Goal: Task Accomplishment & Management: Use online tool/utility

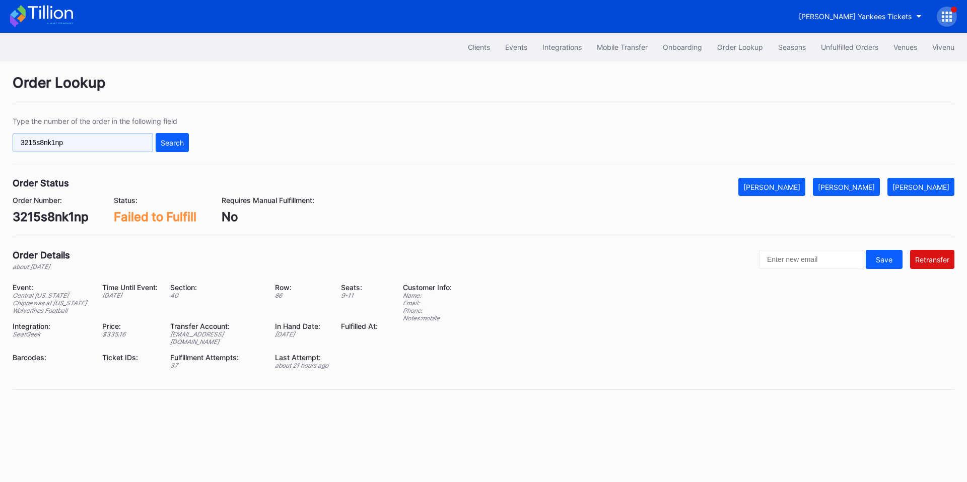
click at [128, 140] on input "3215s8nk1np" at bounding box center [83, 142] width 140 height 19
paste input "ymg6c73po0l"
click at [173, 141] on div "Search" at bounding box center [172, 142] width 23 height 9
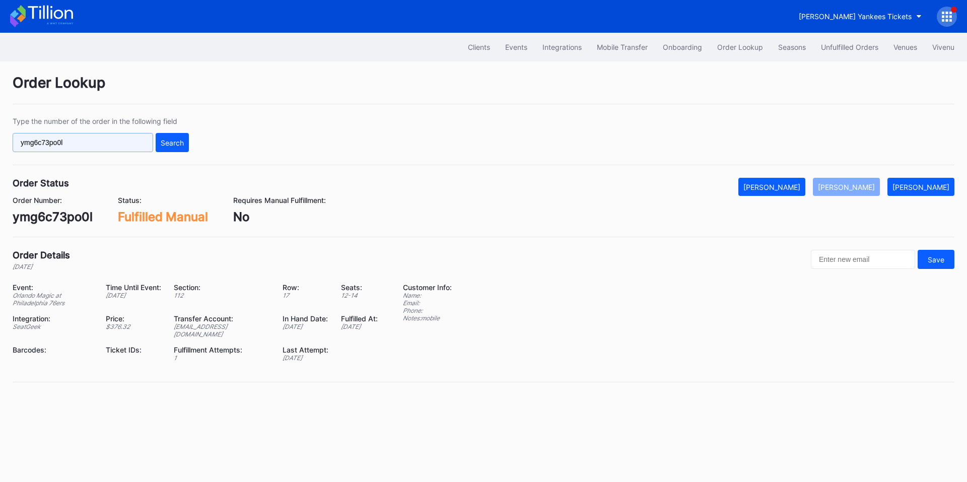
click at [101, 141] on input "ymg6c73po0l" at bounding box center [83, 142] width 140 height 19
paste input "549462099"
click at [170, 140] on div "Search" at bounding box center [172, 142] width 23 height 9
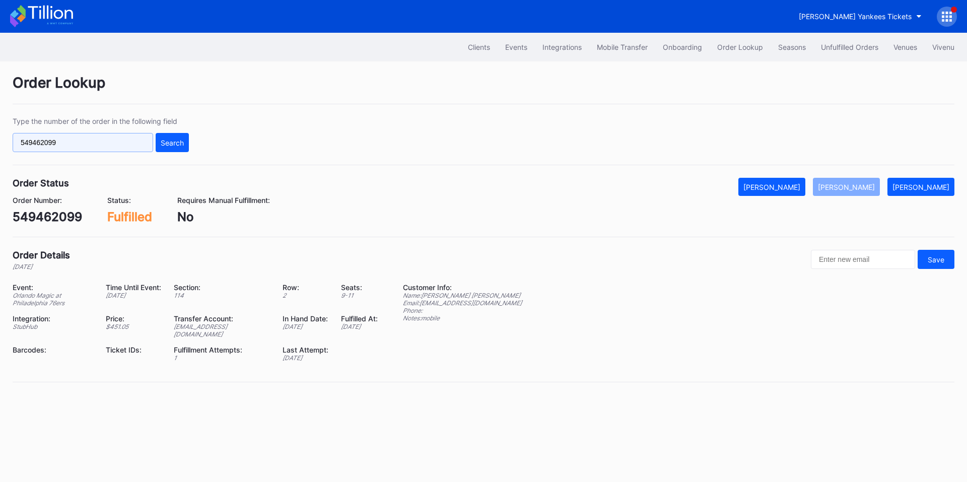
click at [96, 146] on input "549462099" at bounding box center [83, 142] width 140 height 19
paste input "257322386"
click at [178, 137] on button "Search" at bounding box center [172, 142] width 33 height 19
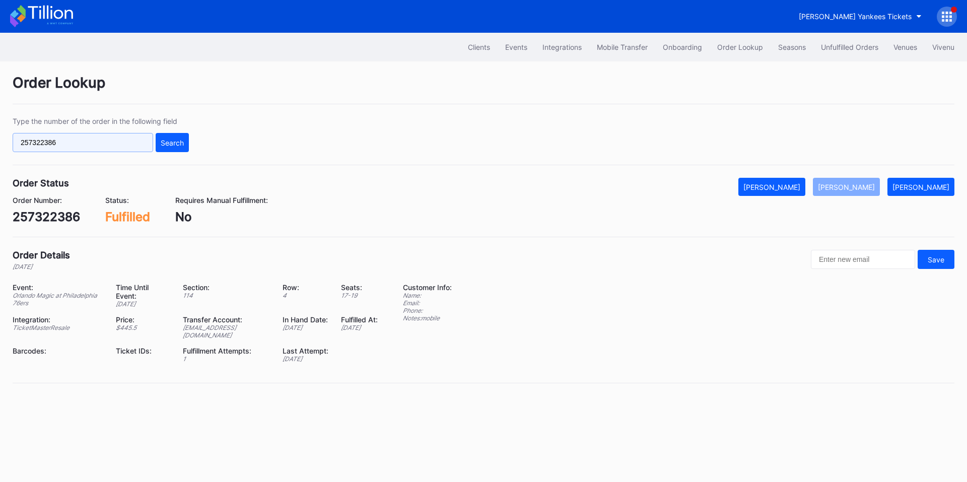
click at [138, 138] on input "257322386" at bounding box center [83, 142] width 140 height 19
paste input "70478339"
click at [200, 140] on div "Type the number of the order in the following field 270478339 Search" at bounding box center [483, 141] width 941 height 48
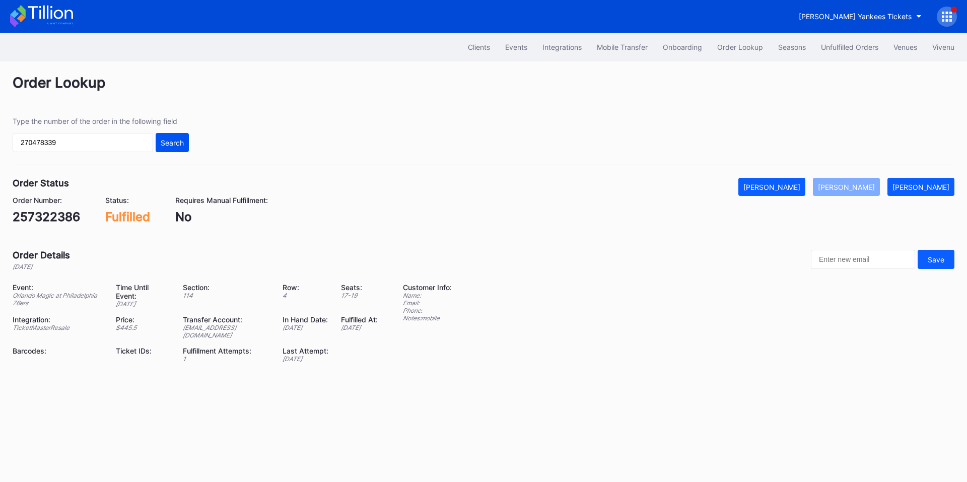
click at [183, 143] on div "Search" at bounding box center [172, 142] width 23 height 9
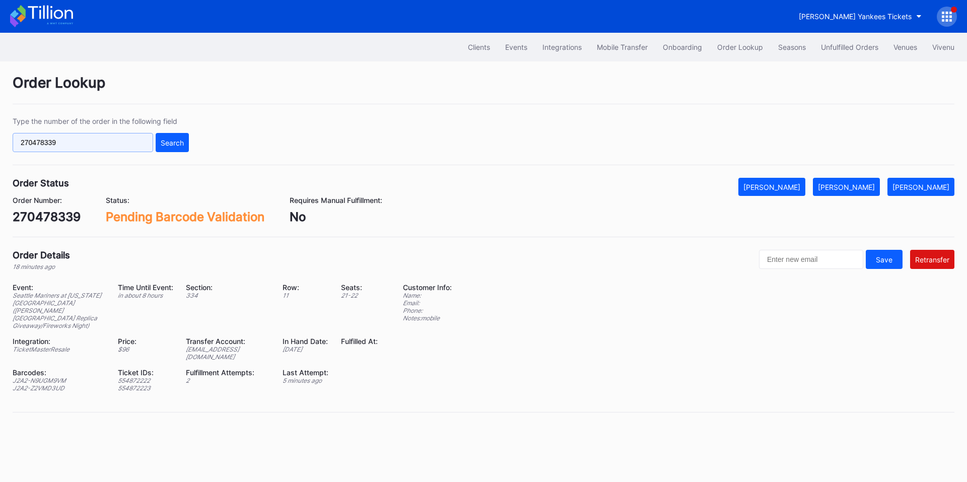
click at [118, 139] on input "270478339" at bounding box center [83, 142] width 140 height 19
paste input "620795970"
type input "620795970"
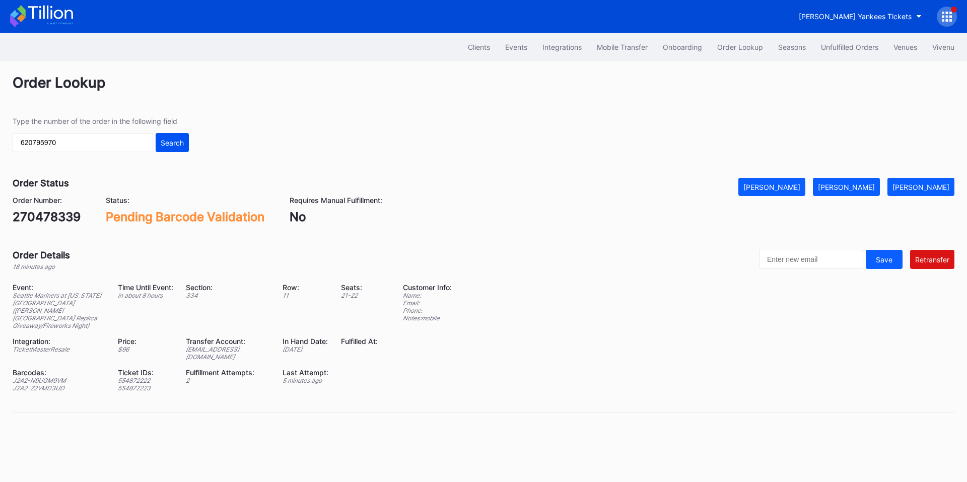
click at [166, 138] on div "Search" at bounding box center [172, 142] width 23 height 9
click at [45, 214] on div "620795970" at bounding box center [47, 216] width 68 height 15
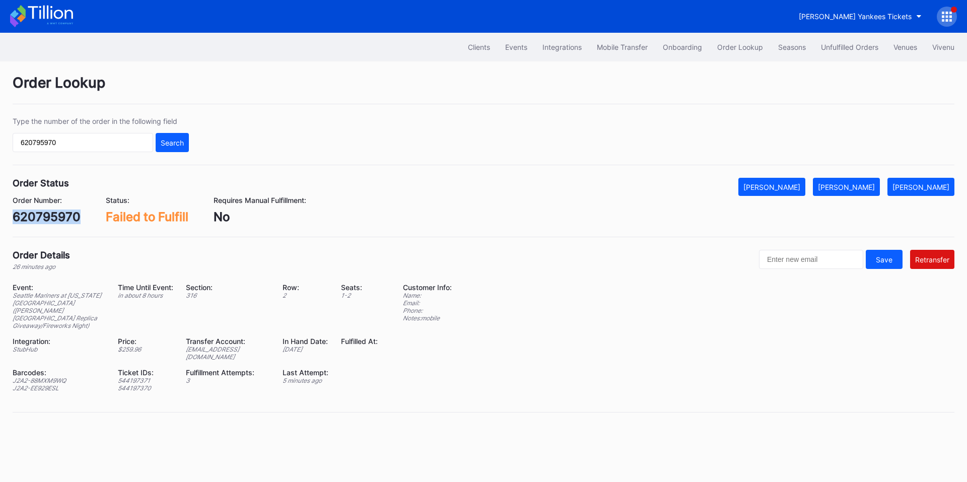
click at [45, 214] on div "620795970" at bounding box center [47, 216] width 68 height 15
copy div "620795970"
click at [841, 39] on button "Unfulfilled Orders" at bounding box center [849, 47] width 72 height 19
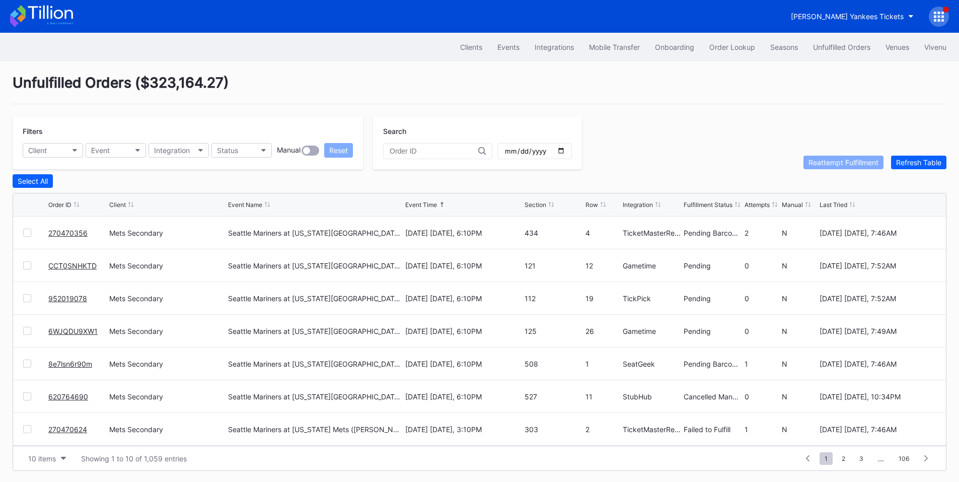
click at [446, 148] on input "text" at bounding box center [434, 151] width 89 height 8
paste input "620795970"
type input "620795970"
click at [413, 155] on input "text" at bounding box center [434, 151] width 89 height 8
paste input "620795970"
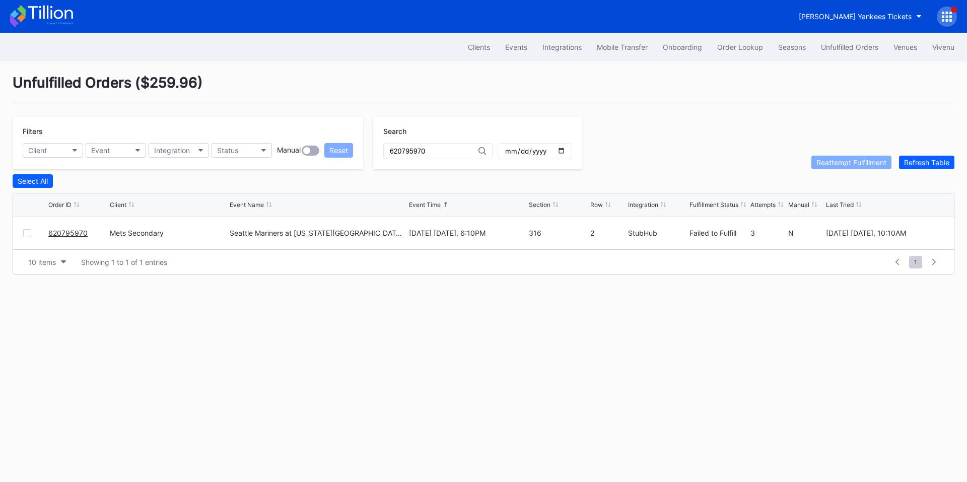
type input "620795970"
click at [23, 235] on div at bounding box center [27, 233] width 8 height 8
click at [833, 165] on div "Reattempt Fulfillment" at bounding box center [851, 162] width 70 height 9
click at [732, 50] on div "Order Lookup" at bounding box center [740, 47] width 46 height 9
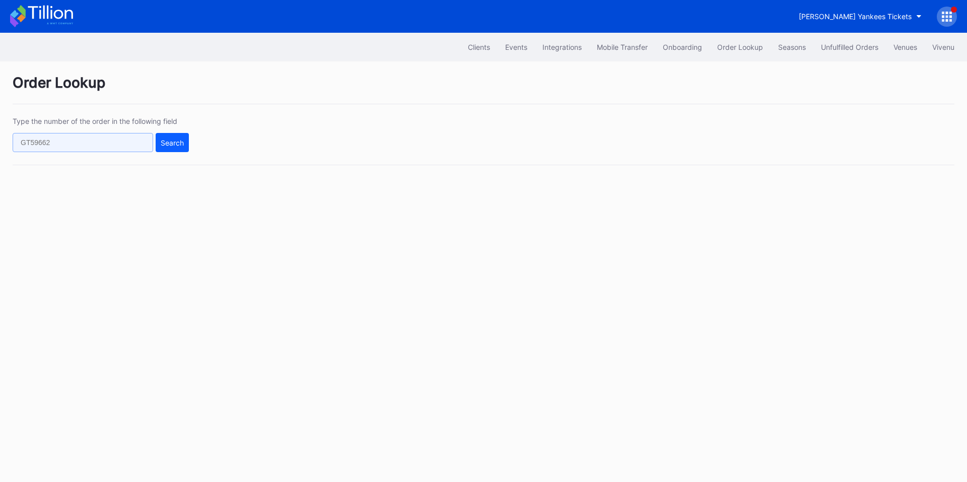
click at [93, 143] on input "text" at bounding box center [83, 142] width 140 height 19
paste input "BBS6ZBH8MN"
type input "BBS6ZBH8MN"
click at [167, 145] on div "Search" at bounding box center [172, 142] width 23 height 9
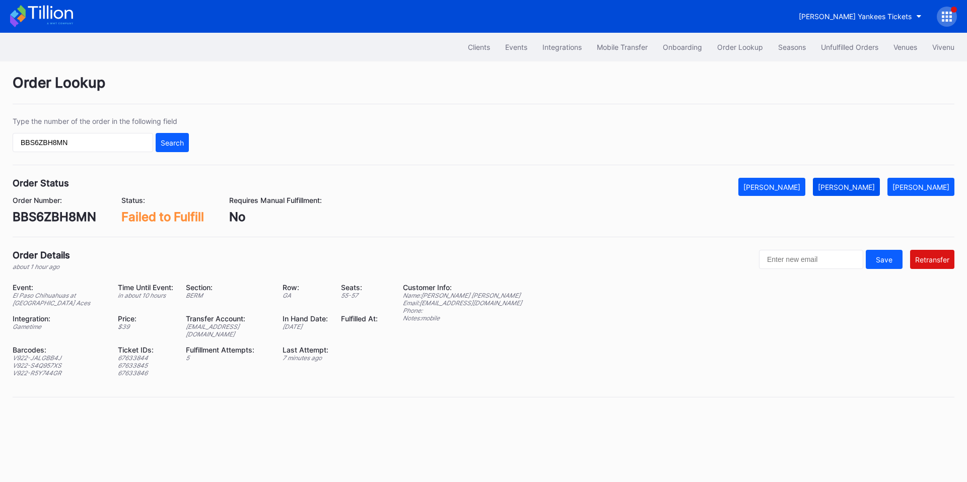
click at [867, 183] on div "[PERSON_NAME]" at bounding box center [846, 187] width 57 height 9
click at [836, 50] on div "Unfulfilled Orders" at bounding box center [849, 47] width 57 height 9
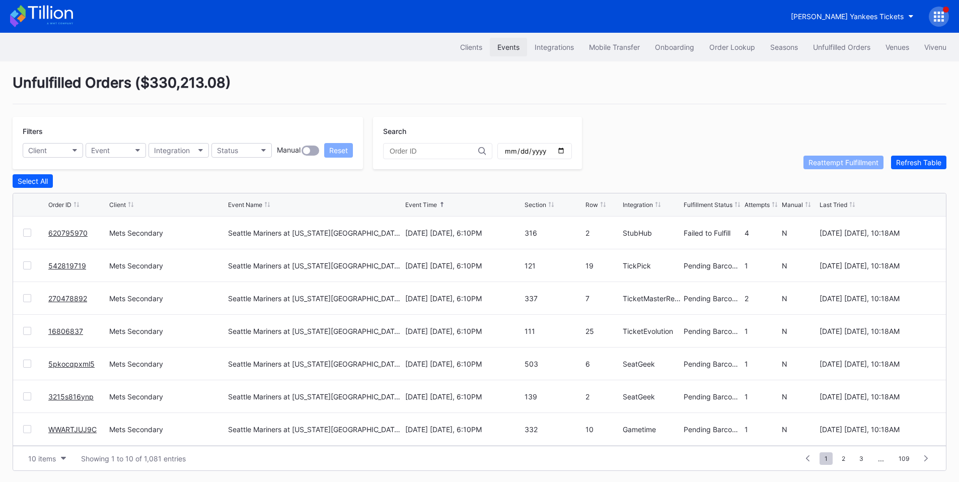
click at [501, 48] on div "Events" at bounding box center [508, 47] width 22 height 9
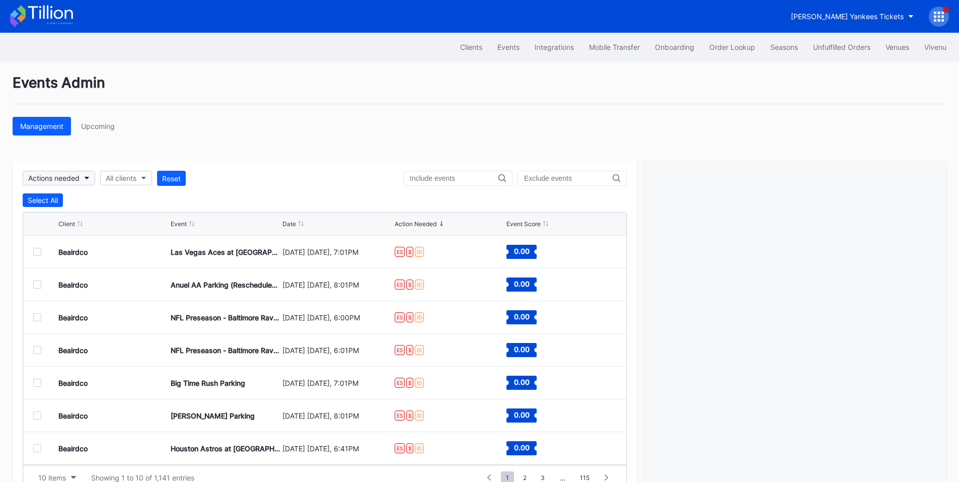
click at [85, 180] on button "Actions needed" at bounding box center [59, 178] width 72 height 15
click at [130, 177] on div "All clients" at bounding box center [121, 178] width 31 height 9
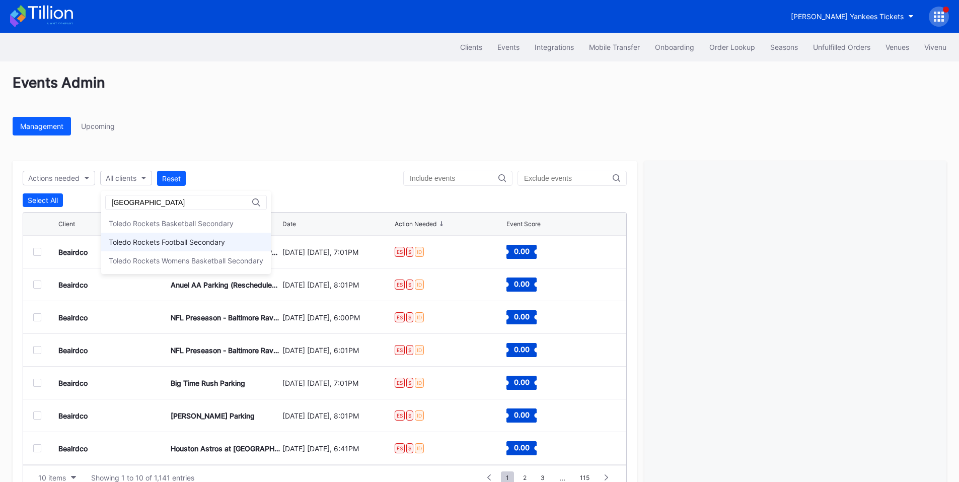
type input "toledo"
click at [176, 241] on div "Toledo Rockets Football Secondary" at bounding box center [167, 242] width 116 height 9
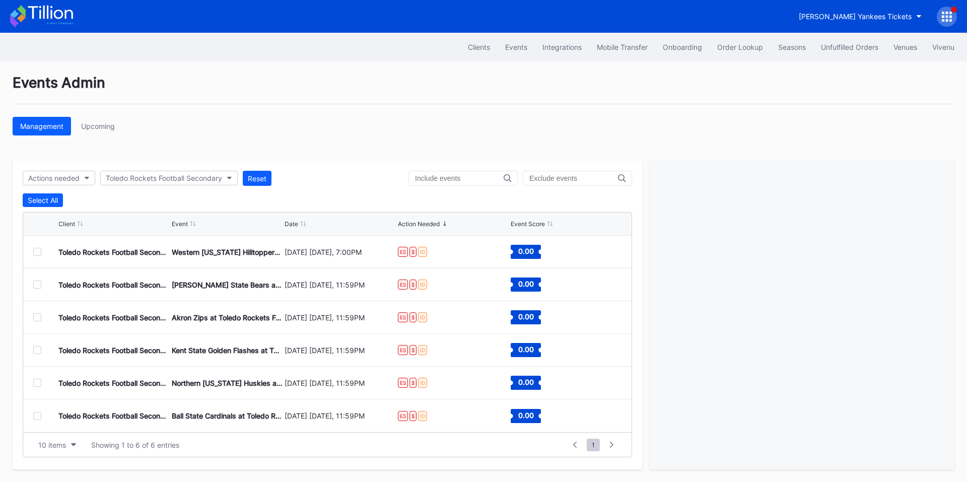
click at [40, 255] on div at bounding box center [37, 252] width 8 height 8
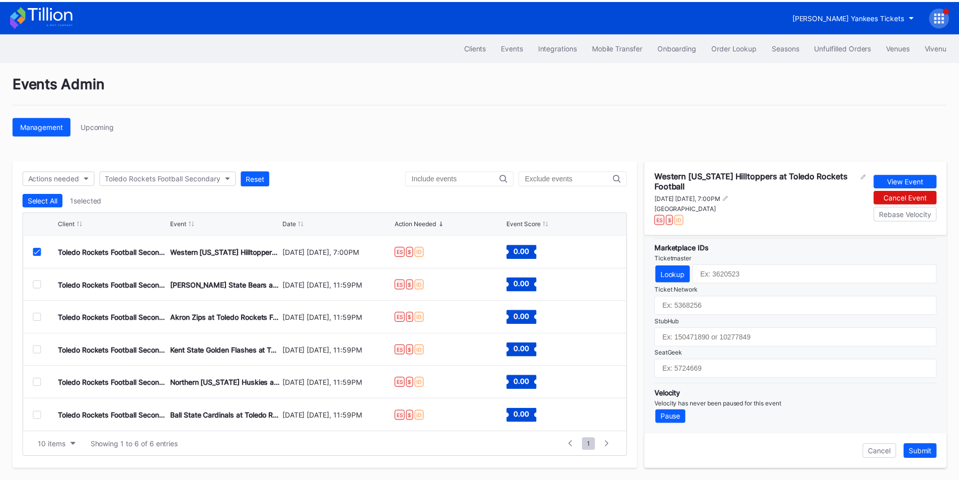
scroll to position [333, 0]
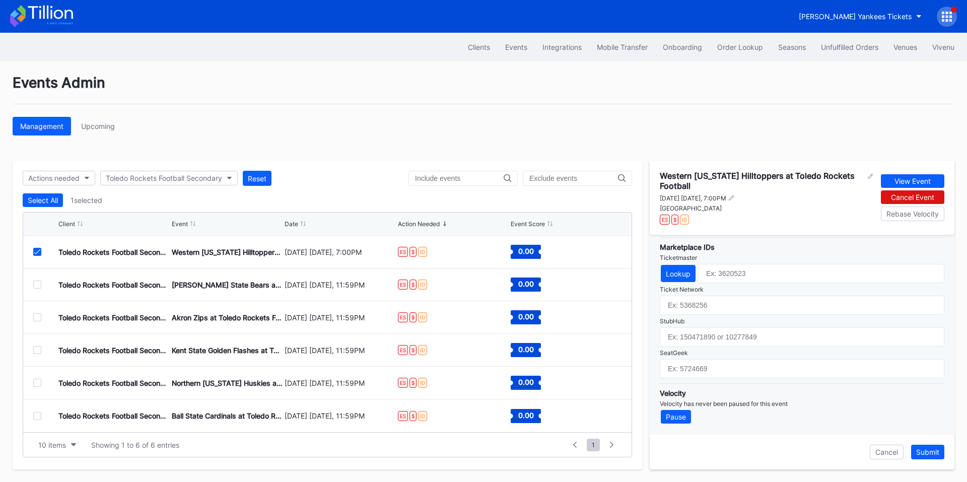
click at [39, 249] on icon at bounding box center [37, 251] width 6 height 5
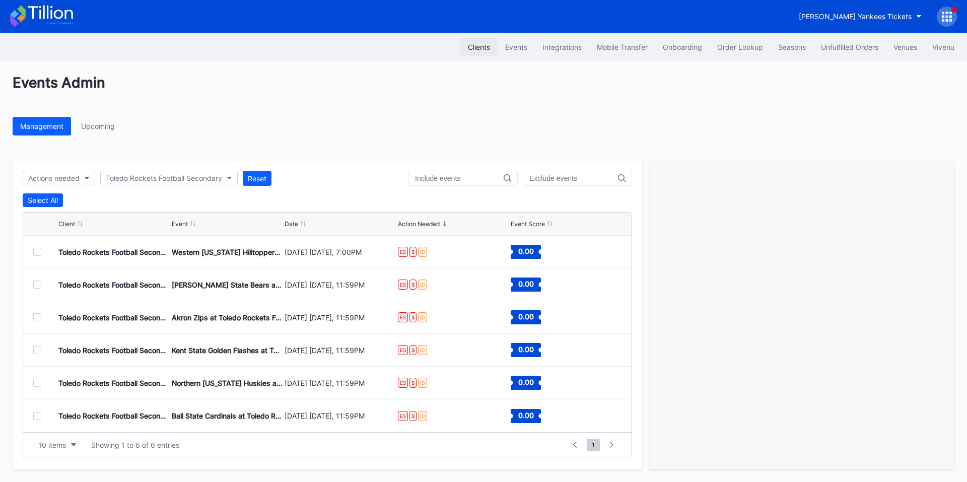
click at [479, 55] on button "Clients" at bounding box center [478, 47] width 37 height 19
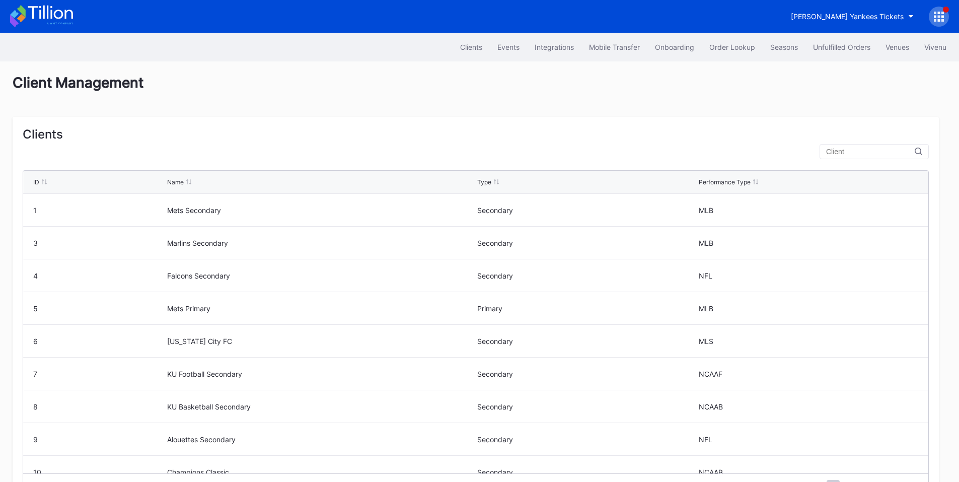
click at [856, 151] on input "text" at bounding box center [870, 151] width 89 height 8
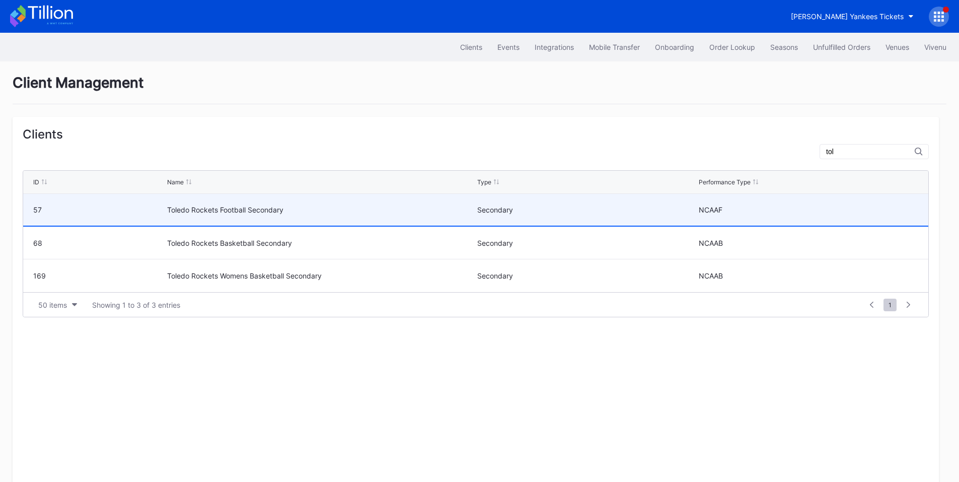
type input "tol"
click at [238, 211] on div "Toledo Rockets Football Secondary" at bounding box center [320, 209] width 307 height 9
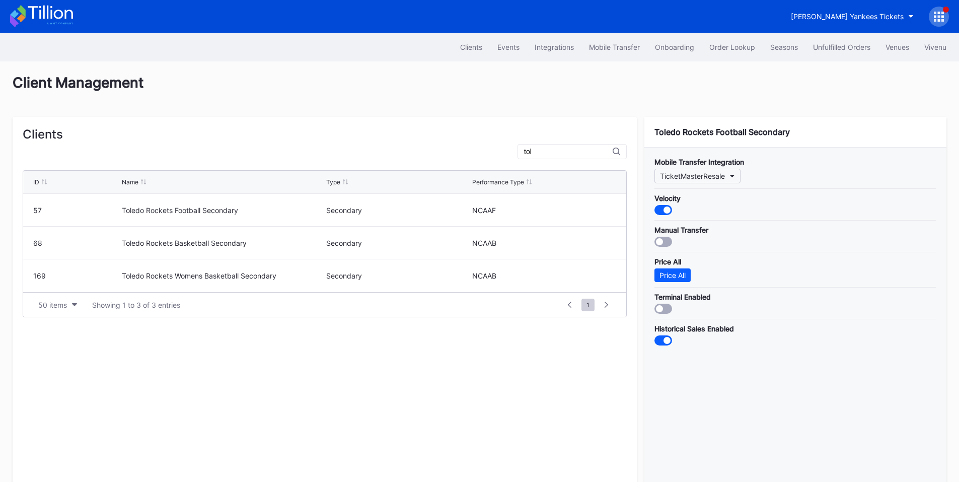
click at [731, 178] on button "TicketMasterResale" at bounding box center [697, 176] width 86 height 15
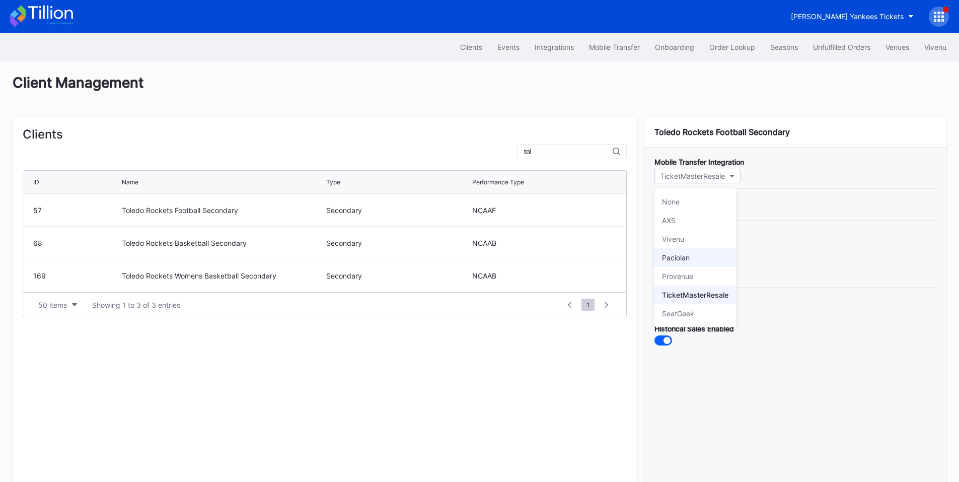
click at [681, 257] on div "Paciolan" at bounding box center [676, 257] width 28 height 9
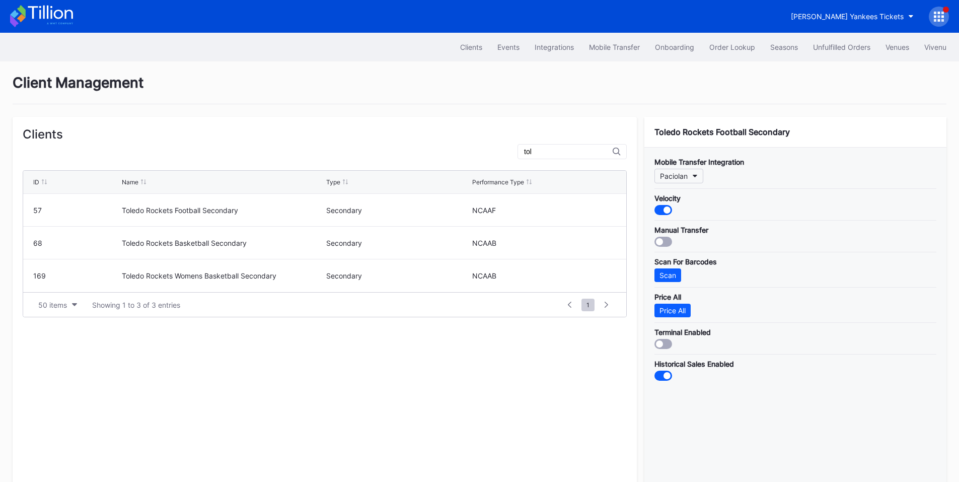
click at [691, 176] on button "Paciolan" at bounding box center [678, 176] width 49 height 15
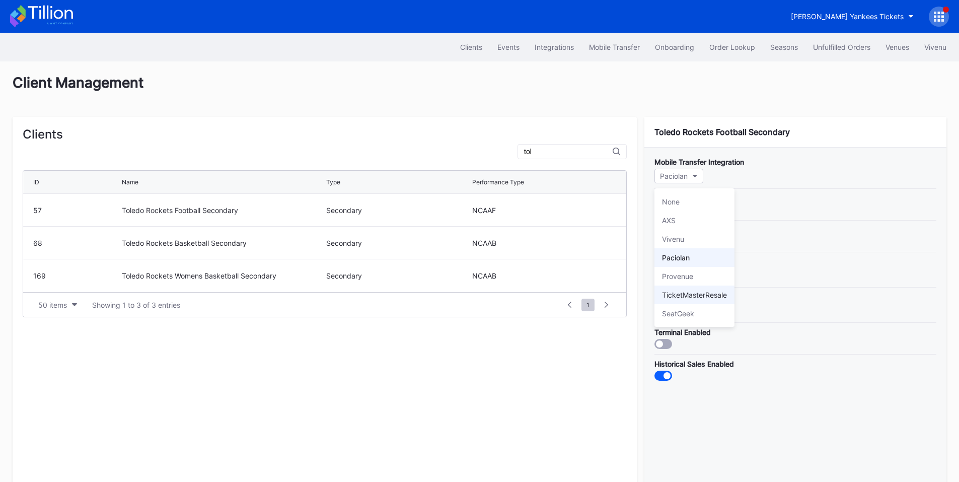
click at [703, 295] on div "TicketMasterResale" at bounding box center [694, 294] width 65 height 9
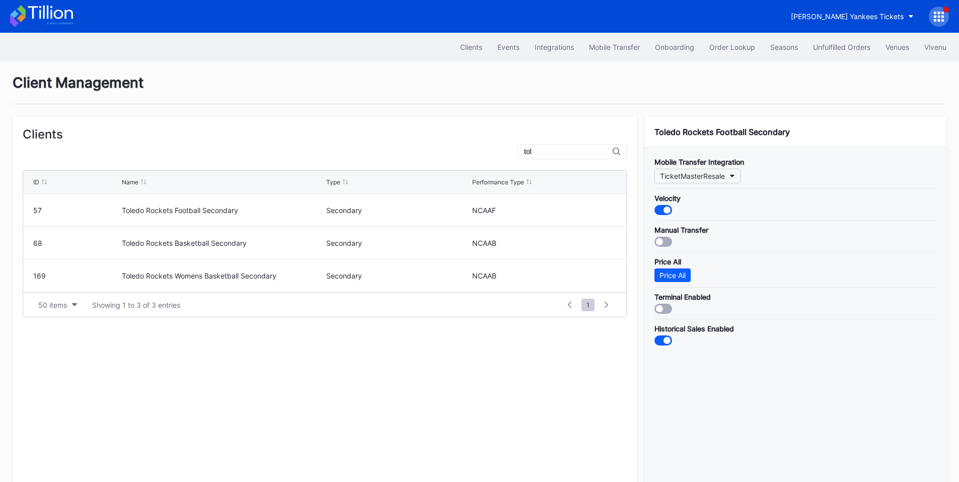
click at [725, 179] on div "TicketMasterResale" at bounding box center [692, 176] width 65 height 9
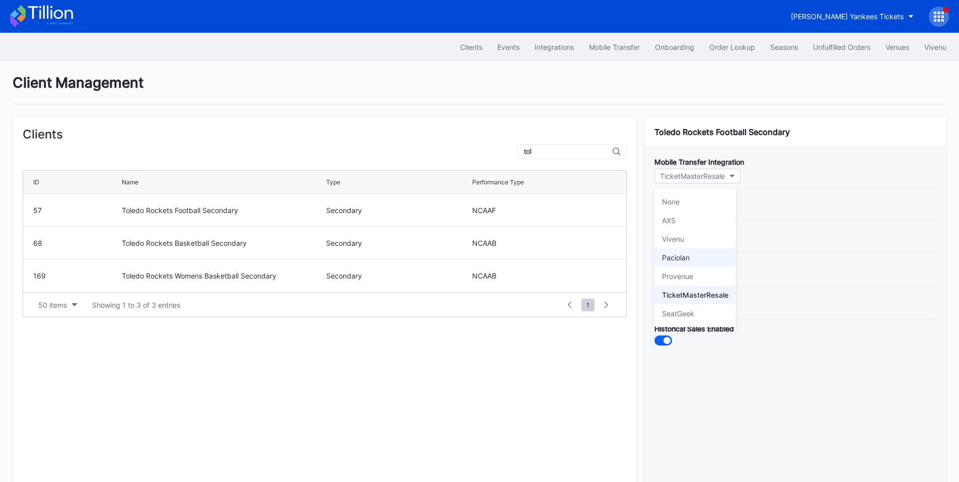
click at [694, 258] on div "Paciolan" at bounding box center [695, 257] width 82 height 19
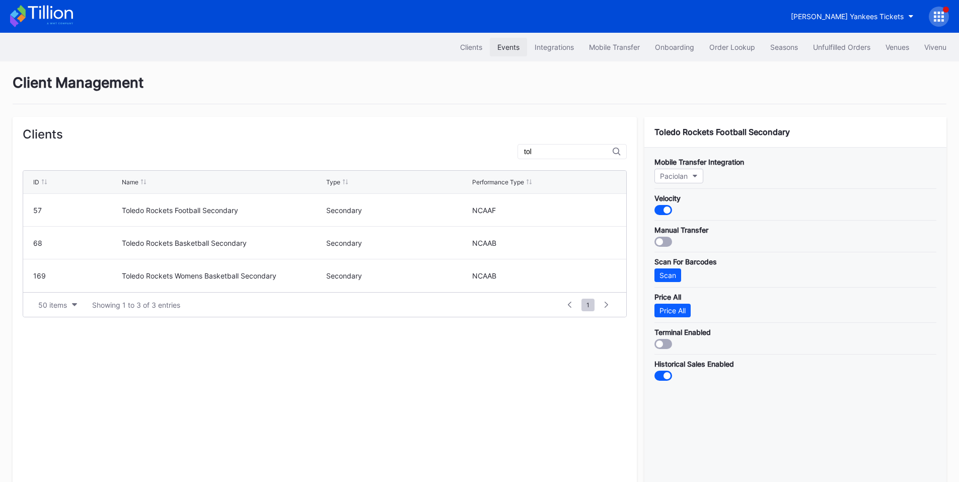
click at [497, 47] on div "Events" at bounding box center [508, 47] width 22 height 9
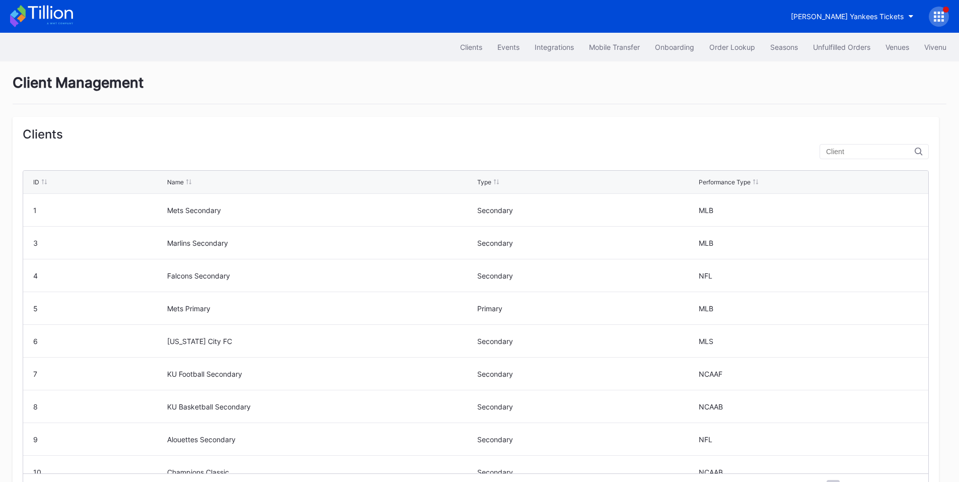
drag, startPoint x: 838, startPoint y: 149, endPoint x: 837, endPoint y: 140, distance: 8.7
click at [837, 143] on div "Clients ID Name Type Performance Type 1 Mets Secondary Secondary MLB 3 Marlins …" at bounding box center [476, 313] width 926 height 392
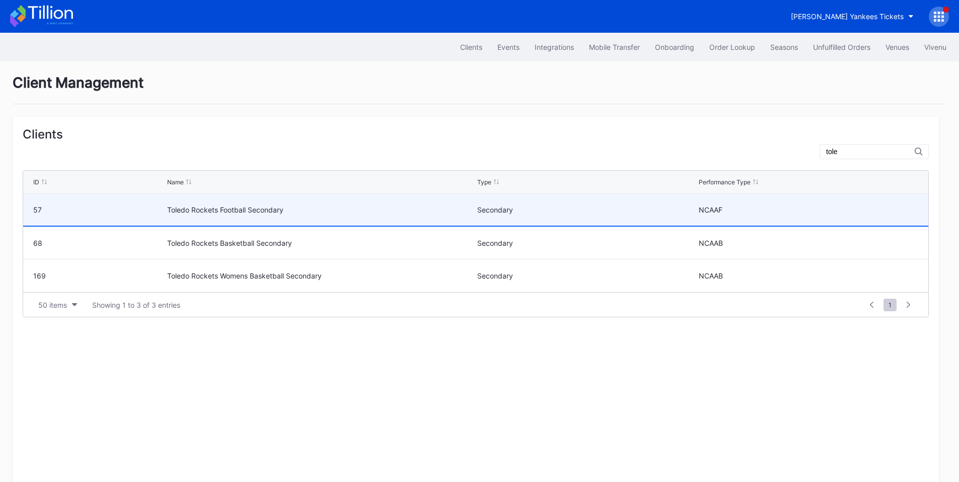
type input "tole"
click at [298, 204] on div "Toledo Rockets Football Secondary" at bounding box center [320, 210] width 307 height 32
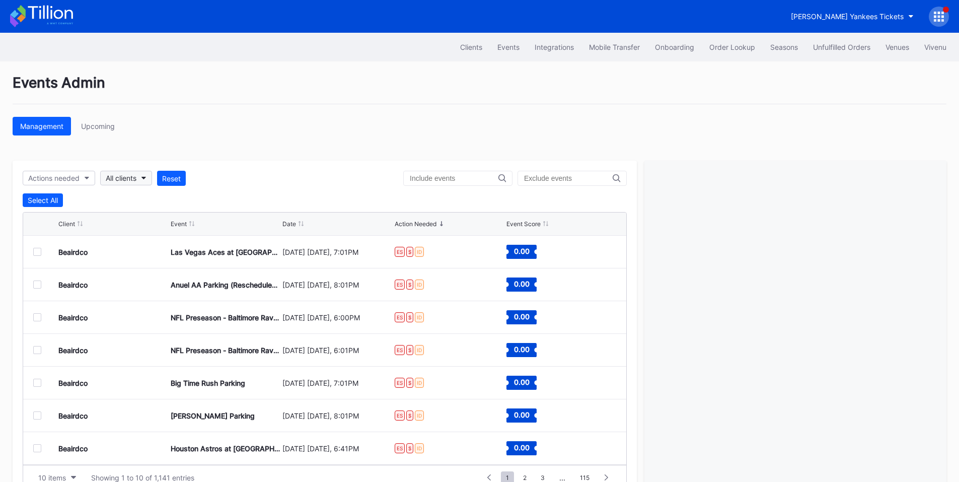
click at [140, 178] on button "All clients" at bounding box center [126, 178] width 52 height 15
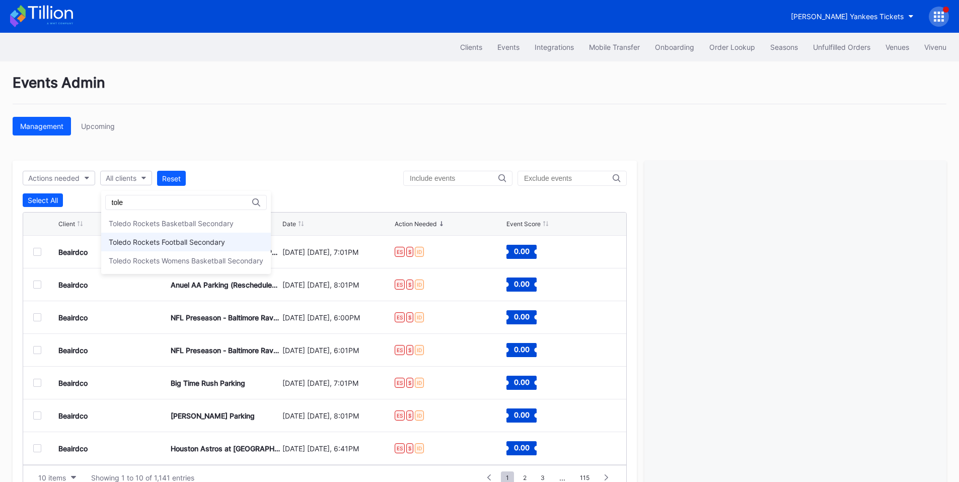
type input "tole"
click at [167, 246] on div "Toledo Rockets Football Secondary" at bounding box center [186, 242] width 170 height 19
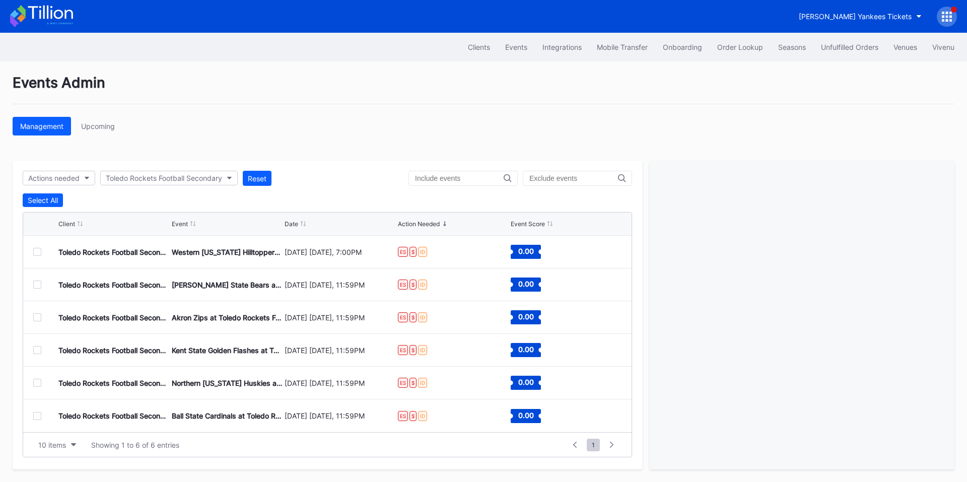
click at [38, 251] on div at bounding box center [37, 252] width 8 height 8
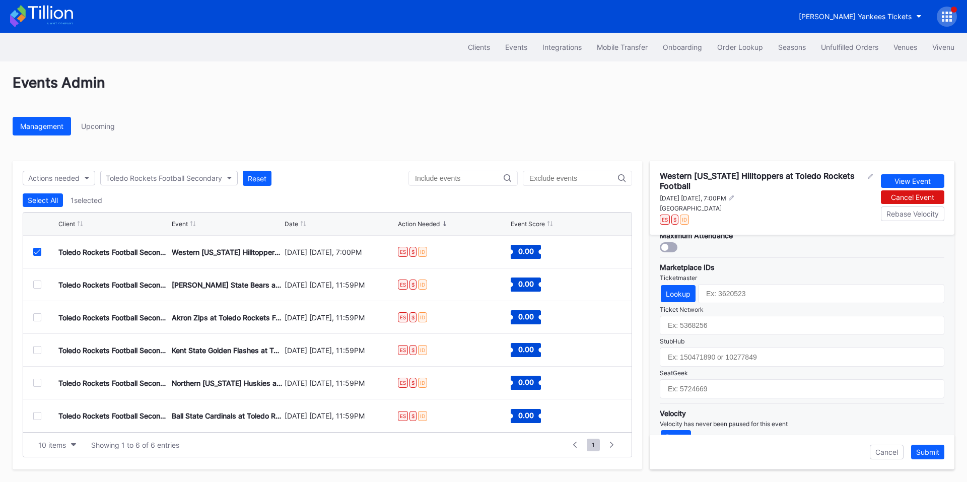
scroll to position [333, 0]
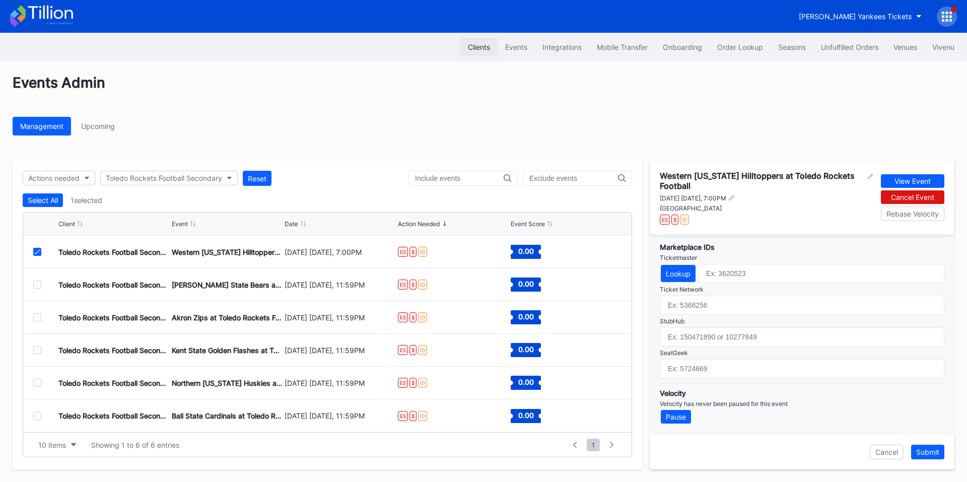
click at [477, 45] on div "Clients" at bounding box center [479, 47] width 22 height 9
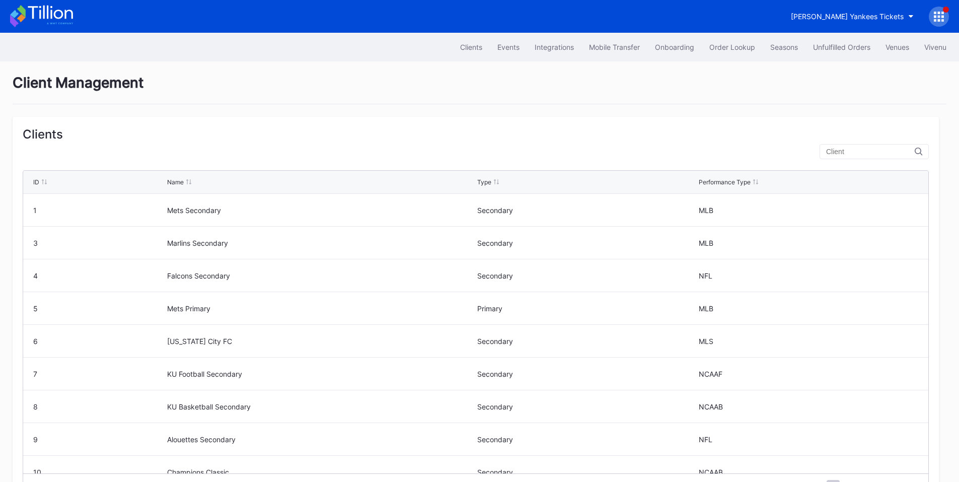
click at [866, 149] on input "text" at bounding box center [870, 151] width 89 height 8
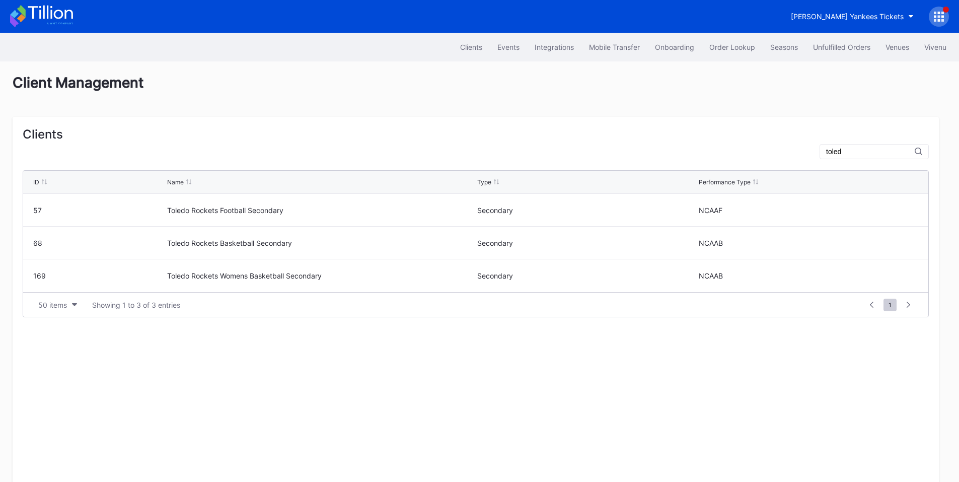
type input "toled"
click at [509, 45] on div "Events" at bounding box center [508, 47] width 22 height 9
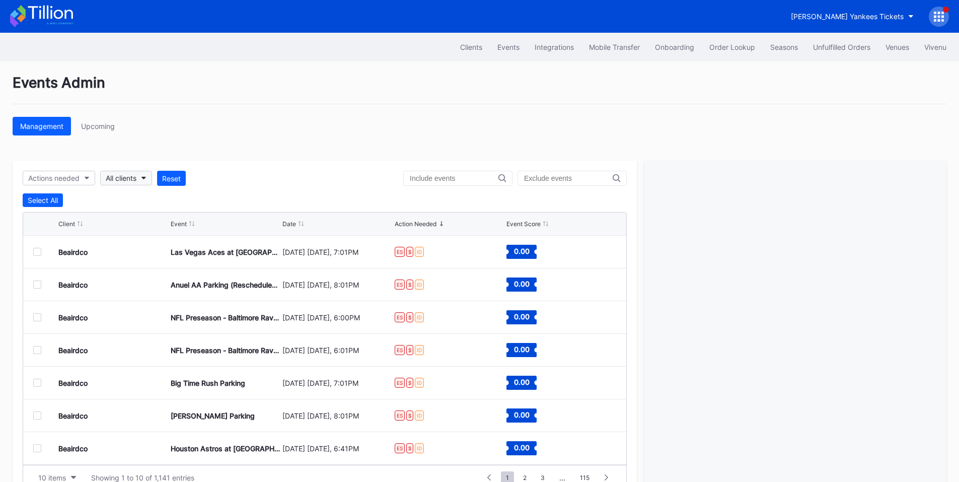
click at [129, 178] on div "All clients" at bounding box center [121, 178] width 31 height 9
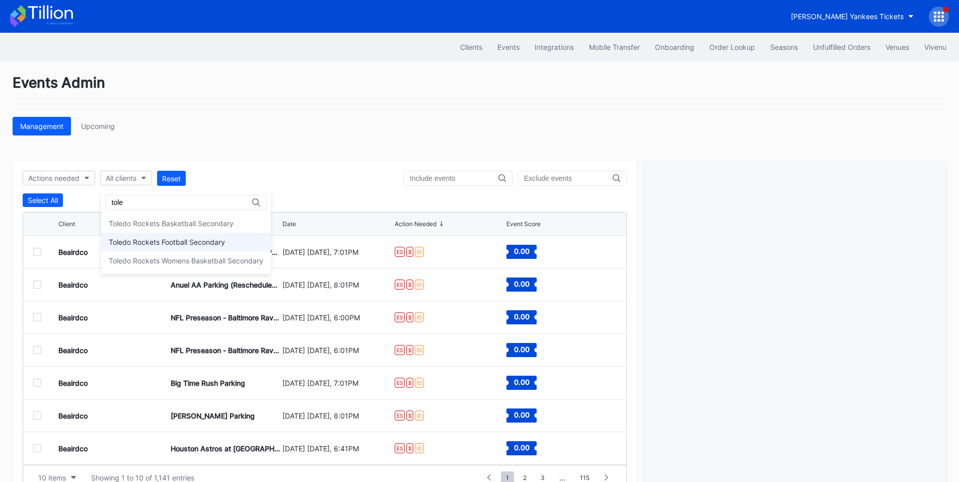
type input "tole"
click at [175, 243] on div "Toledo Rockets Football Secondary" at bounding box center [167, 242] width 116 height 9
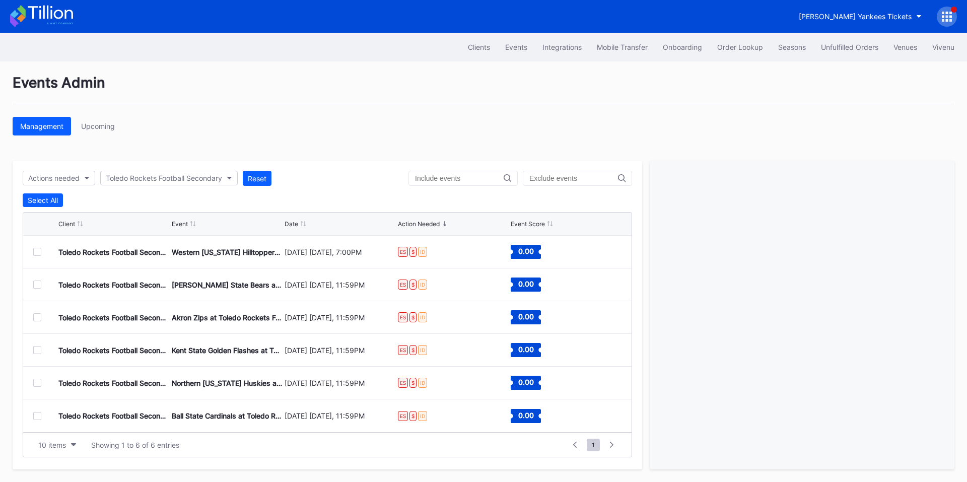
click at [34, 250] on div at bounding box center [37, 252] width 8 height 8
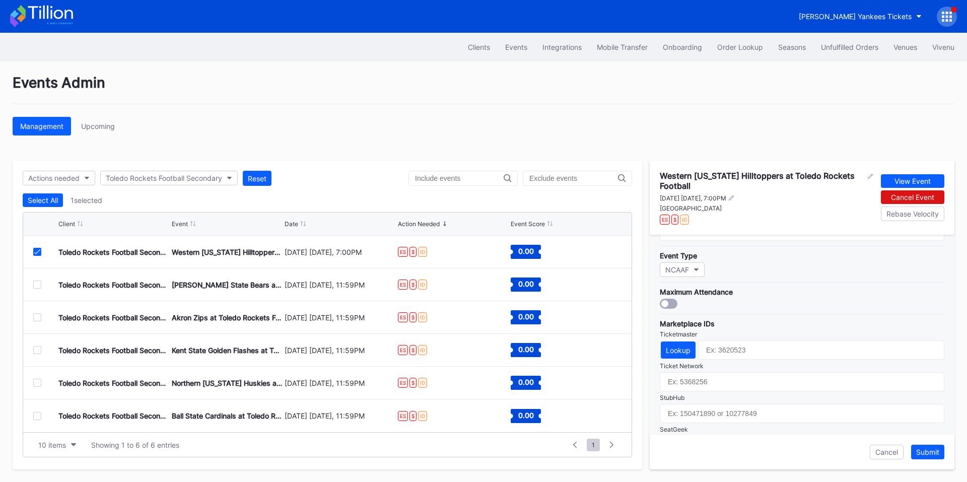
scroll to position [333, 0]
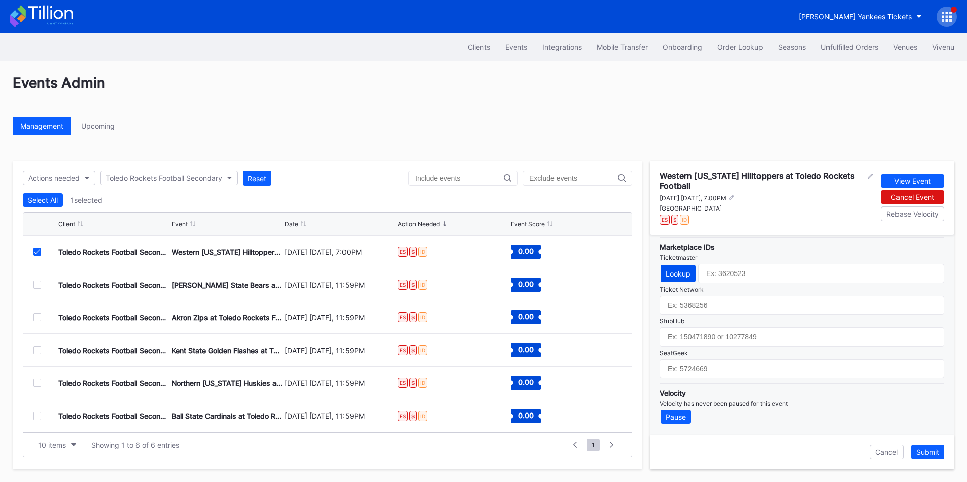
click at [688, 279] on button "Lookup" at bounding box center [677, 273] width 35 height 17
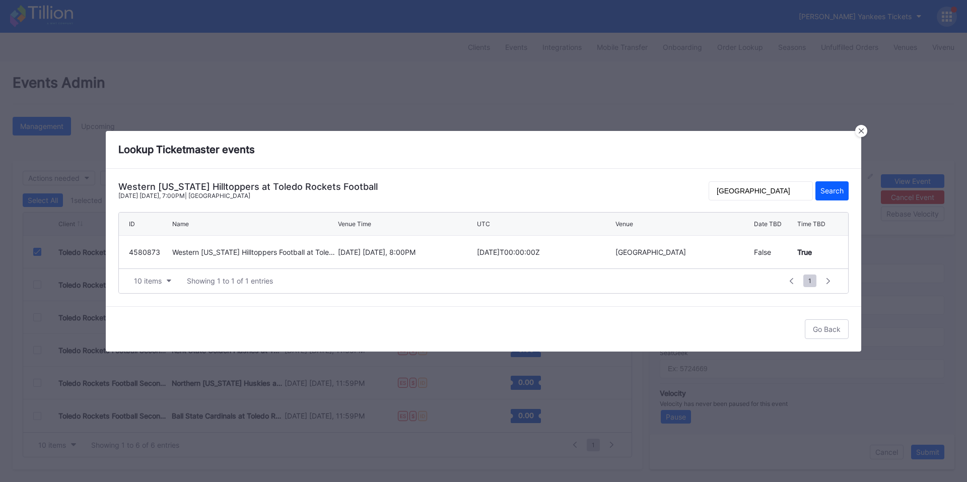
click at [394, 256] on div "September 5 Friday, 8:00PM" at bounding box center [406, 252] width 136 height 33
type input "4580873"
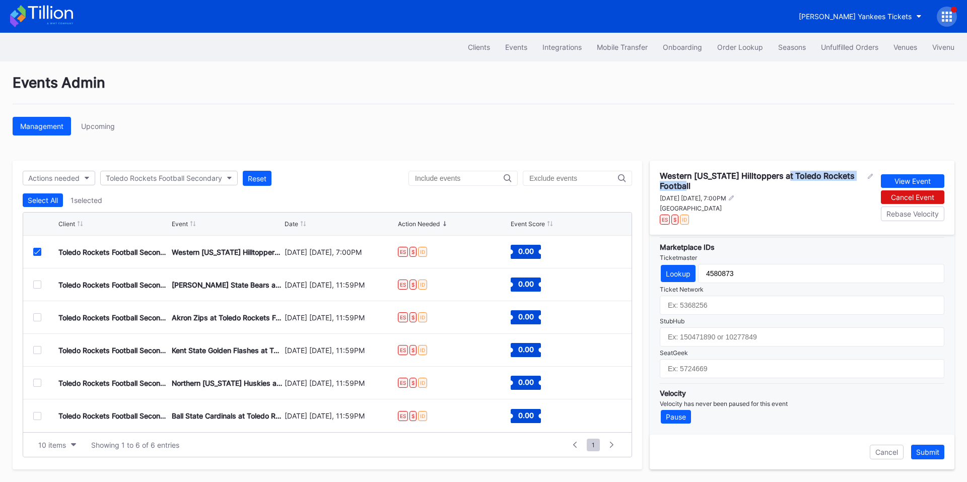
drag, startPoint x: 787, startPoint y: 174, endPoint x: 702, endPoint y: 185, distance: 86.2
click at [702, 185] on div "Western [US_STATE] Hilltoppers at Toledo Rockets Football" at bounding box center [761, 181] width 205 height 20
copy div "Toledo Rockets Football"
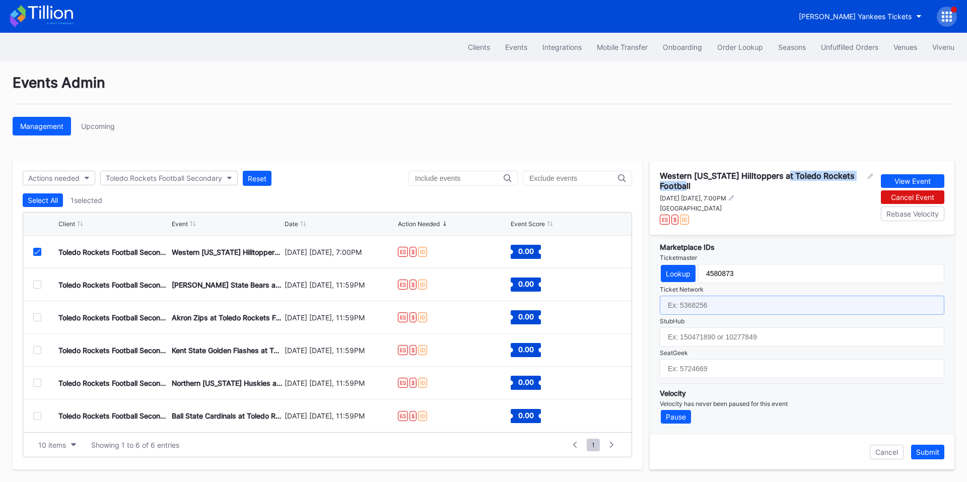
click at [723, 302] on input "text" at bounding box center [801, 304] width 284 height 19
paste input "6867615"
type input "6867615"
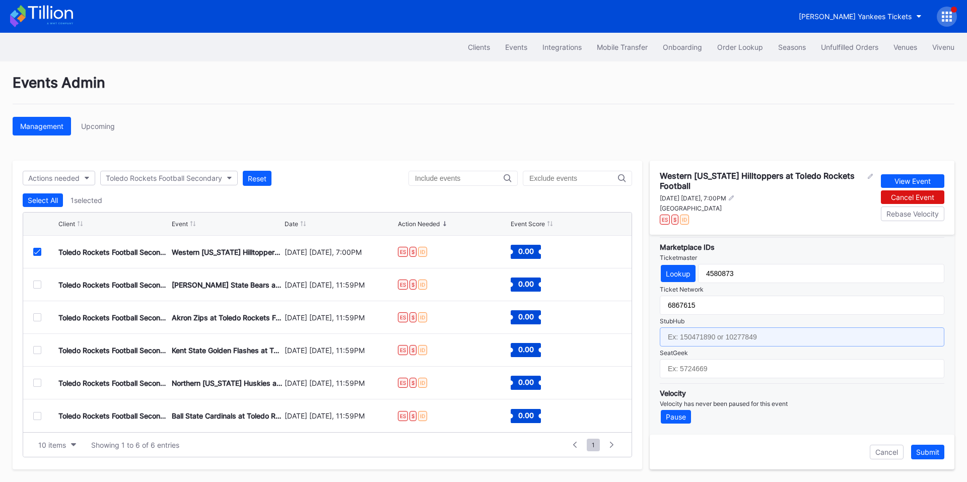
click at [732, 338] on input "text" at bounding box center [801, 336] width 284 height 19
paste input "156723281"
type input "156723281"
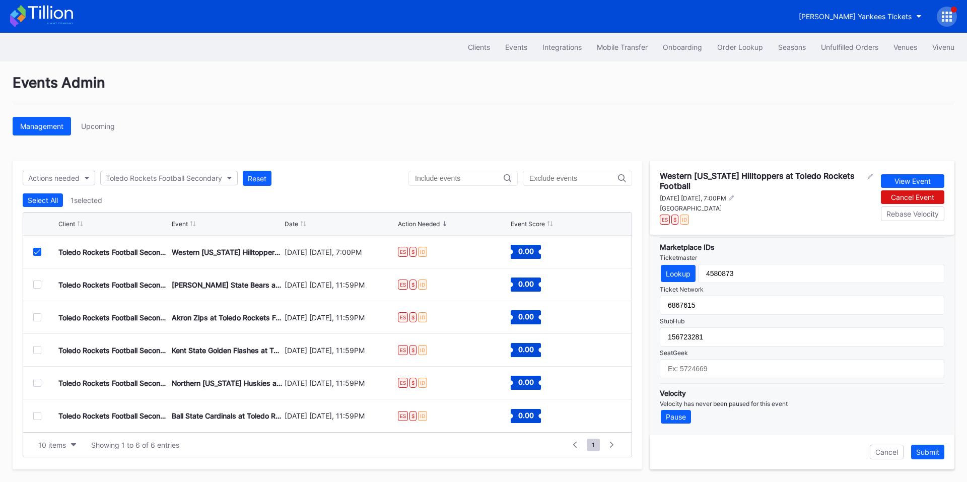
click at [716, 378] on div "Pricing Throttling Expected Inventory Mobile Transfer Integration TicketMasterR…" at bounding box center [801, 335] width 305 height 200
click at [768, 368] on input "text" at bounding box center [801, 368] width 284 height 19
paste input "17411560"
type input "17411560"
click at [922, 454] on div "Submit" at bounding box center [927, 452] width 23 height 9
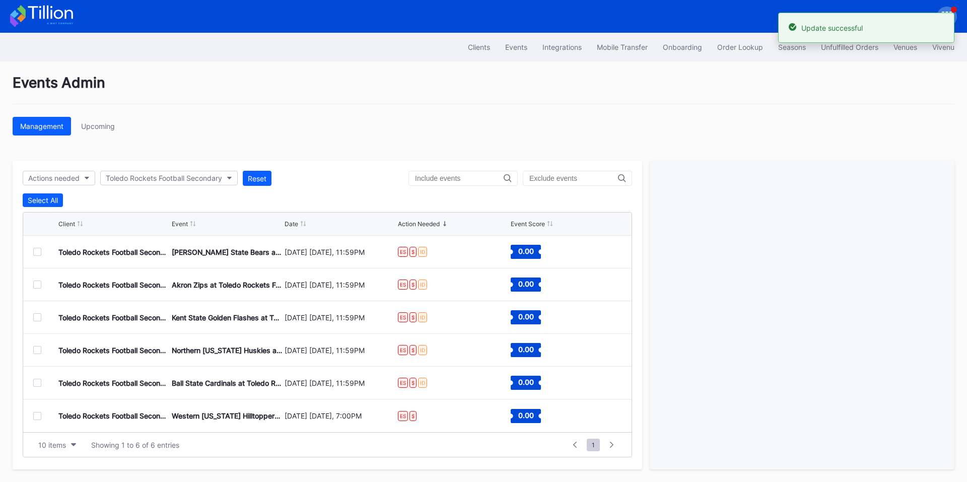
click at [36, 252] on div at bounding box center [37, 252] width 8 height 8
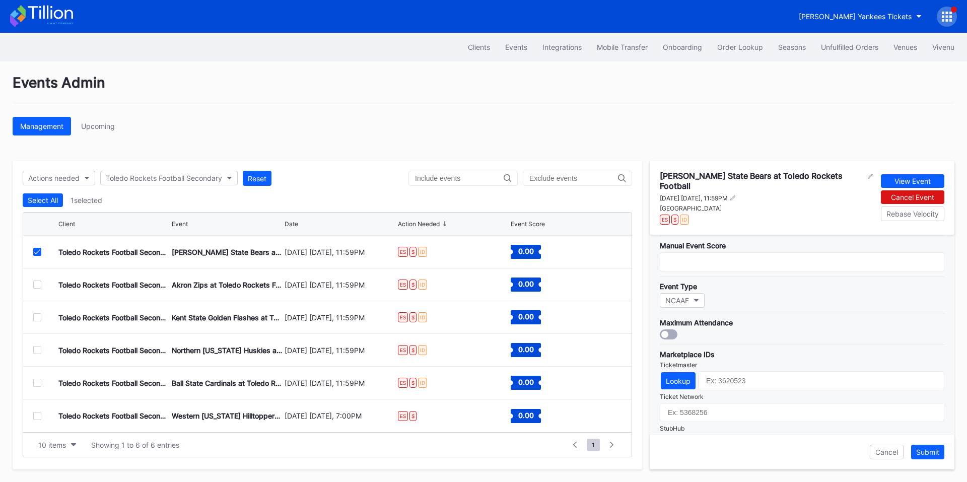
scroll to position [326, 0]
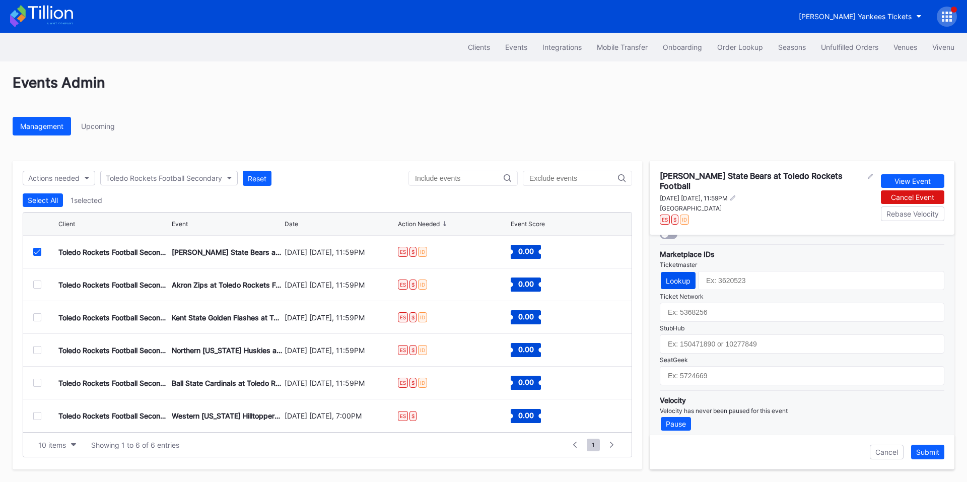
click at [681, 276] on div "Lookup" at bounding box center [677, 280] width 25 height 9
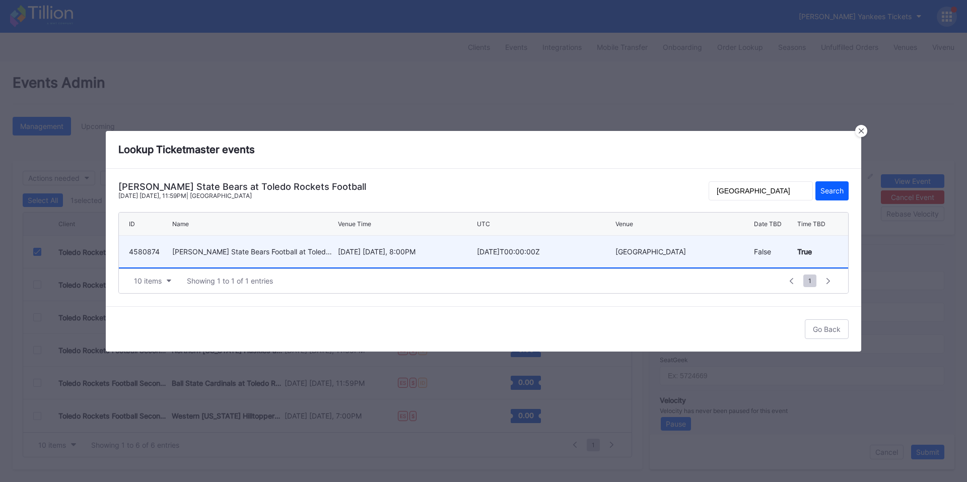
click at [391, 251] on div "September 12 Friday, 8:00PM" at bounding box center [406, 251] width 136 height 9
type input "4580874"
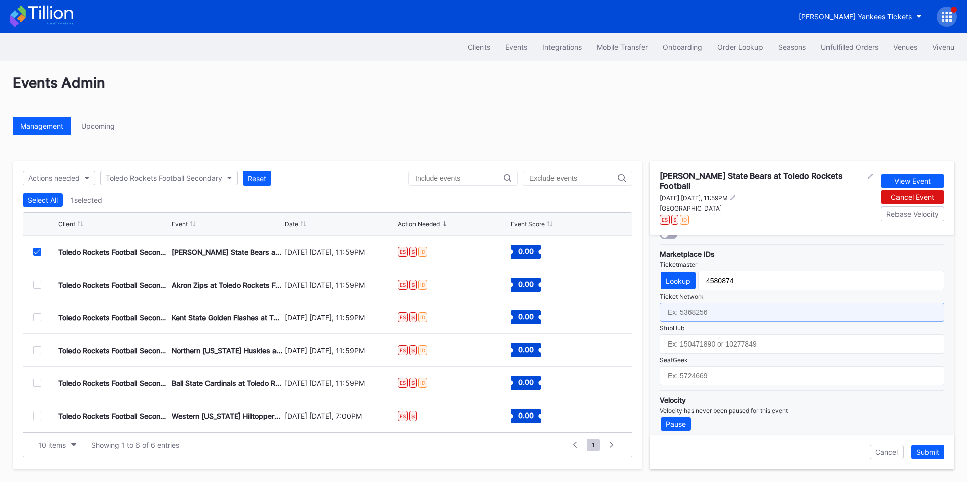
click at [725, 303] on input "text" at bounding box center [801, 312] width 284 height 19
paste input "6867619"
type input "6867619"
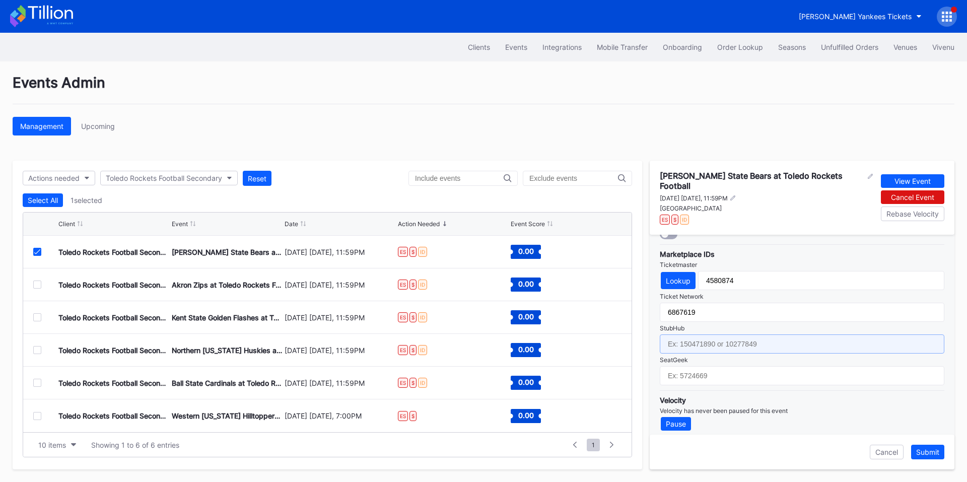
click at [719, 334] on input "text" at bounding box center [801, 343] width 284 height 19
paste input "156723287"
type input "156723287"
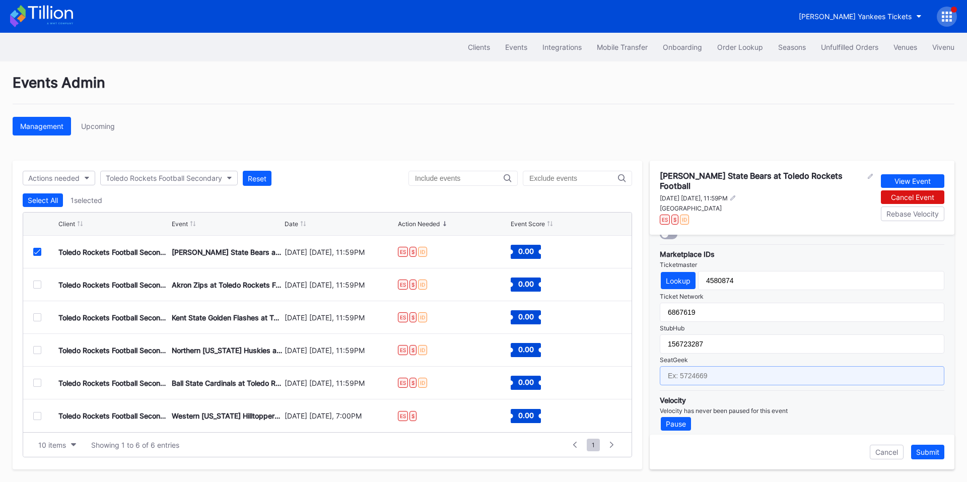
drag, startPoint x: 721, startPoint y: 367, endPoint x: 729, endPoint y: 367, distance: 8.1
click at [721, 367] on input "text" at bounding box center [801, 375] width 284 height 19
paste input "17411562"
type input "17411562"
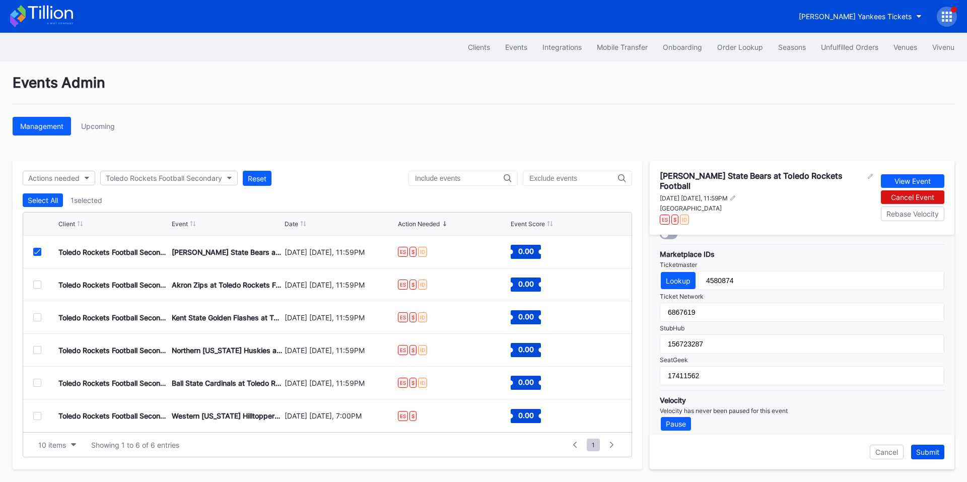
click at [926, 452] on div "Submit" at bounding box center [927, 452] width 23 height 9
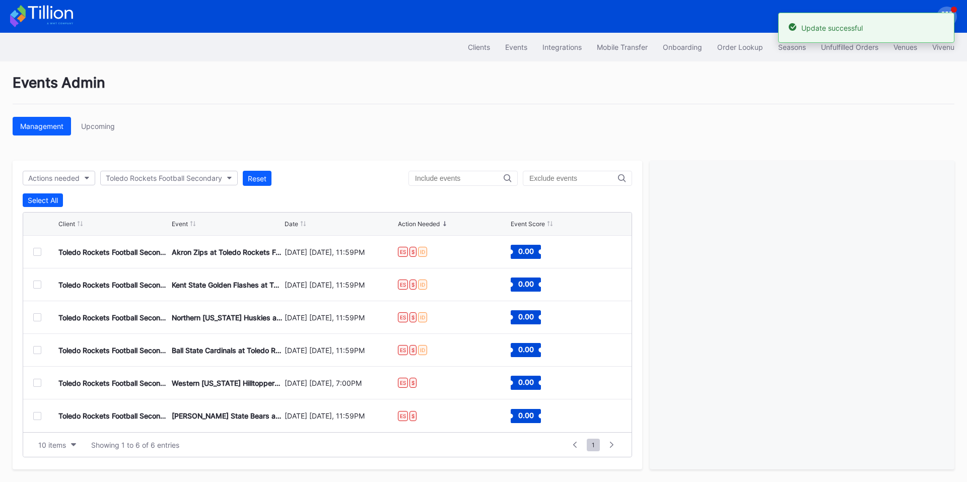
click at [36, 253] on div at bounding box center [37, 252] width 8 height 8
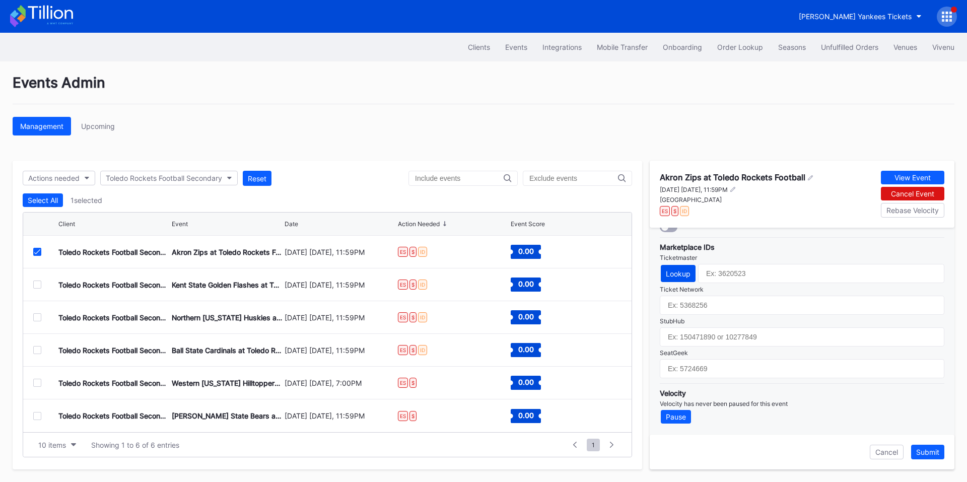
click at [674, 278] on button "Lookup" at bounding box center [677, 273] width 35 height 17
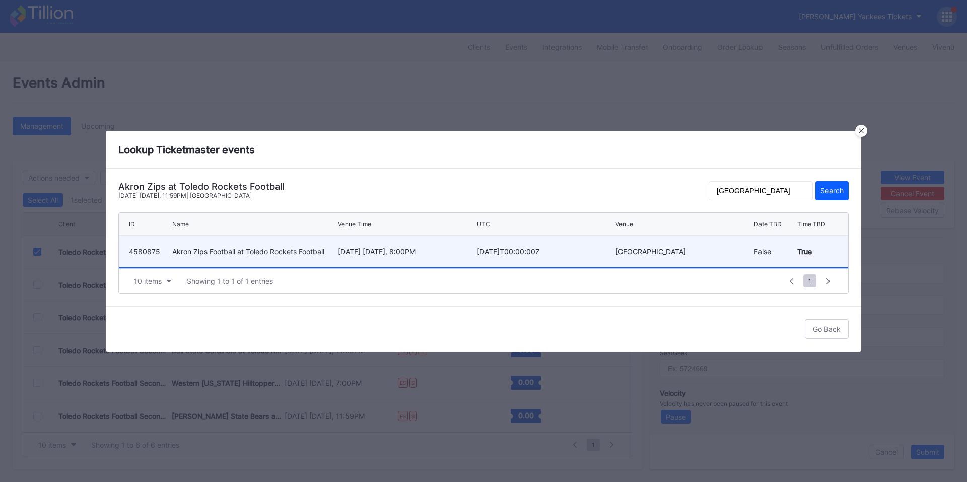
click at [440, 250] on div "September 26 Friday, 8:00PM" at bounding box center [406, 251] width 136 height 9
type input "4580875"
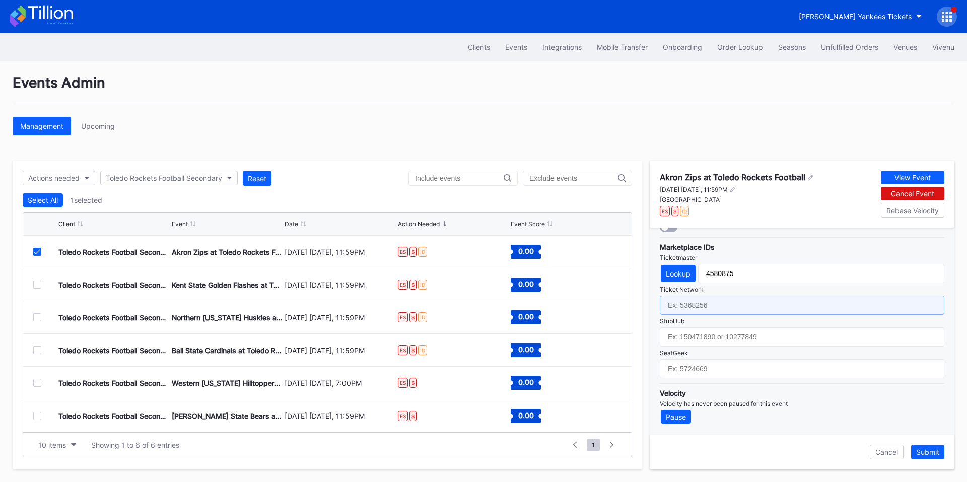
drag, startPoint x: 706, startPoint y: 310, endPoint x: 730, endPoint y: 269, distance: 48.1
click at [706, 310] on input "text" at bounding box center [801, 304] width 284 height 19
paste input "7024824"
type input "7024824"
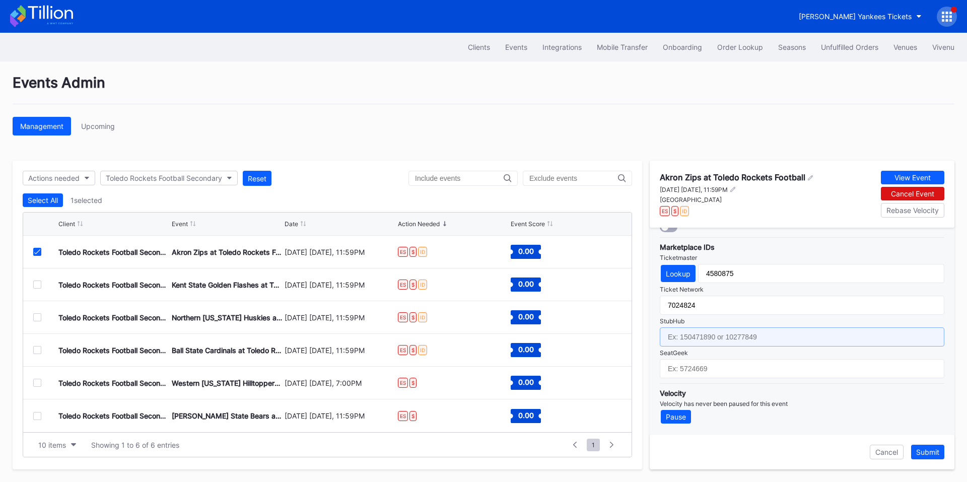
drag, startPoint x: 696, startPoint y: 334, endPoint x: 725, endPoint y: 306, distance: 40.2
click at [696, 334] on input "text" at bounding box center [801, 336] width 284 height 19
paste input "157487435"
type input "157487435"
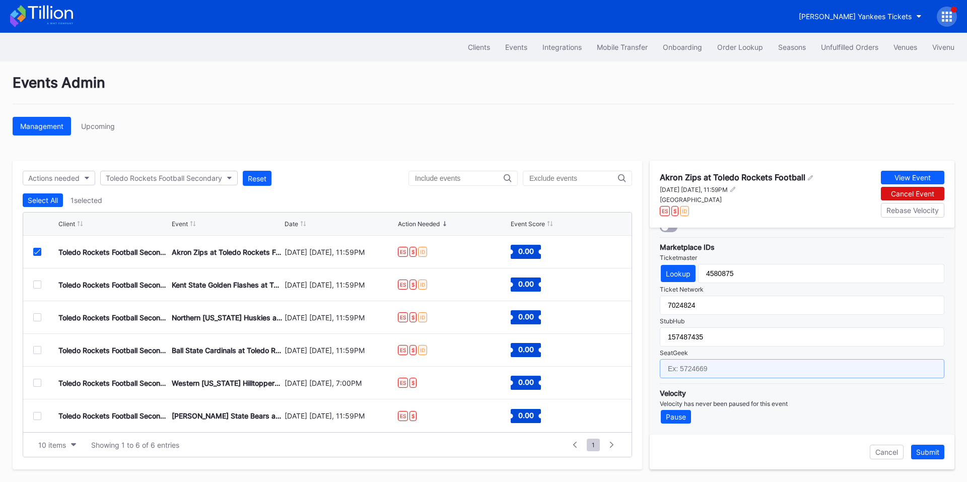
click at [709, 372] on input "text" at bounding box center [801, 368] width 284 height 19
paste input "17411564"
type input "17411564"
click at [926, 452] on div "Submit" at bounding box center [927, 452] width 23 height 9
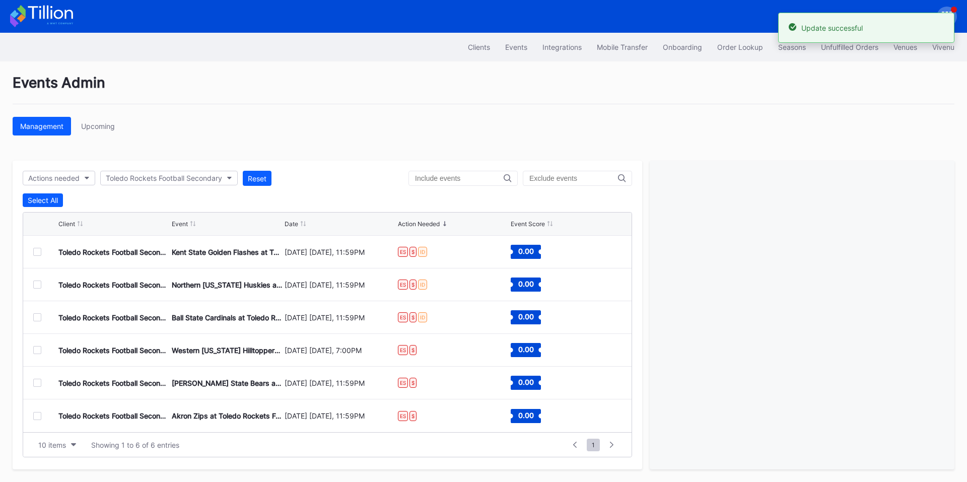
click at [36, 254] on div at bounding box center [37, 252] width 8 height 8
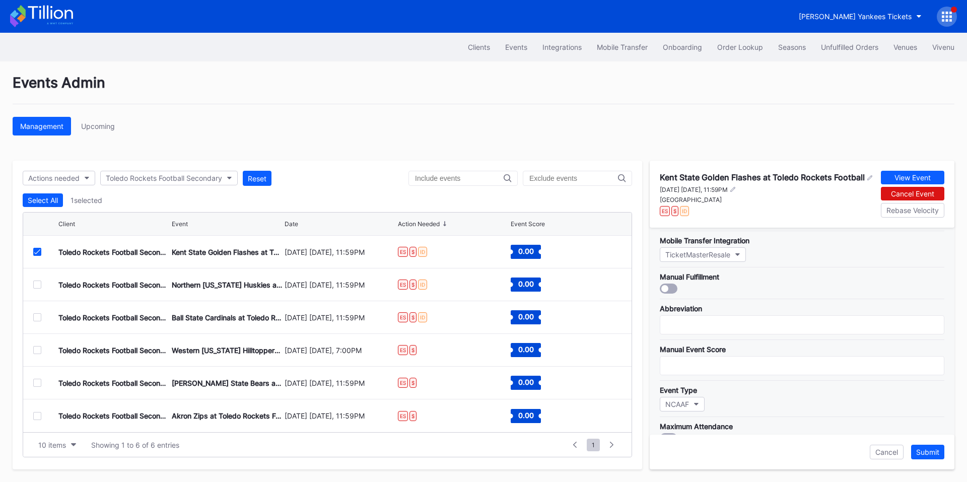
scroll to position [333, 0]
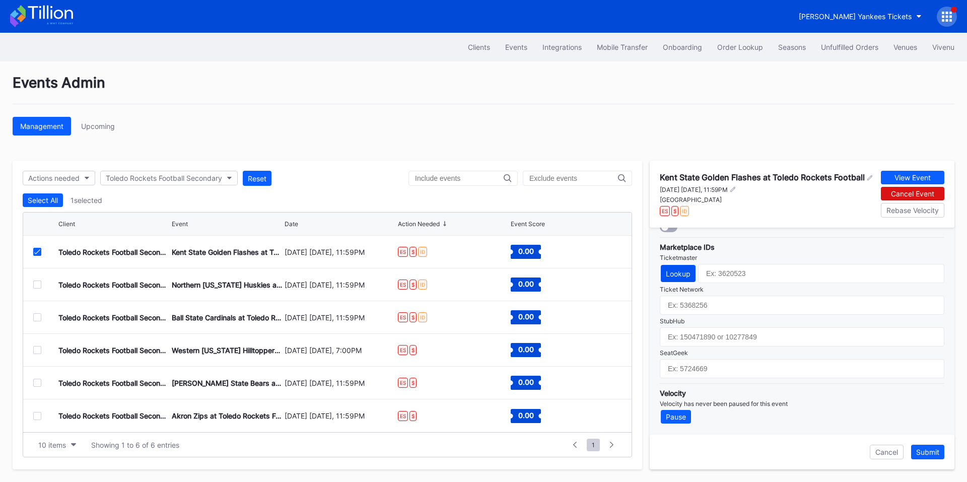
click at [680, 278] on button "Lookup" at bounding box center [677, 273] width 35 height 17
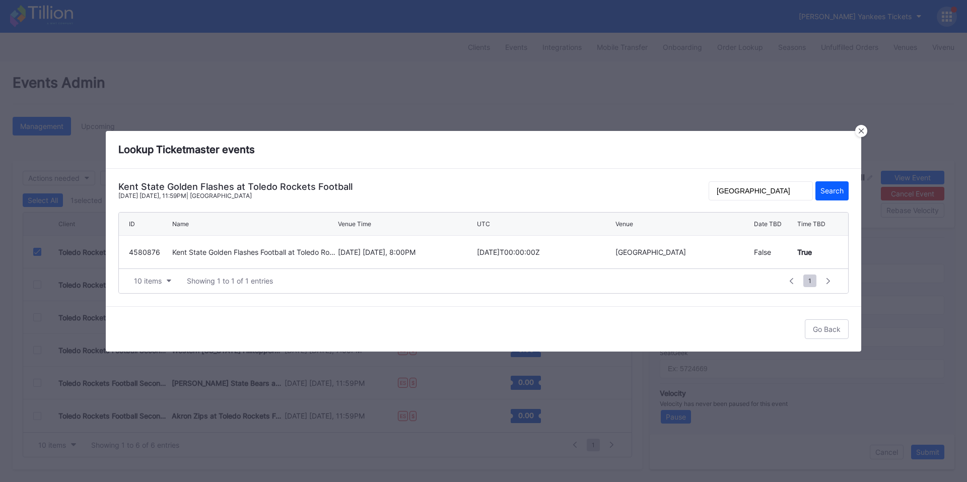
click at [648, 274] on div "10 items Showing 1 to 1 of 1 entries" at bounding box center [455, 281] width 652 height 14
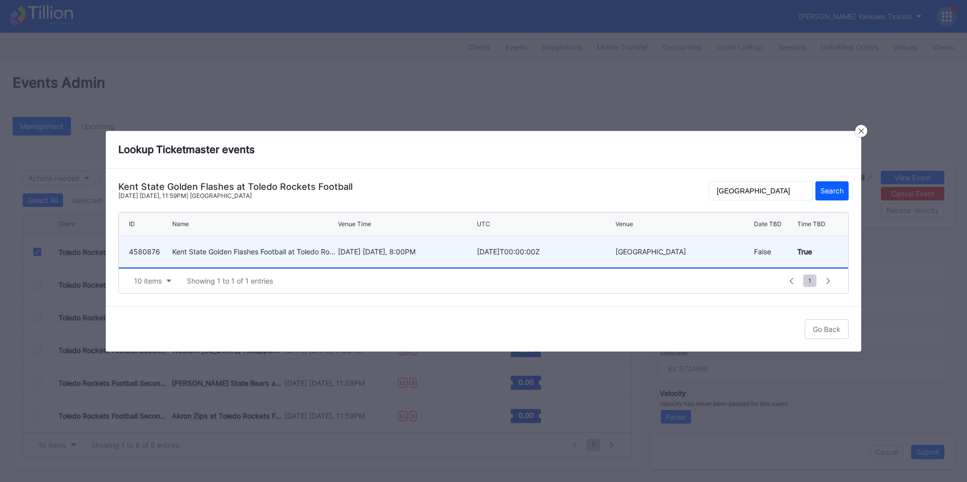
click at [459, 257] on div "October 17 Friday, 8:00PM" at bounding box center [406, 252] width 136 height 32
type input "4580876"
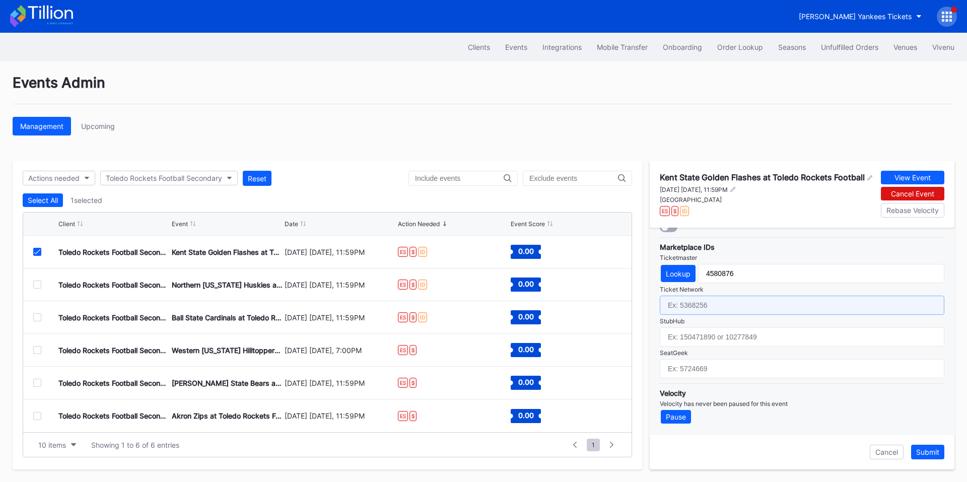
drag, startPoint x: 694, startPoint y: 307, endPoint x: 756, endPoint y: 271, distance: 70.8
click at [695, 307] on input "text" at bounding box center [801, 304] width 284 height 19
paste input "7024827"
type input "7024827"
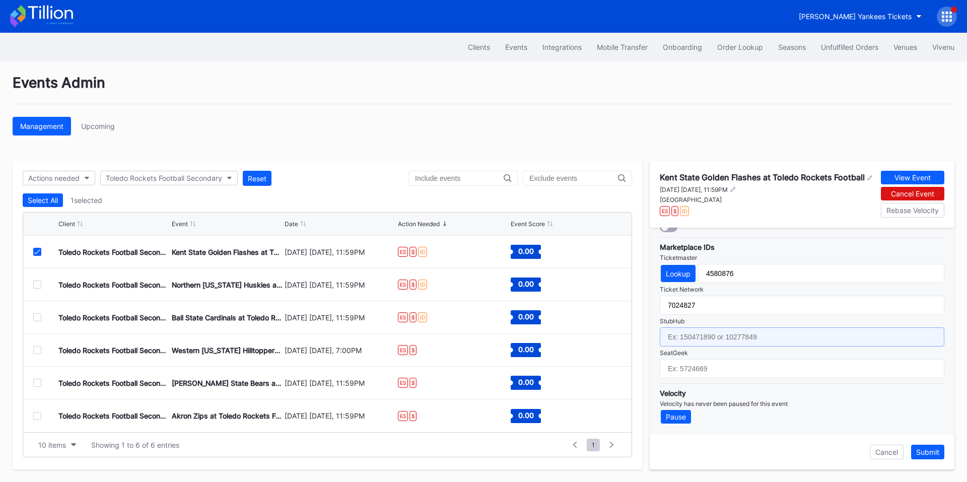
click at [690, 338] on input "text" at bounding box center [801, 336] width 284 height 19
paste input "156723293"
type input "156723293"
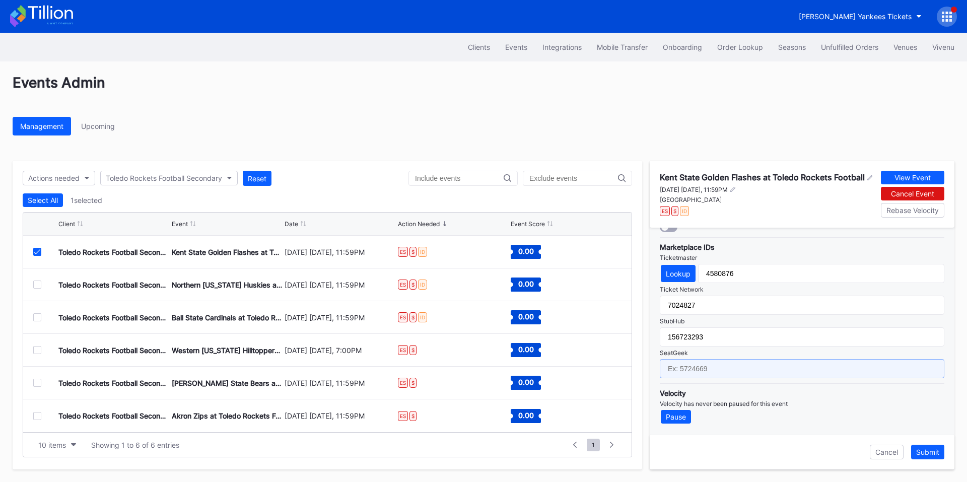
click at [709, 367] on input "text" at bounding box center [801, 368] width 284 height 19
paste input "17411566"
type input "17411566"
click at [923, 455] on div "Submit" at bounding box center [927, 452] width 23 height 9
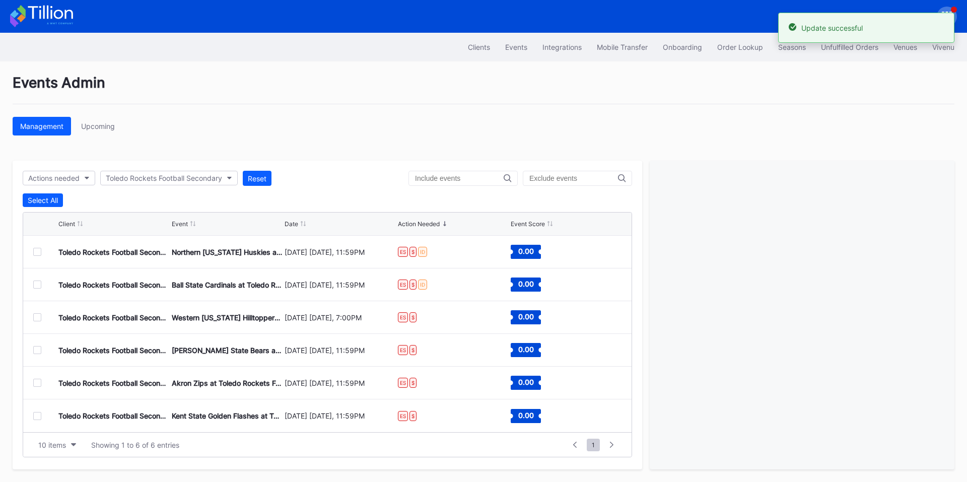
click at [38, 249] on div at bounding box center [37, 252] width 8 height 8
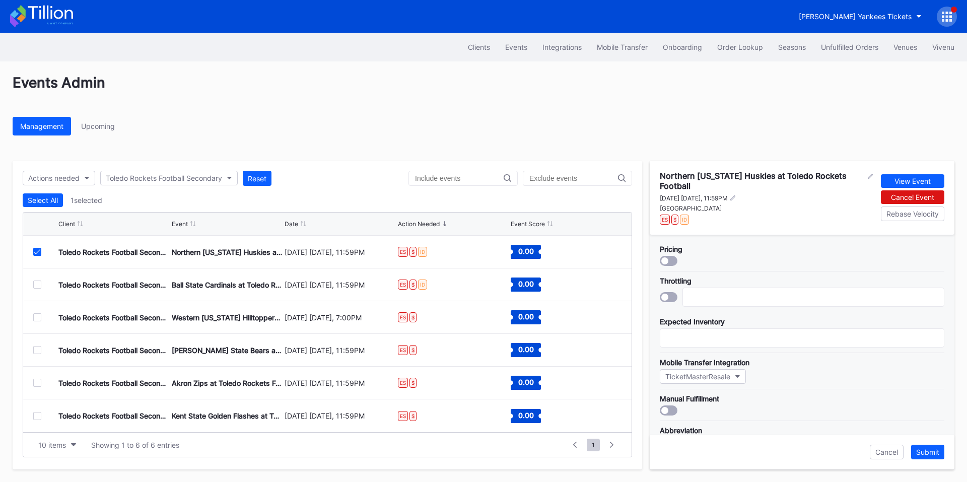
scroll to position [326, 0]
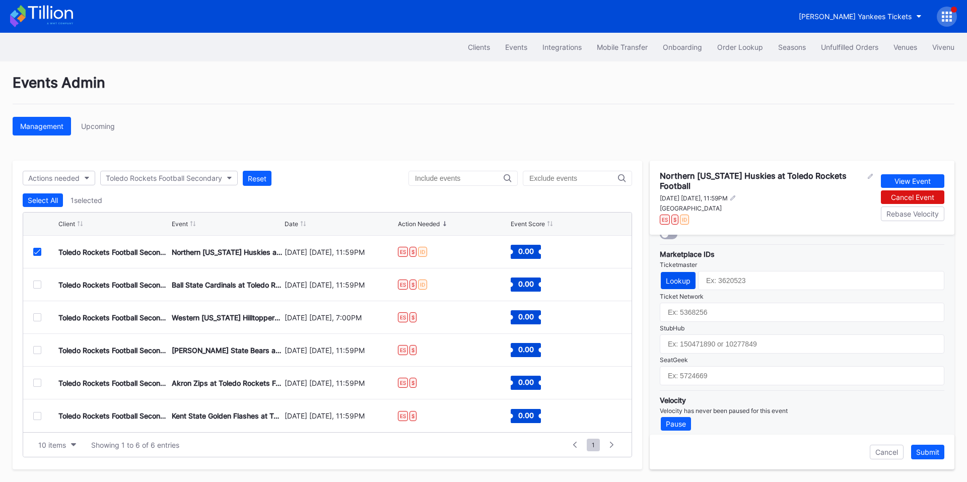
click at [672, 276] on div "Lookup" at bounding box center [677, 280] width 25 height 9
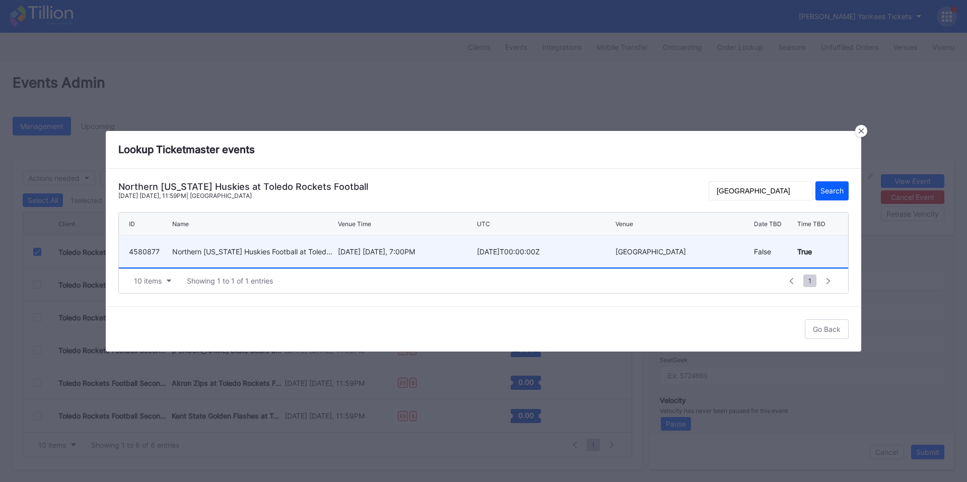
click at [464, 255] on div "November 4 Tuesday, 7:00PM" at bounding box center [406, 251] width 136 height 9
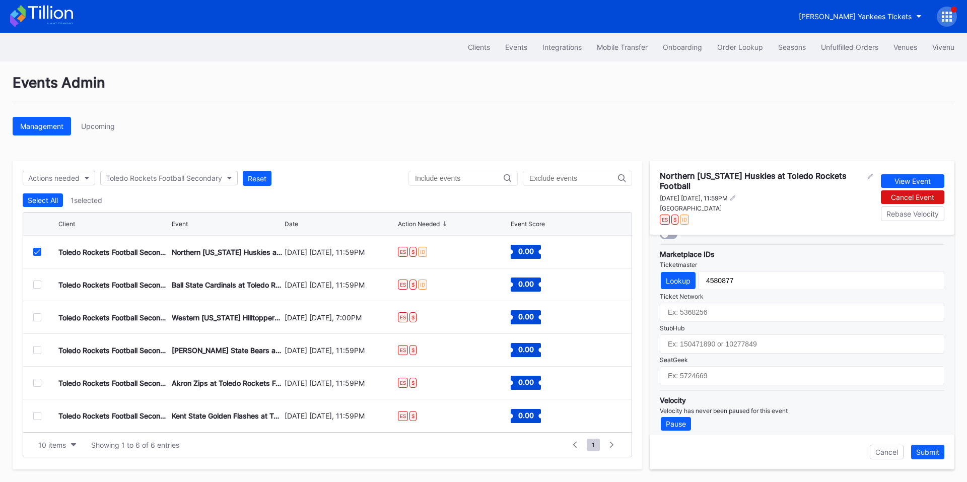
type input "4580877"
click at [675, 276] on div "Lookup" at bounding box center [677, 280] width 25 height 9
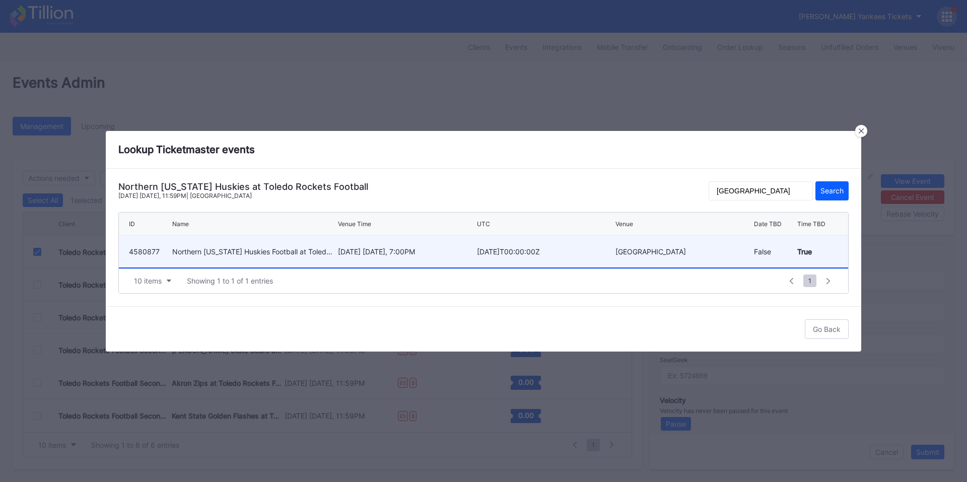
click at [439, 259] on div "November 4 Tuesday, 7:00PM" at bounding box center [406, 252] width 136 height 32
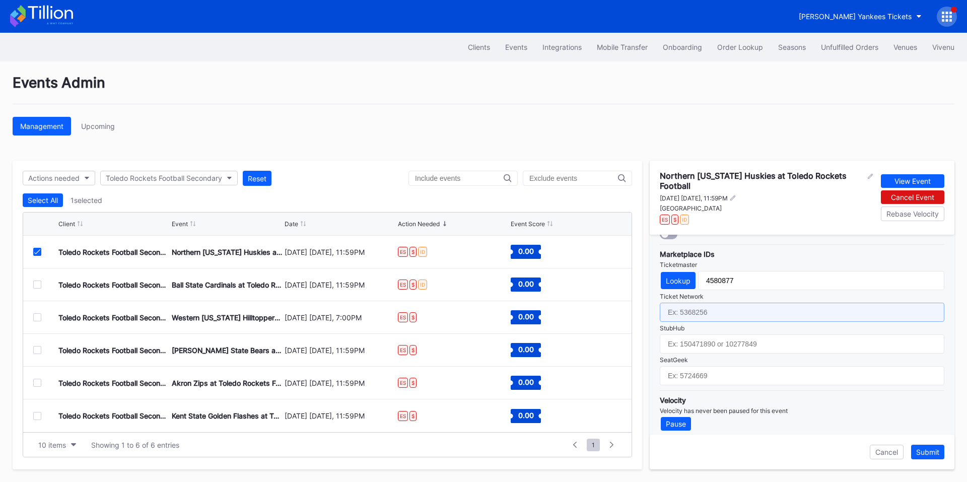
click at [708, 307] on input "text" at bounding box center [801, 312] width 284 height 19
paste input "7024830"
type input "7024830"
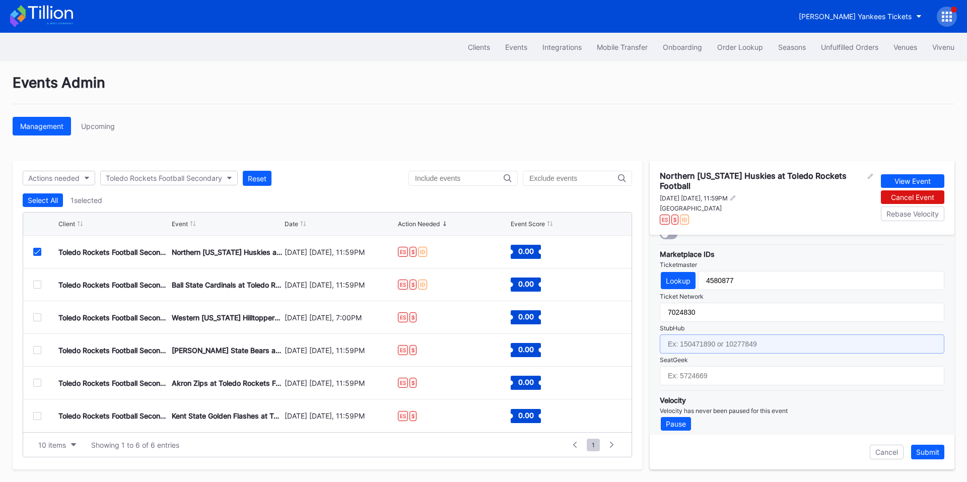
drag, startPoint x: 701, startPoint y: 328, endPoint x: 715, endPoint y: 320, distance: 16.1
click at [701, 334] on input "text" at bounding box center [801, 343] width 284 height 19
paste input "156723295"
type input "156723295"
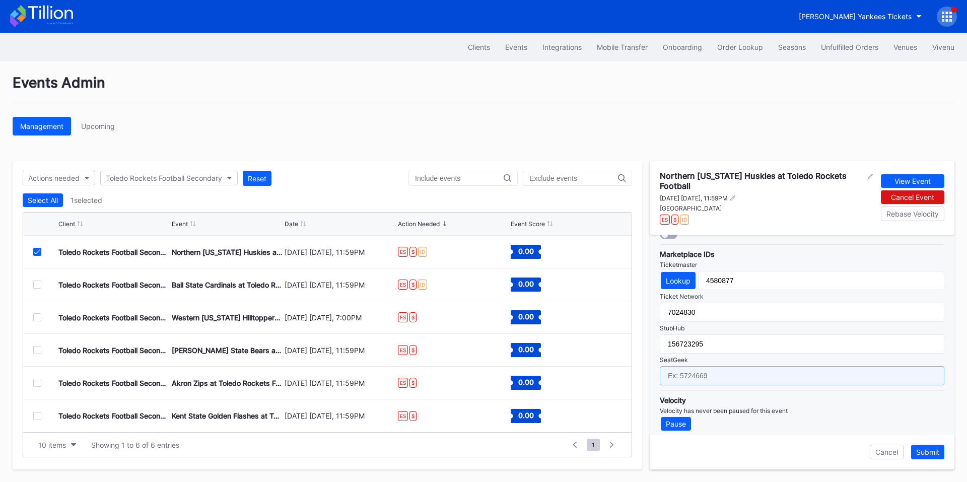
click at [708, 373] on input "text" at bounding box center [801, 375] width 284 height 19
paste input "17411568"
type input "17411568"
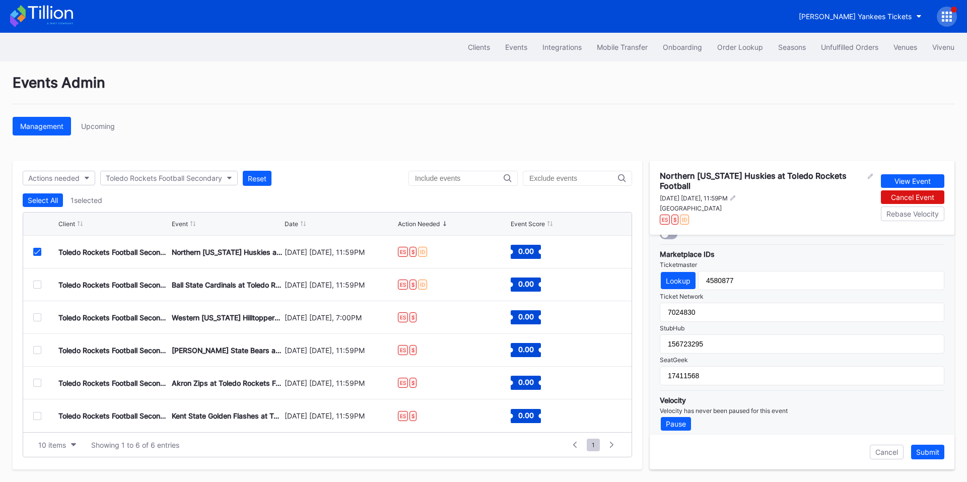
drag, startPoint x: 920, startPoint y: 431, endPoint x: 925, endPoint y: 443, distance: 13.6
click at [921, 432] on div "Pricing Throttling Expected Inventory Mobile Transfer Integration TicketMasterR…" at bounding box center [801, 335] width 305 height 200
click at [929, 453] on div "Submit" at bounding box center [927, 452] width 23 height 9
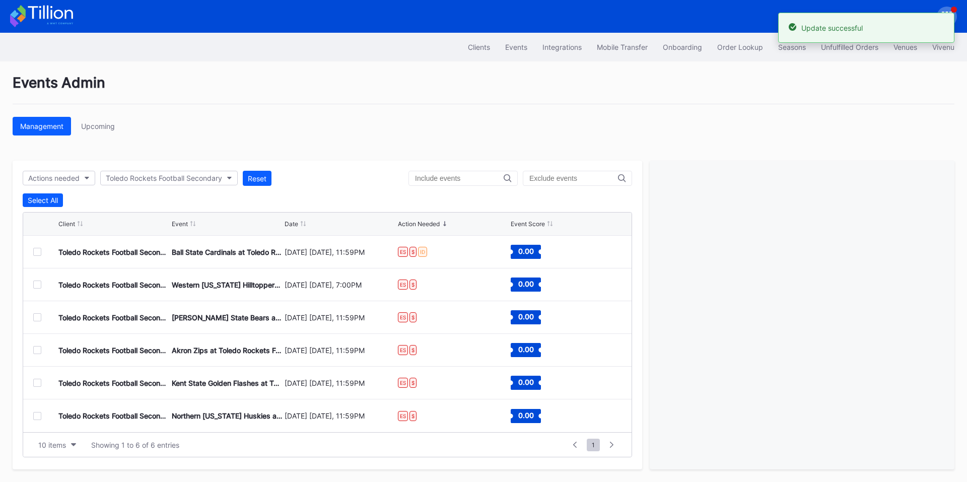
click at [40, 248] on div at bounding box center [37, 252] width 8 height 8
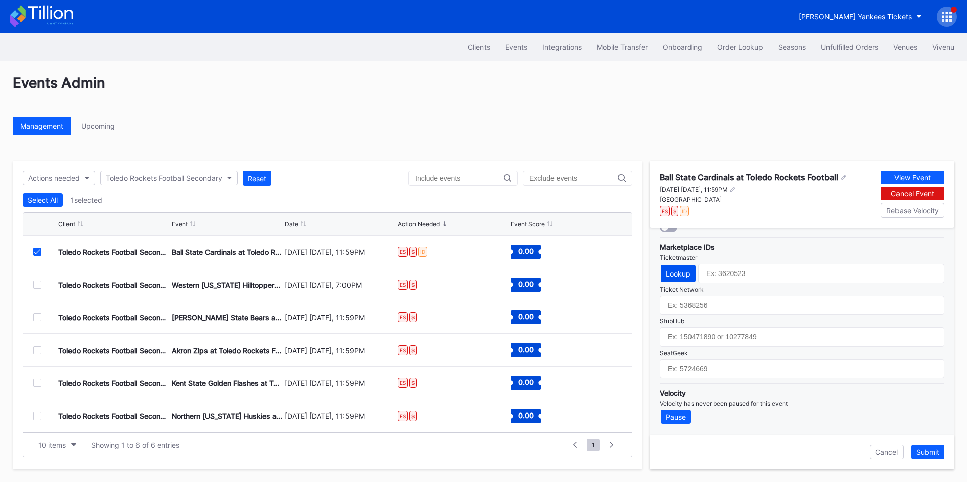
click at [671, 278] on button "Lookup" at bounding box center [677, 273] width 35 height 17
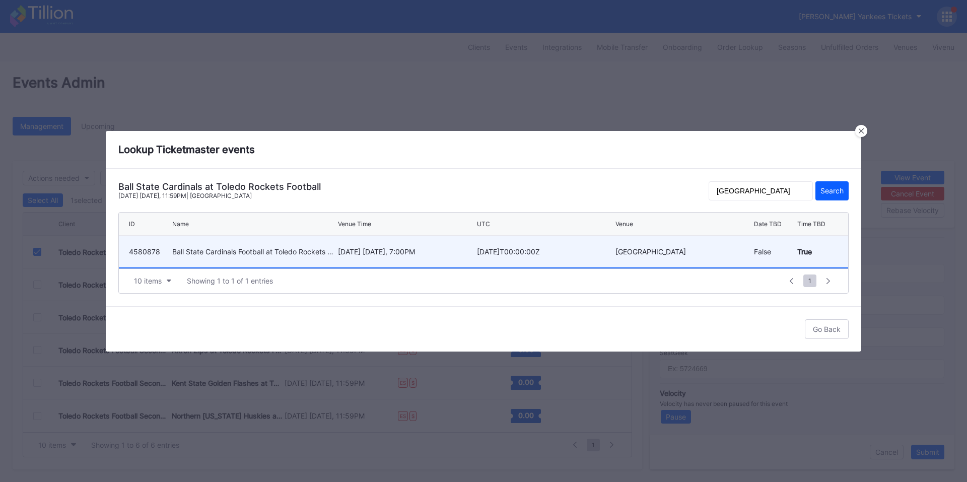
click at [445, 252] on div "November 21 Friday, 7:00PM" at bounding box center [406, 251] width 136 height 9
type input "4580878"
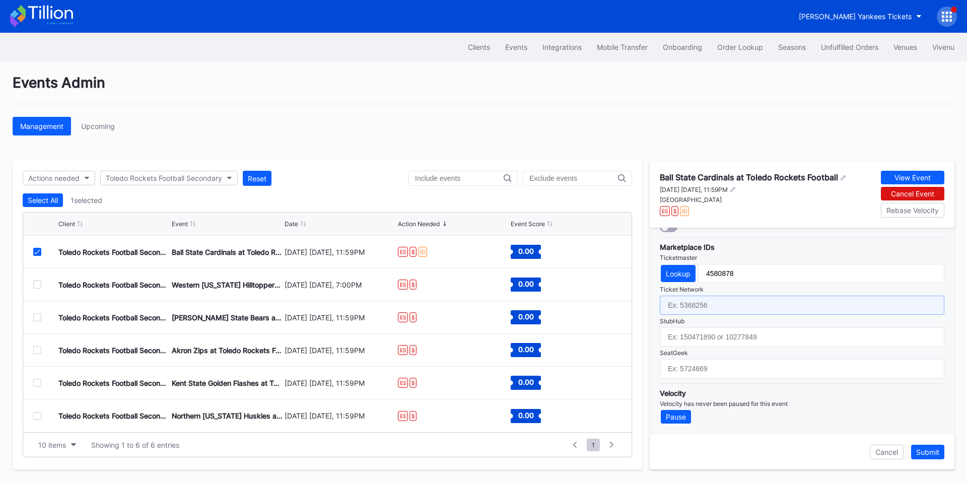
drag, startPoint x: 714, startPoint y: 310, endPoint x: 830, endPoint y: 184, distance: 170.7
click at [714, 310] on input "text" at bounding box center [801, 304] width 284 height 19
paste input "7024833"
type input "7024833"
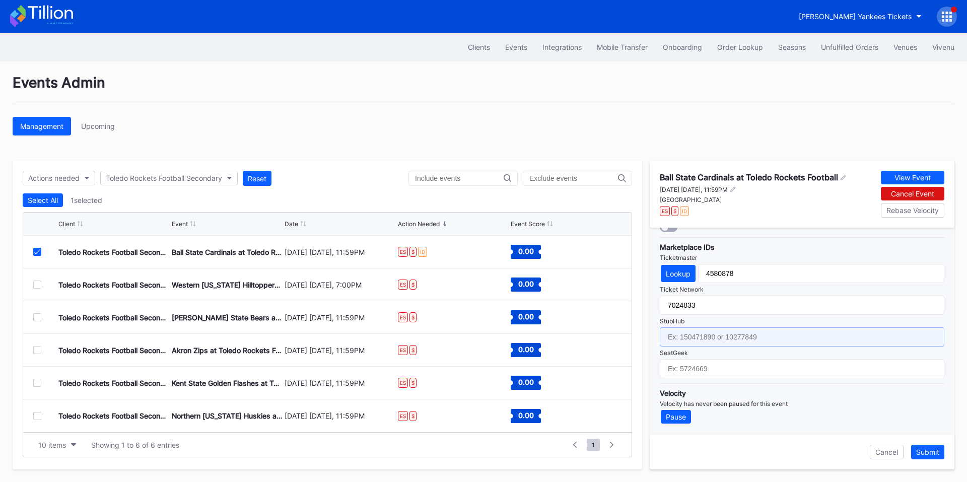
click at [697, 337] on input "text" at bounding box center [801, 336] width 284 height 19
paste input "156723294"
type input "156723294"
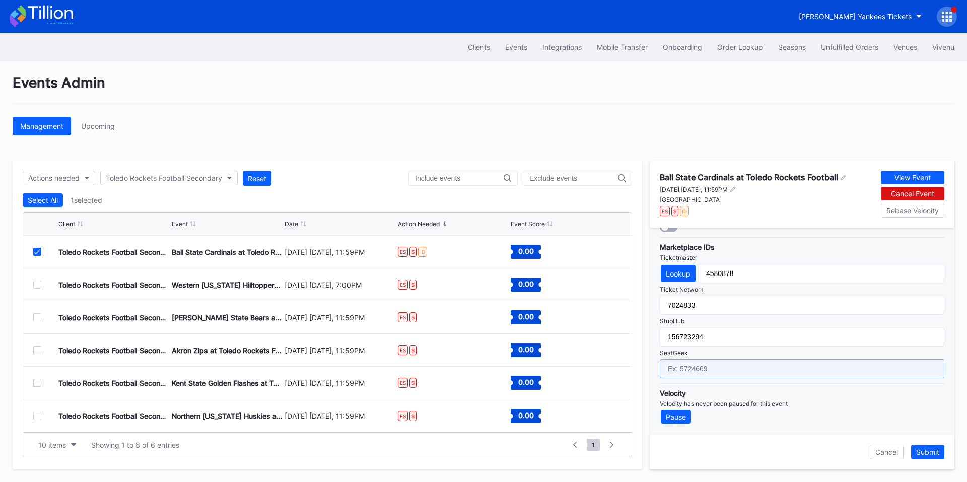
drag, startPoint x: 685, startPoint y: 373, endPoint x: 722, endPoint y: 373, distance: 36.8
click at [685, 373] on input "text" at bounding box center [801, 368] width 284 height 19
paste input "17411570"
type input "17411570"
click at [923, 450] on div "Submit" at bounding box center [927, 452] width 23 height 9
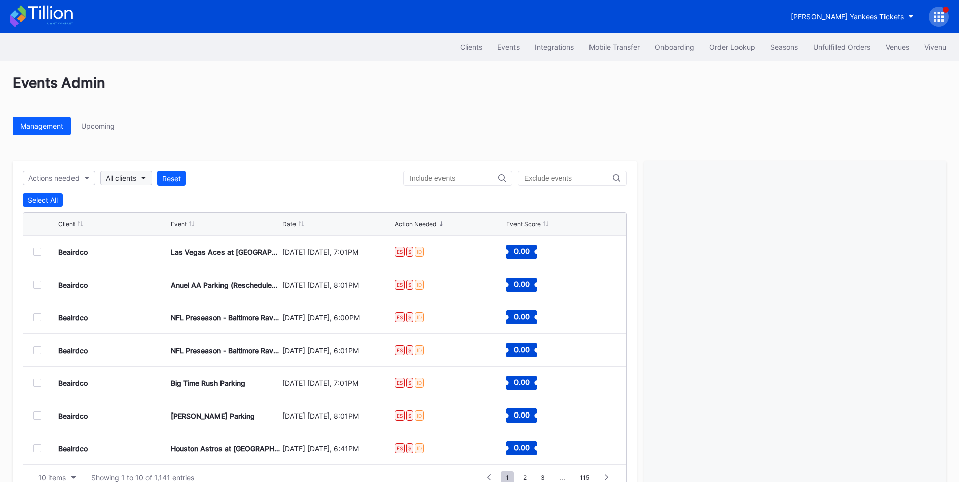
click at [135, 177] on div "All clients" at bounding box center [121, 178] width 31 height 9
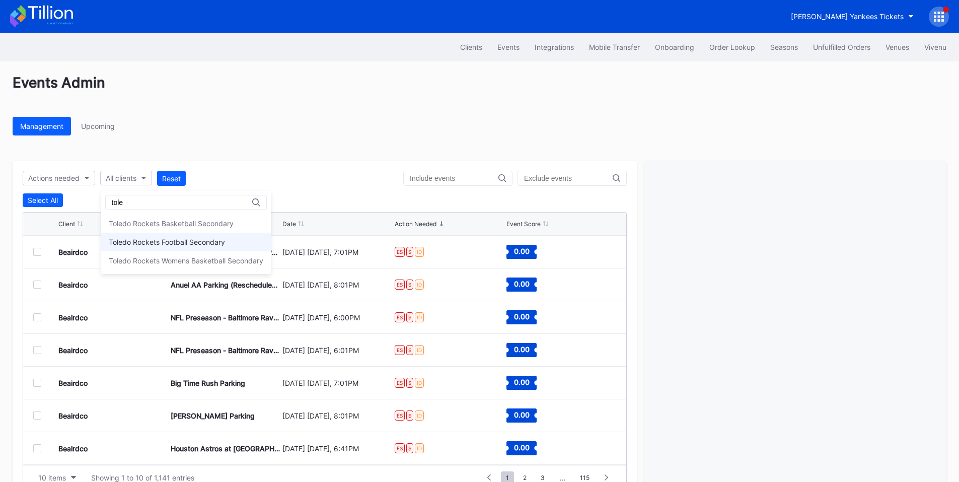
type input "tole"
click at [166, 241] on div "Toledo Rockets Football Secondary" at bounding box center [167, 242] width 116 height 9
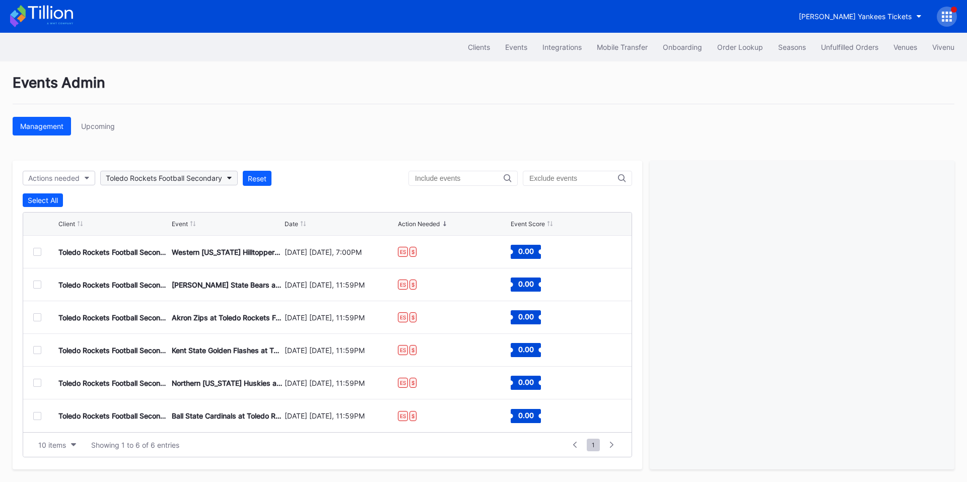
click at [128, 177] on div "Toledo Rockets Football Secondary" at bounding box center [164, 178] width 116 height 9
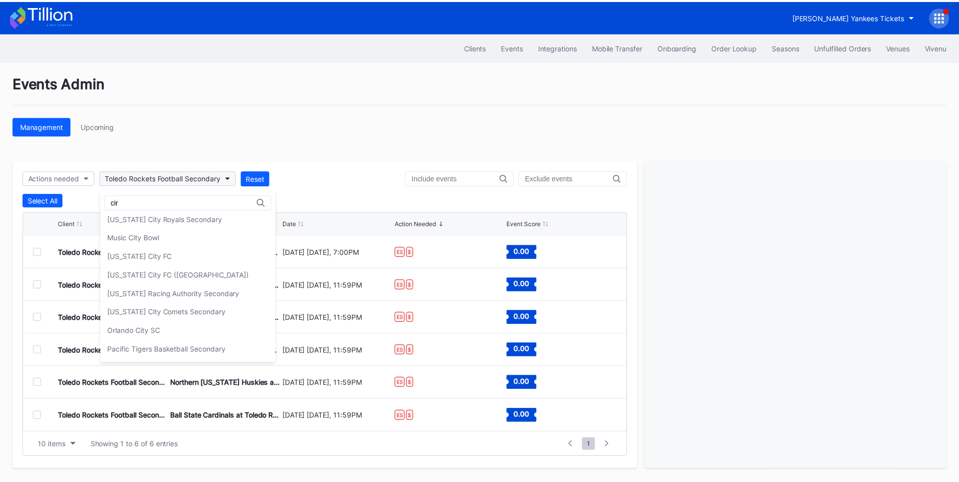
scroll to position [42, 0]
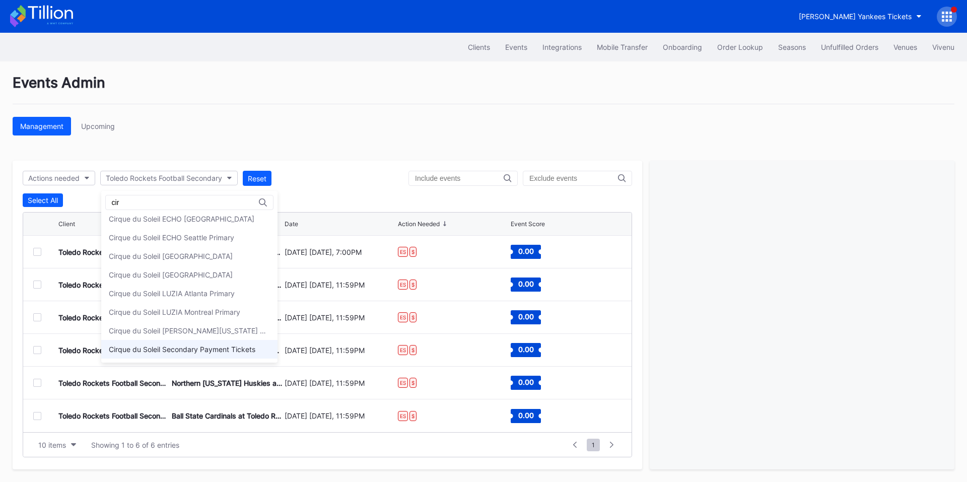
type input "cir"
click at [176, 355] on div "Cirque du Soleil Secondary Payment Tickets" at bounding box center [189, 349] width 176 height 19
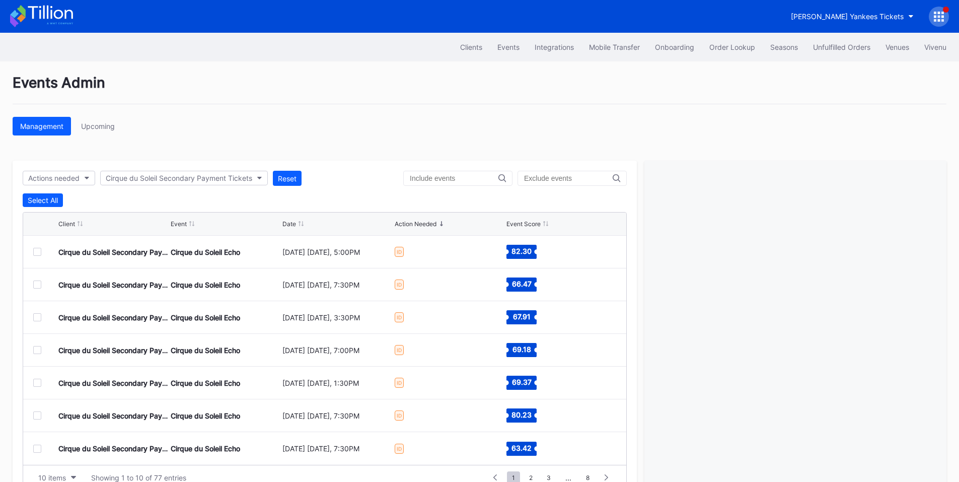
scroll to position [0, 0]
click at [29, 350] on div "Cirque du Soleil Secondary Payment Tickets Cirque du Soleil Echo September 14 S…" at bounding box center [324, 350] width 603 height 33
click at [36, 353] on div at bounding box center [37, 350] width 8 height 8
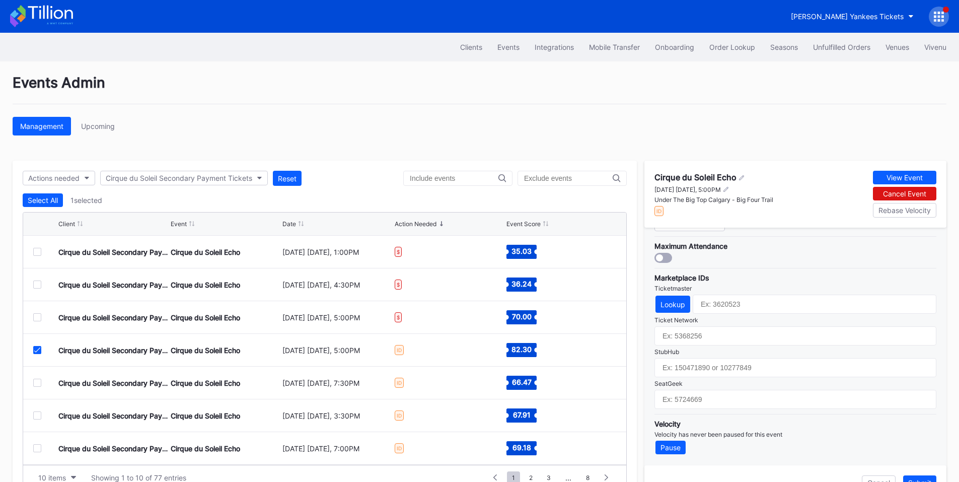
scroll to position [31, 0]
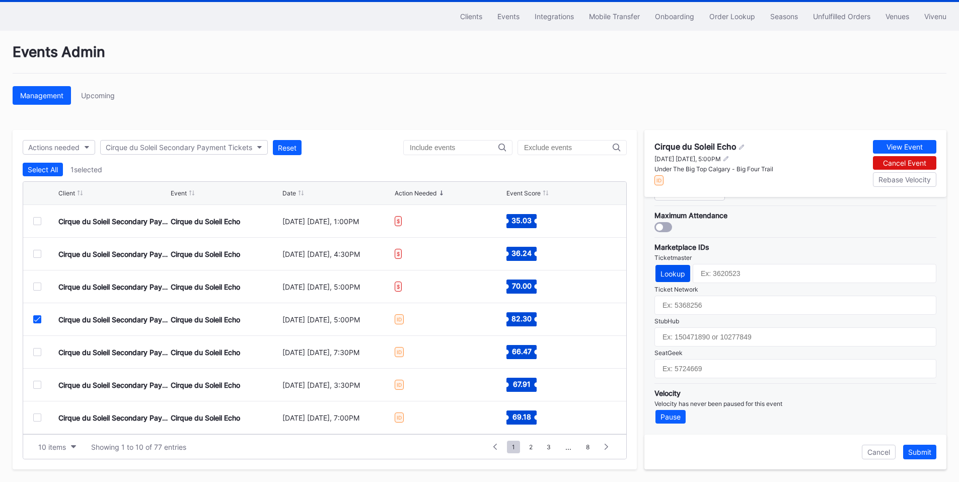
click at [668, 270] on div "Lookup" at bounding box center [672, 273] width 25 height 9
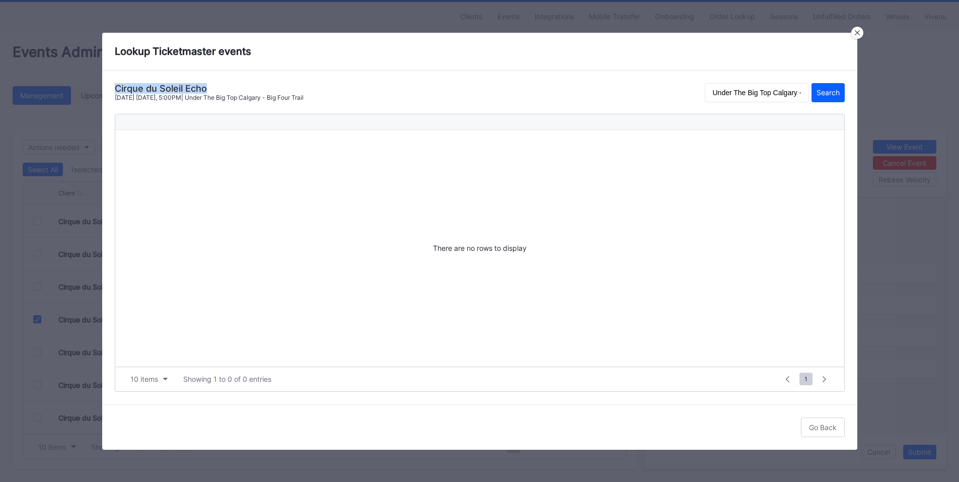
drag, startPoint x: 206, startPoint y: 88, endPoint x: 98, endPoint y: 87, distance: 108.2
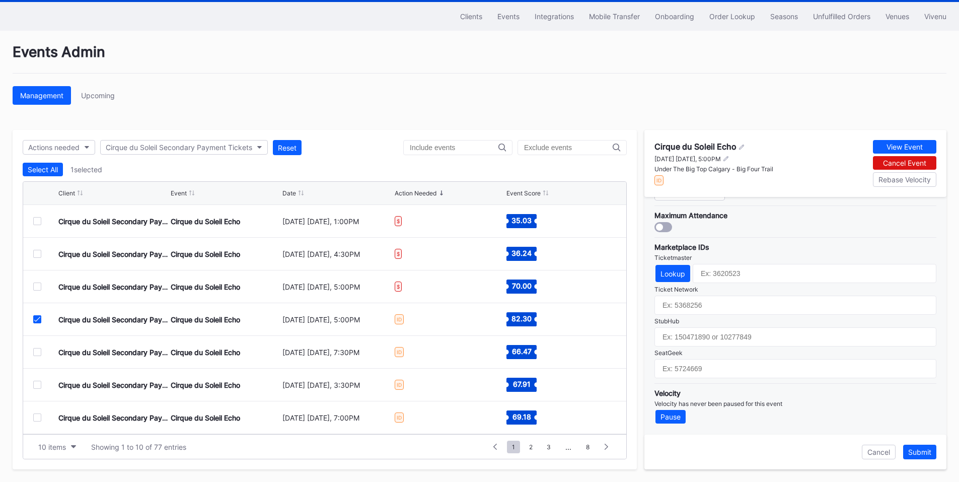
copy div "Cirque du Soleil Echo"
click at [682, 277] on div "Lookup" at bounding box center [672, 273] width 25 height 9
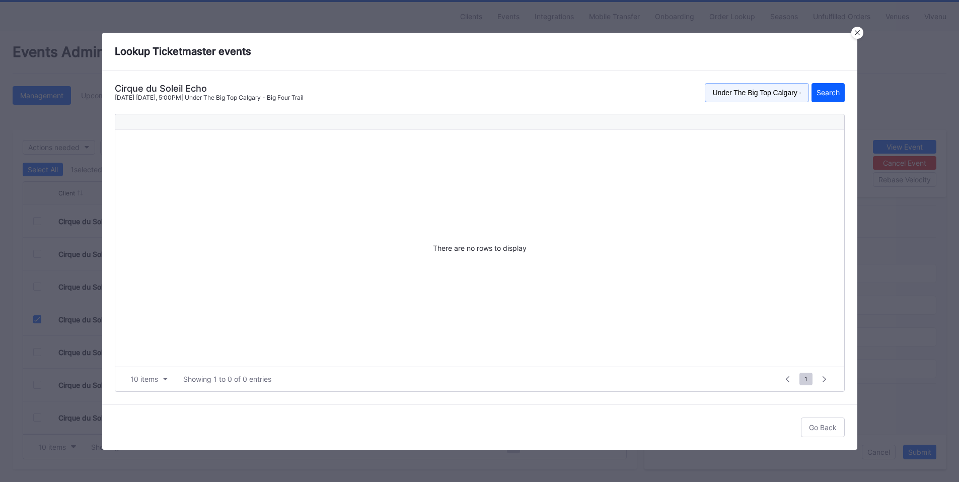
click at [760, 93] on input "Under The Big Top Calgary - Big Four Trail" at bounding box center [757, 92] width 104 height 19
paste input "17411570"
click at [156, 88] on div "Cirque du Soleil Echo" at bounding box center [209, 88] width 189 height 11
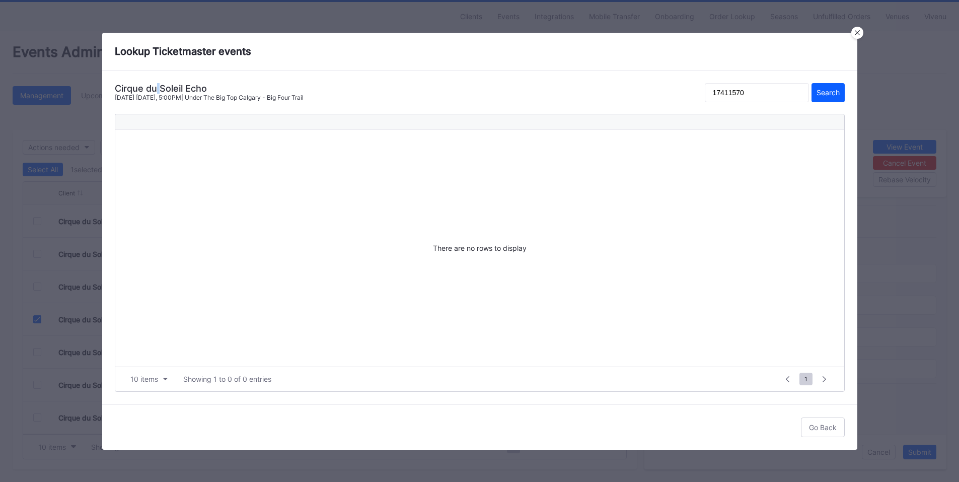
click at [156, 88] on div "Cirque du Soleil Echo" at bounding box center [209, 88] width 189 height 11
copy div "Cirque du Soleil Echo"
click at [762, 91] on input "17411570" at bounding box center [757, 92] width 104 height 19
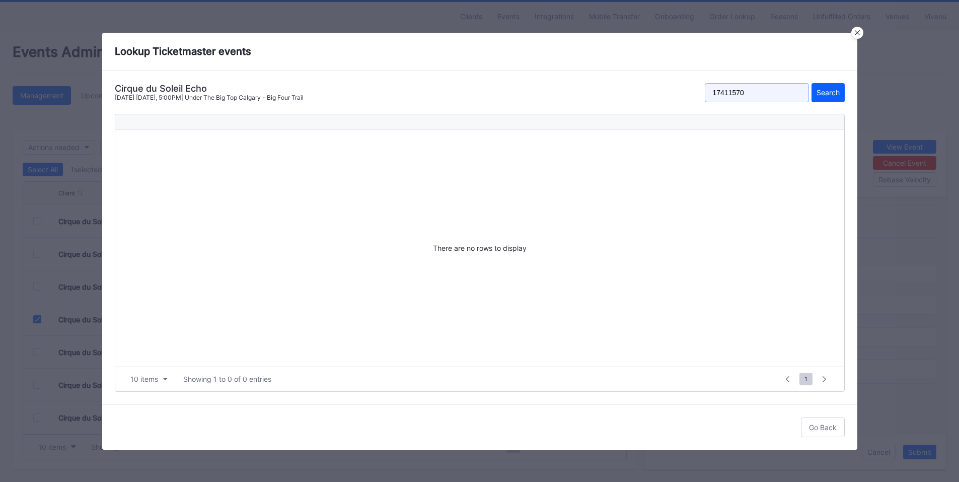
click at [762, 91] on input "17411570" at bounding box center [757, 92] width 104 height 19
paste input "Cirque du Soleil Echo"
type input "Cirque du Soleil Echo"
click at [824, 88] on button "Search" at bounding box center [827, 92] width 33 height 19
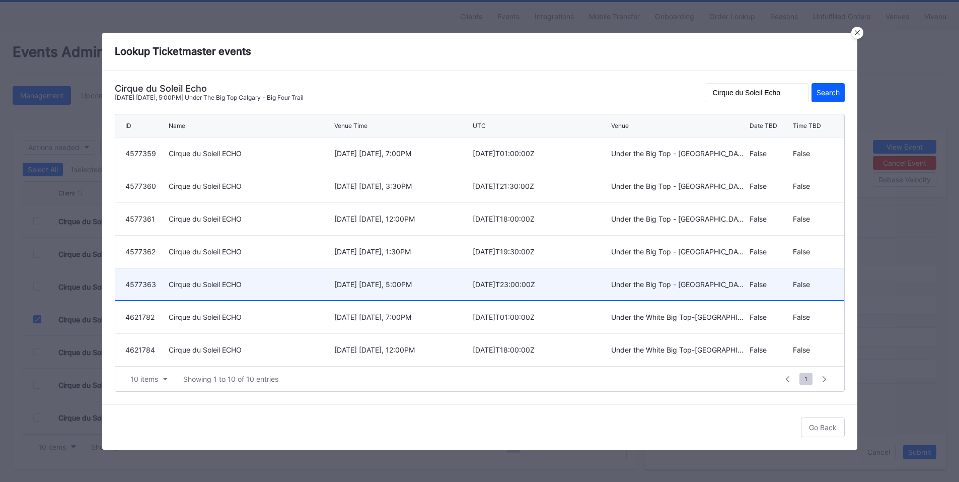
click at [477, 283] on div "2025-09-14T23:00:00Z" at bounding box center [541, 284] width 136 height 9
type input "4577363"
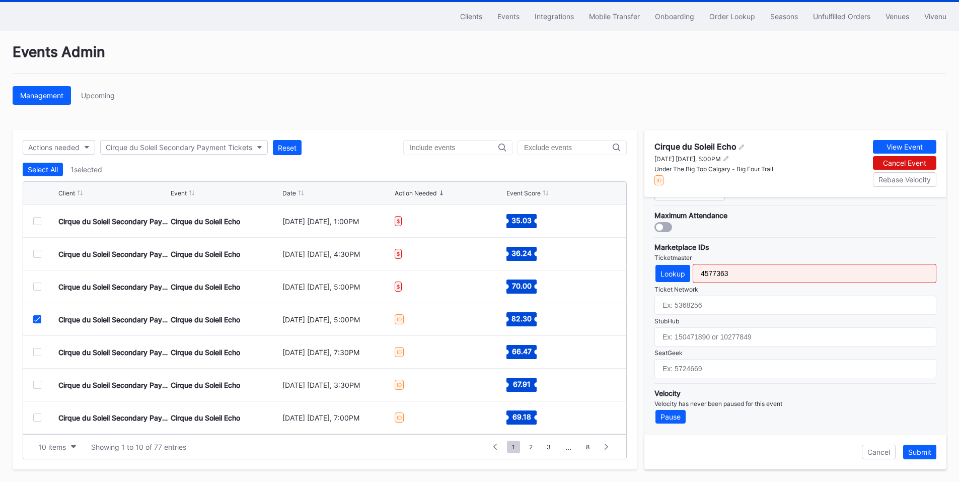
click at [40, 287] on div at bounding box center [37, 286] width 8 height 8
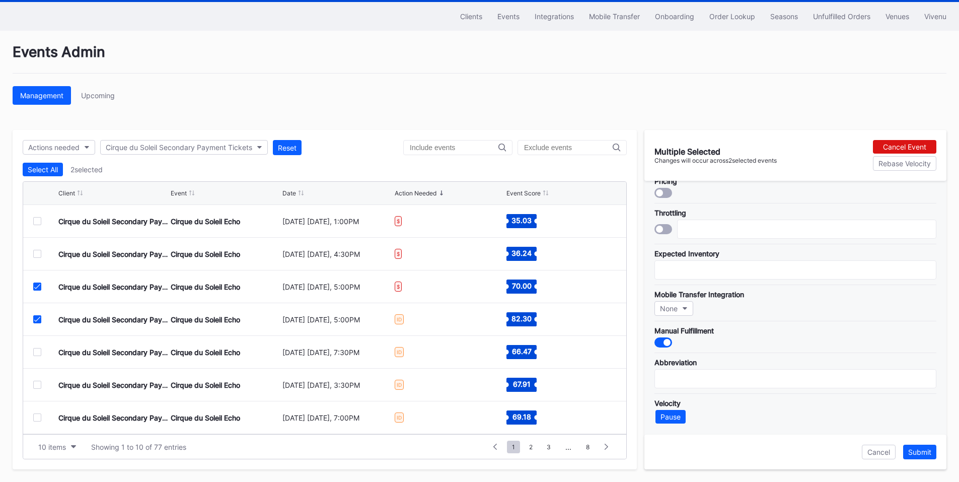
click at [36, 321] on icon at bounding box center [37, 319] width 6 height 5
type input "50"
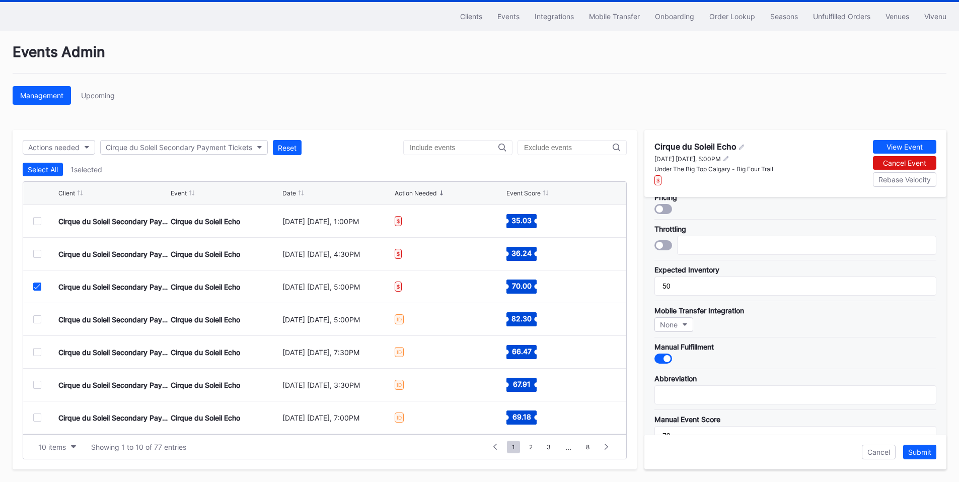
scroll to position [295, 0]
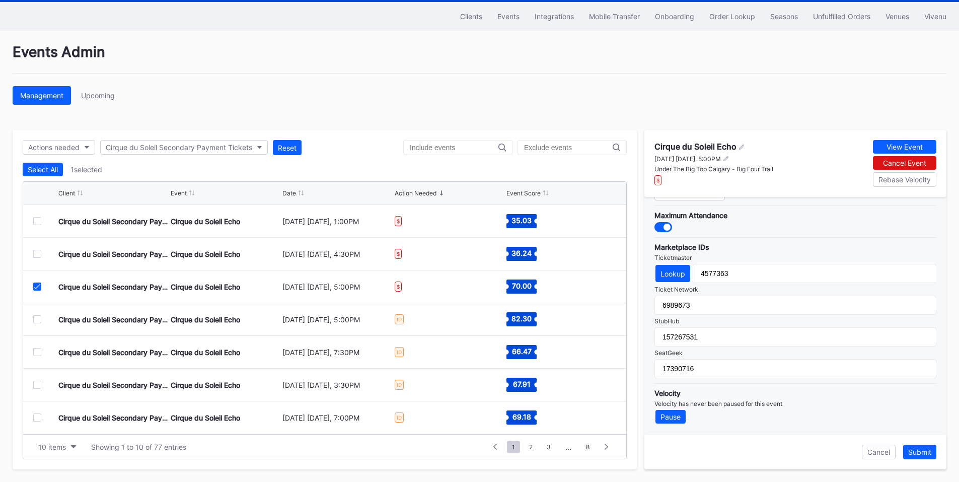
click at [36, 321] on div at bounding box center [37, 319] width 8 height 8
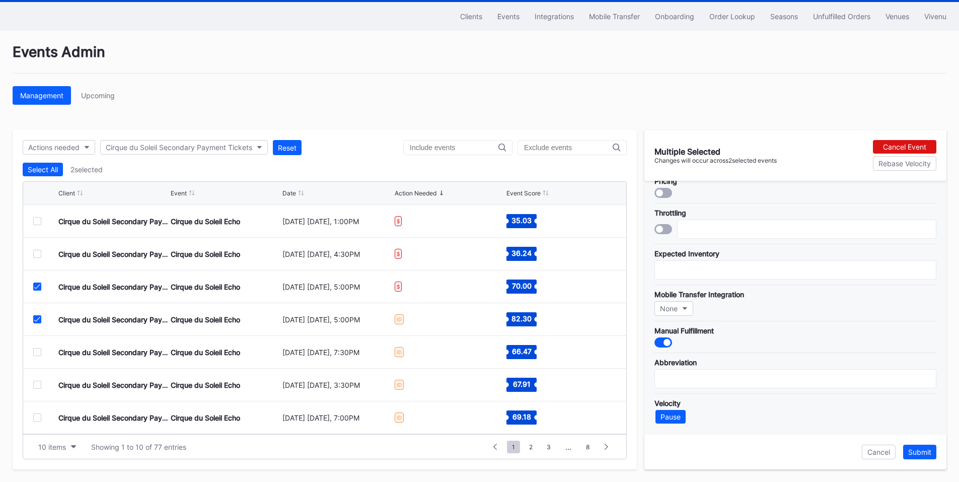
click at [36, 283] on div at bounding box center [37, 286] width 8 height 8
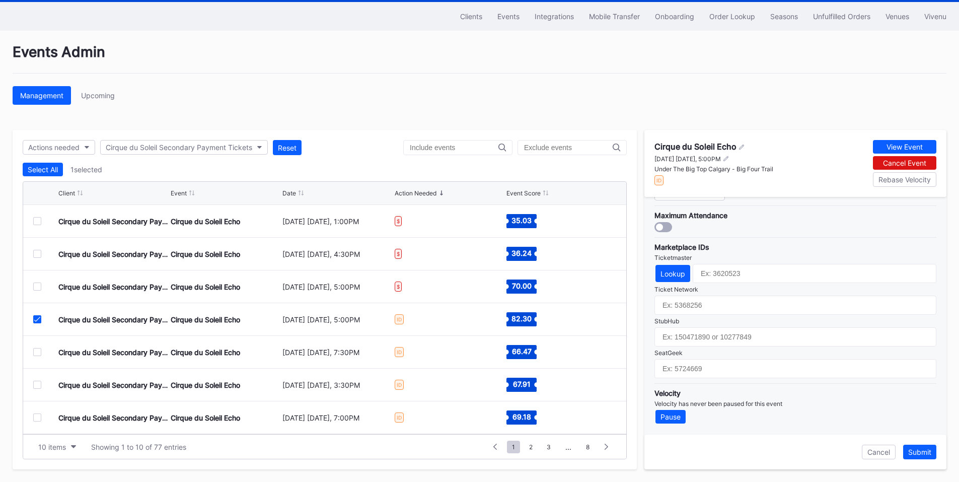
click at [35, 354] on div at bounding box center [37, 352] width 8 height 8
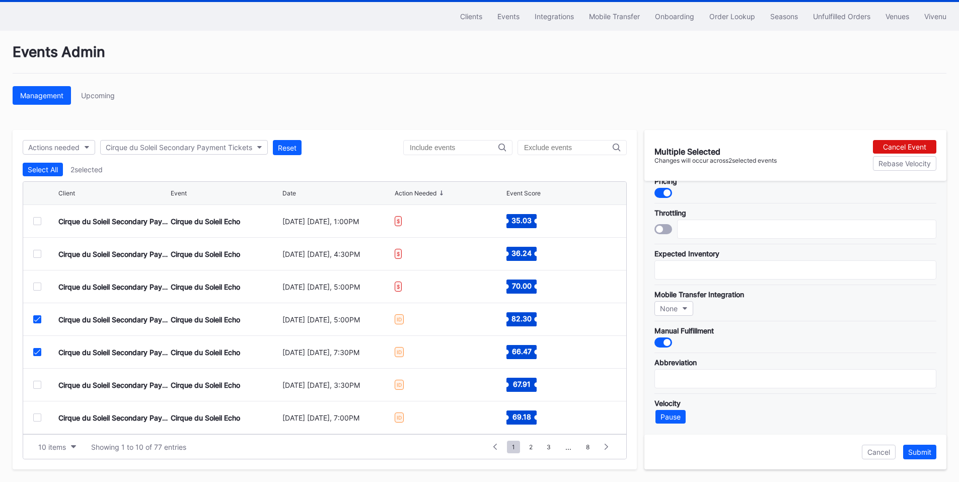
click at [37, 317] on icon at bounding box center [37, 319] width 6 height 5
type input "50"
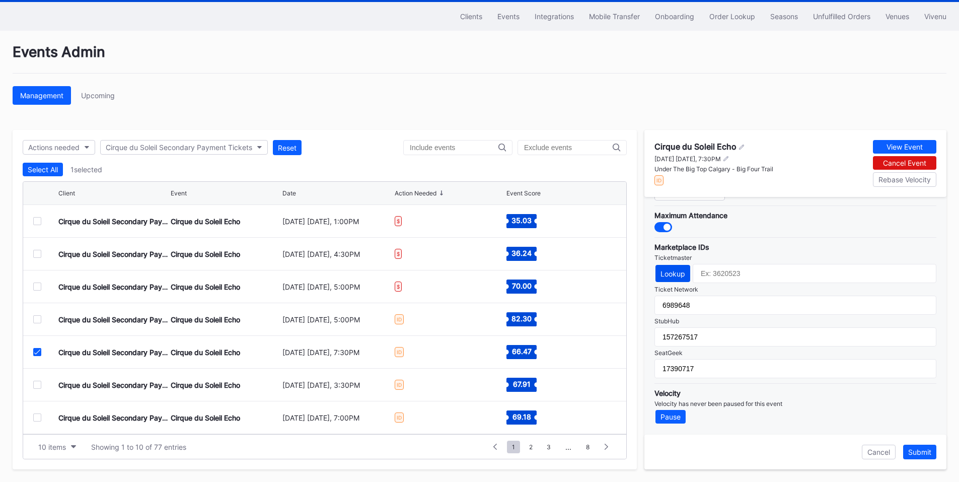
click at [675, 274] on div "Lookup" at bounding box center [672, 273] width 25 height 9
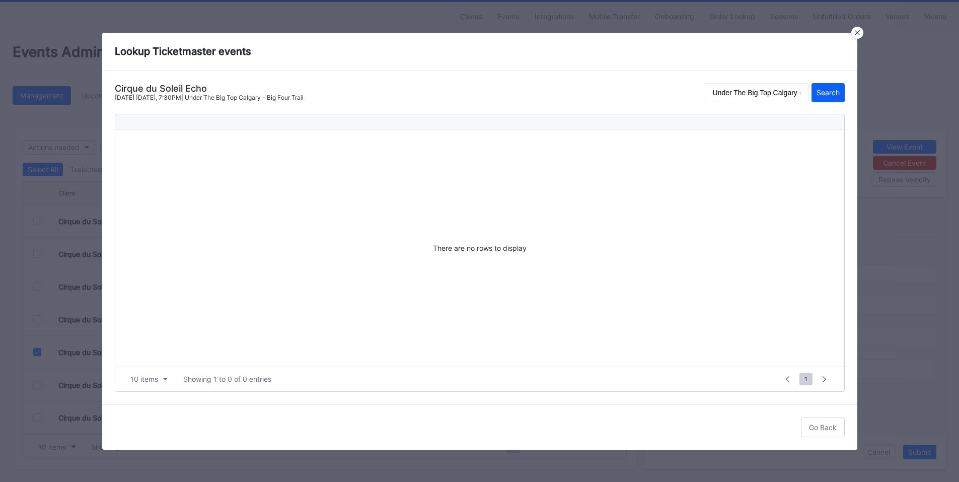
click at [171, 90] on div "Cirque du Soleil Echo" at bounding box center [209, 88] width 189 height 11
copy div "Cirque du Soleil Echo"
click at [778, 88] on input "Under The Big Top Calgary - Big Four Trail" at bounding box center [757, 92] width 104 height 19
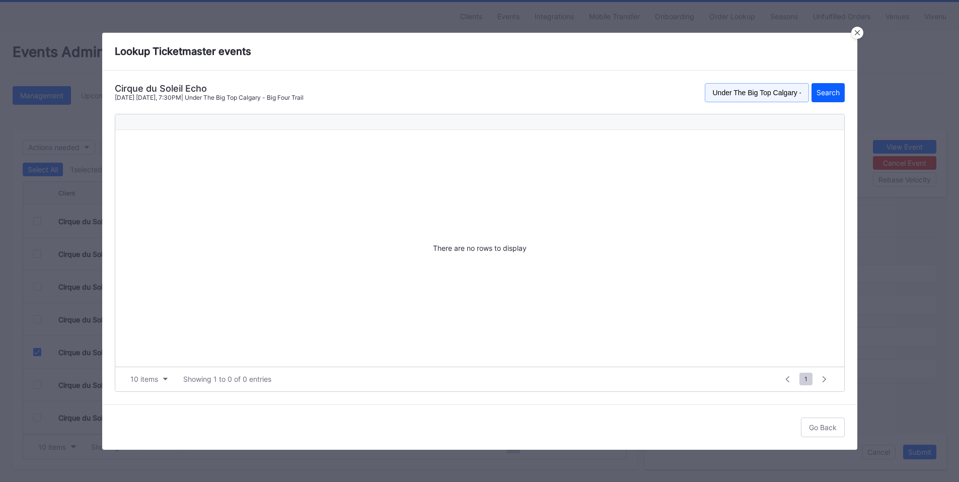
click at [778, 88] on input "Under The Big Top Calgary - Big Four Trail" at bounding box center [757, 92] width 104 height 19
paste input "Cirque du Soleil Echo"
type input "Cirque du Soleil Echo"
click at [824, 88] on div "Search" at bounding box center [828, 92] width 23 height 9
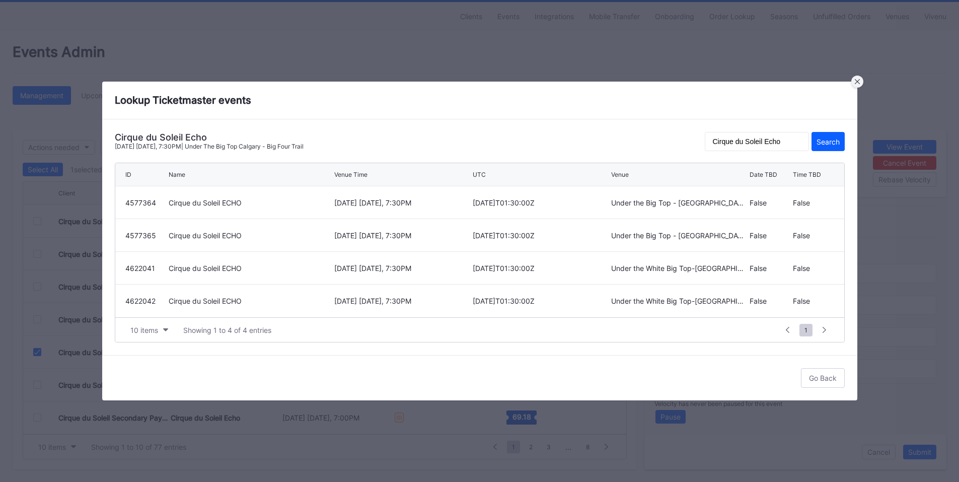
click at [856, 83] on icon at bounding box center [856, 81] width 5 height 5
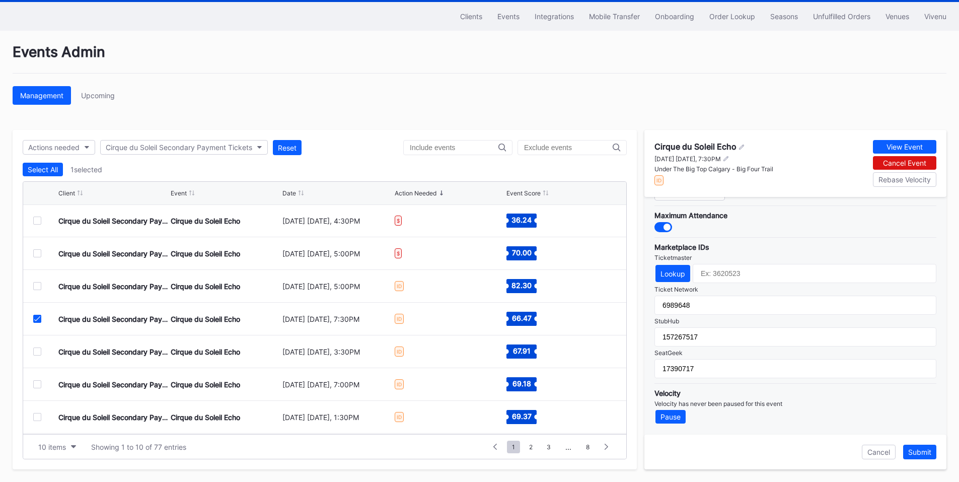
scroll to position [0, 0]
click at [34, 254] on div at bounding box center [37, 254] width 8 height 8
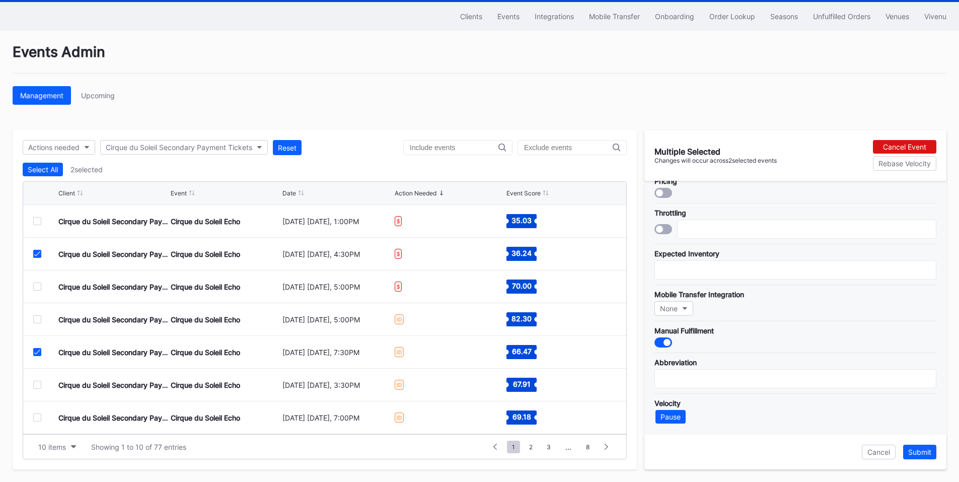
scroll to position [14, 0]
click at [36, 350] on icon at bounding box center [37, 351] width 6 height 5
type input "50"
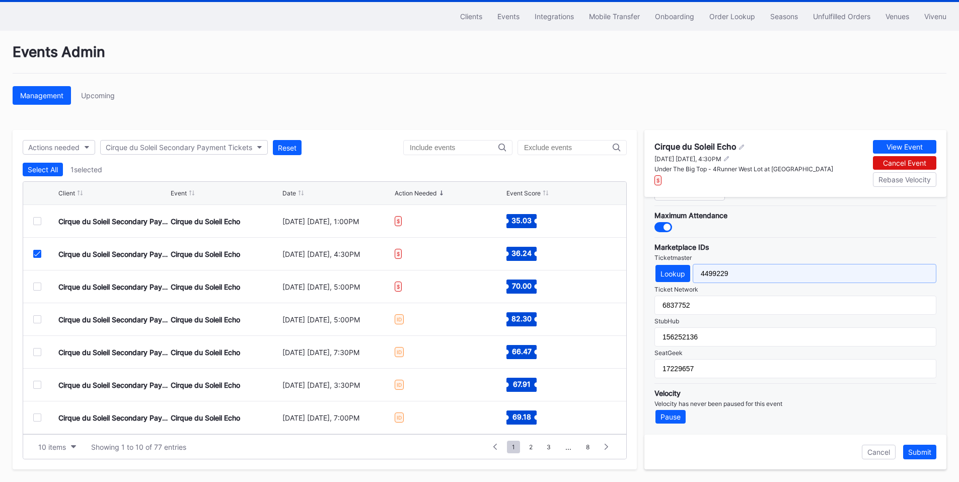
drag, startPoint x: 732, startPoint y: 275, endPoint x: 697, endPoint y: 274, distance: 35.8
click at [697, 274] on input "4499229" at bounding box center [815, 273] width 244 height 19
click at [676, 272] on div "Lookup" at bounding box center [672, 273] width 25 height 9
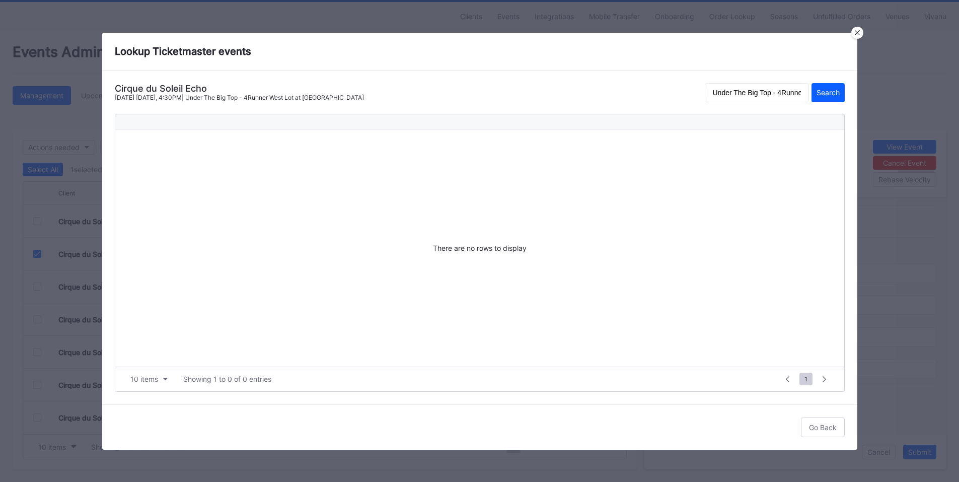
click at [191, 89] on div "Cirque du Soleil Echo" at bounding box center [239, 88] width 249 height 11
copy div "Cirque du Soleil Echo"
click at [780, 92] on input "Under The Big Top - 4Runner West Lot at Ball Arena" at bounding box center [757, 92] width 104 height 19
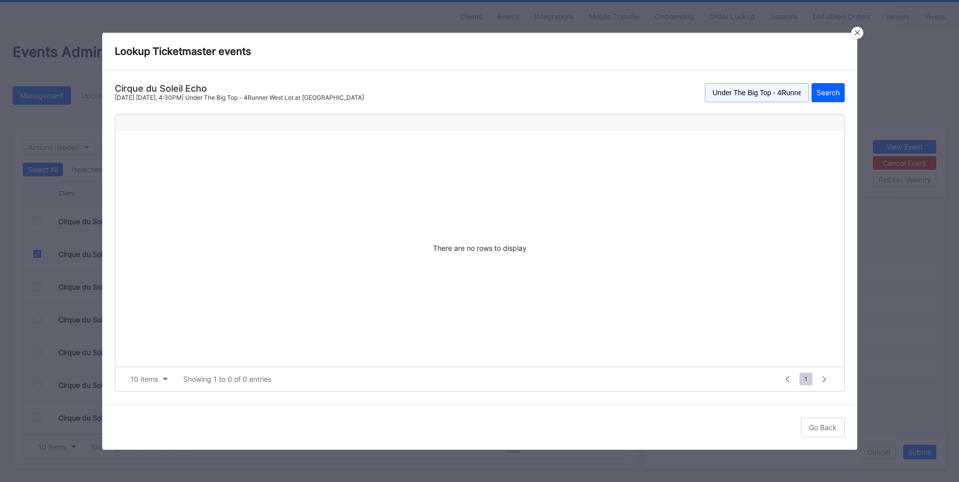
click at [780, 92] on input "Under The Big Top - 4Runner West Lot at Ball Arena" at bounding box center [757, 92] width 104 height 19
paste input "Cirque du Soleil Echo"
type input "Cirque du Soleil Echo"
click at [825, 89] on div "Search" at bounding box center [828, 92] width 23 height 9
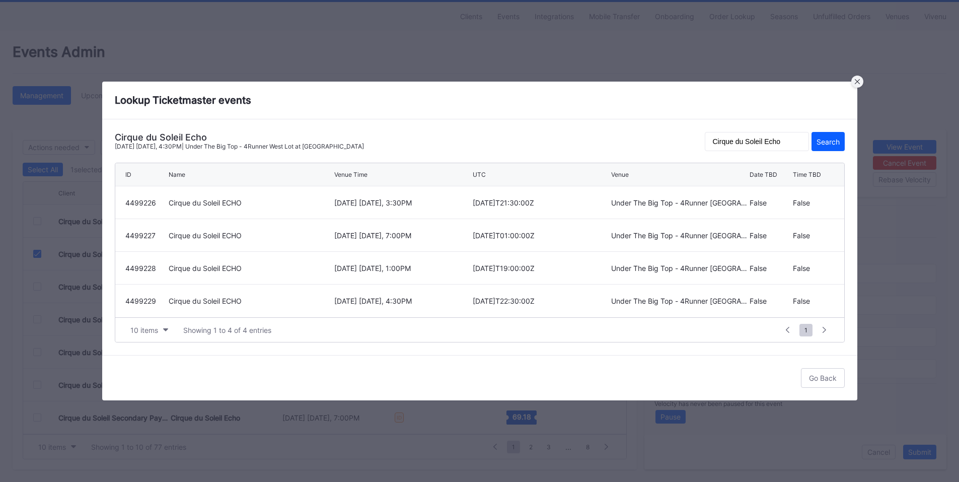
click at [858, 84] on div at bounding box center [857, 82] width 12 height 12
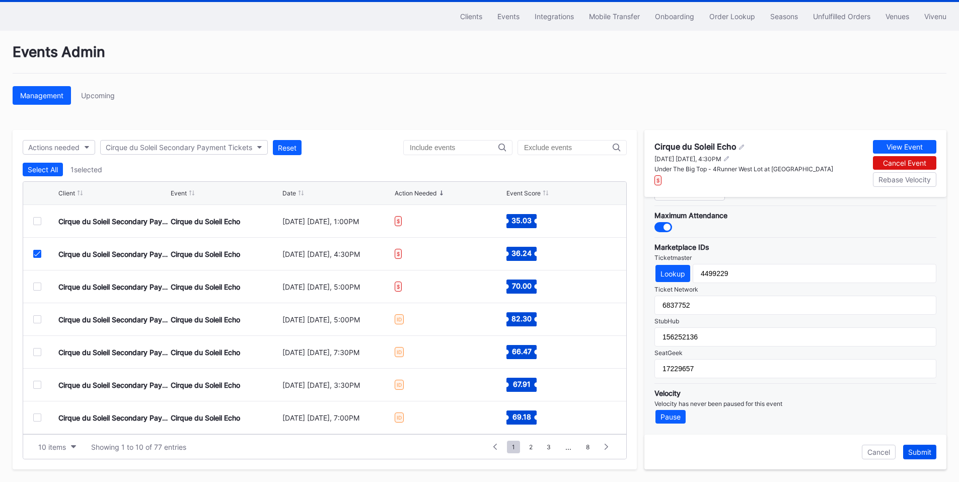
click at [921, 451] on div "Submit" at bounding box center [919, 452] width 23 height 9
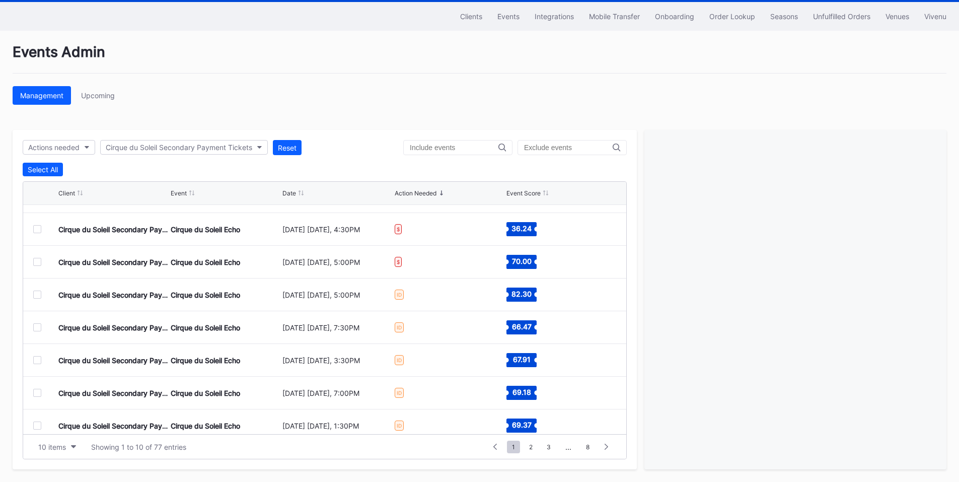
scroll to position [0, 0]
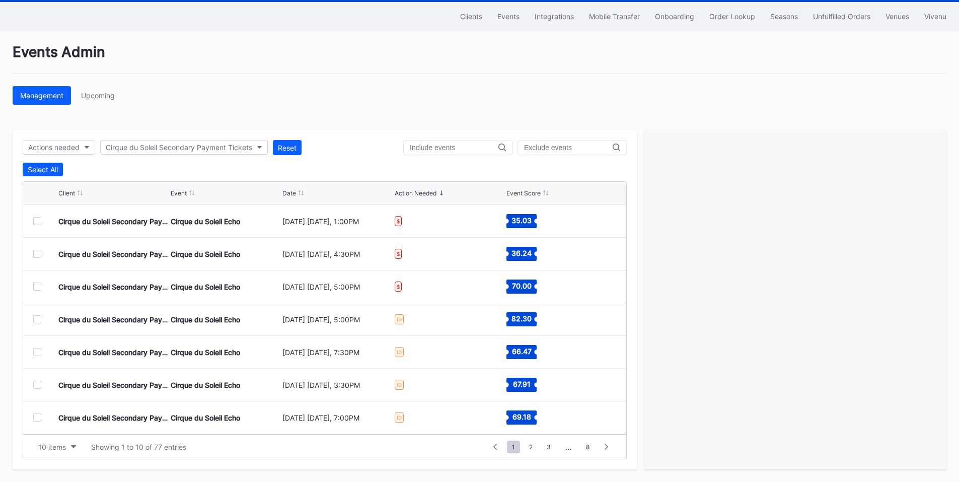
click at [39, 353] on div at bounding box center [37, 352] width 8 height 8
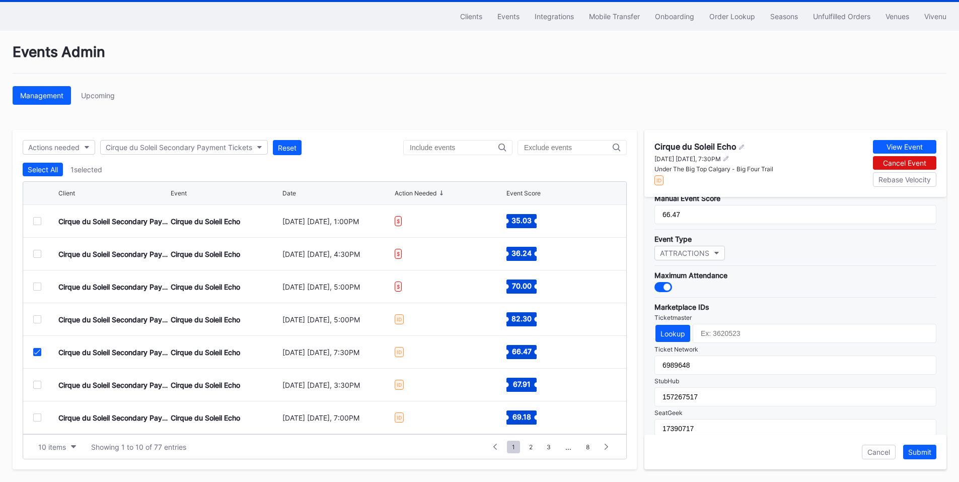
scroll to position [295, 0]
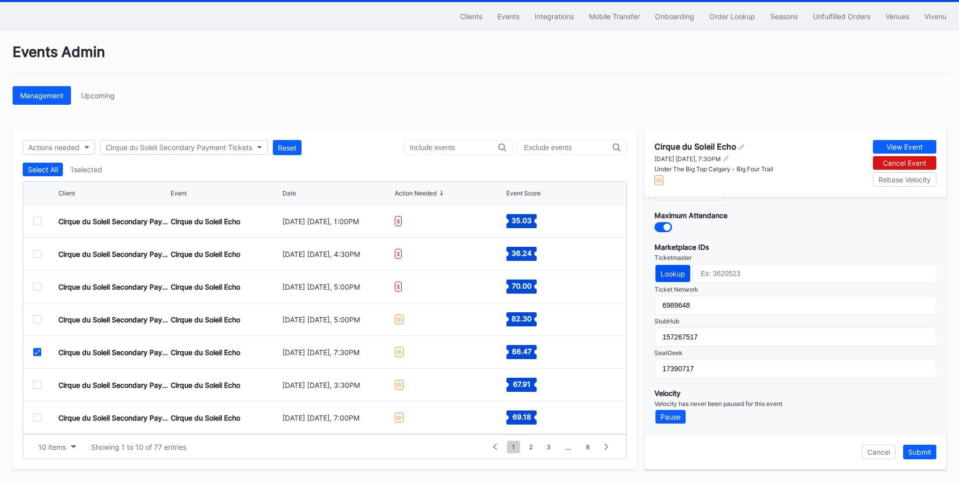
click at [671, 271] on div "Lookup" at bounding box center [672, 273] width 25 height 9
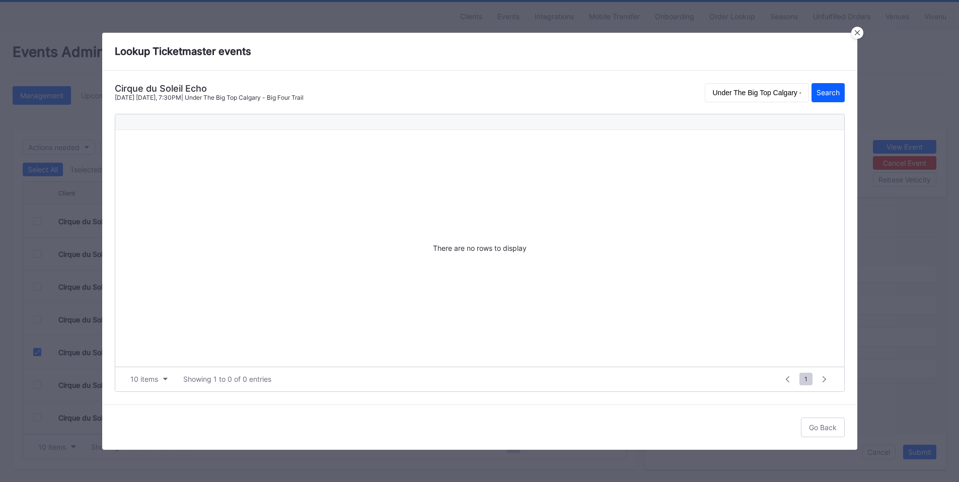
click at [178, 84] on div "Cirque du Soleil Echo" at bounding box center [209, 88] width 189 height 11
copy div "Cirque du Soleil Echo"
click at [774, 90] on input "Under The Big Top Calgary - Big Four Trail" at bounding box center [757, 92] width 104 height 19
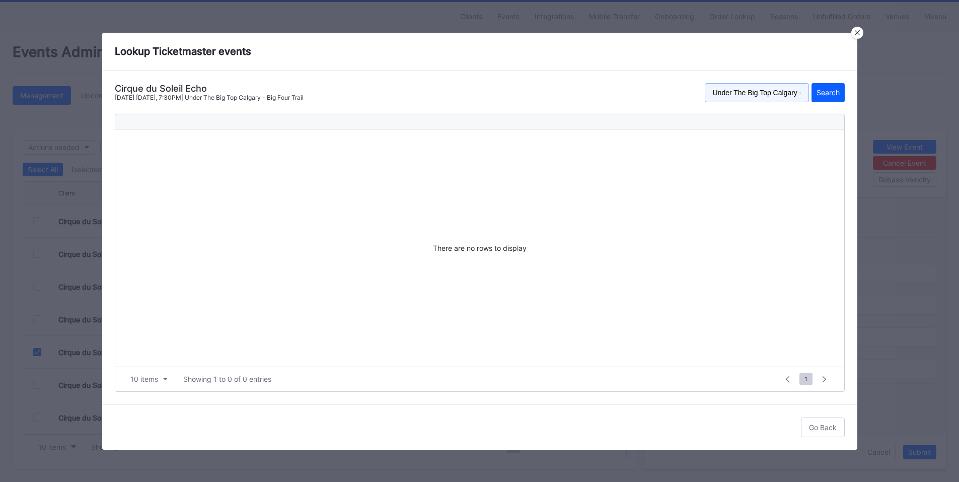
click at [774, 90] on input "Under The Big Top Calgary - Big Four Trail" at bounding box center [757, 92] width 104 height 19
paste input "Cirque du Soleil Echo"
type input "Cirque du Soleil Echo"
click at [821, 89] on div "Search" at bounding box center [828, 92] width 23 height 9
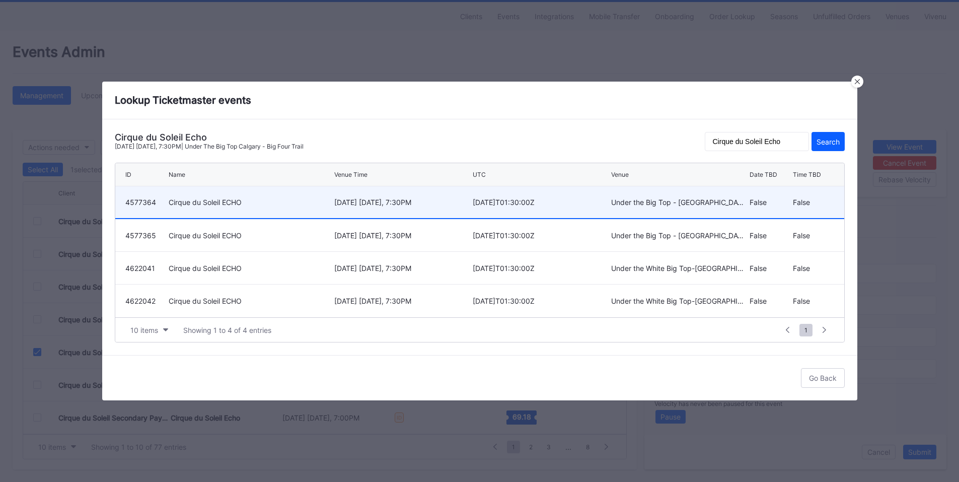
click at [146, 203] on div "4577364" at bounding box center [145, 202] width 41 height 9
type input "4577364"
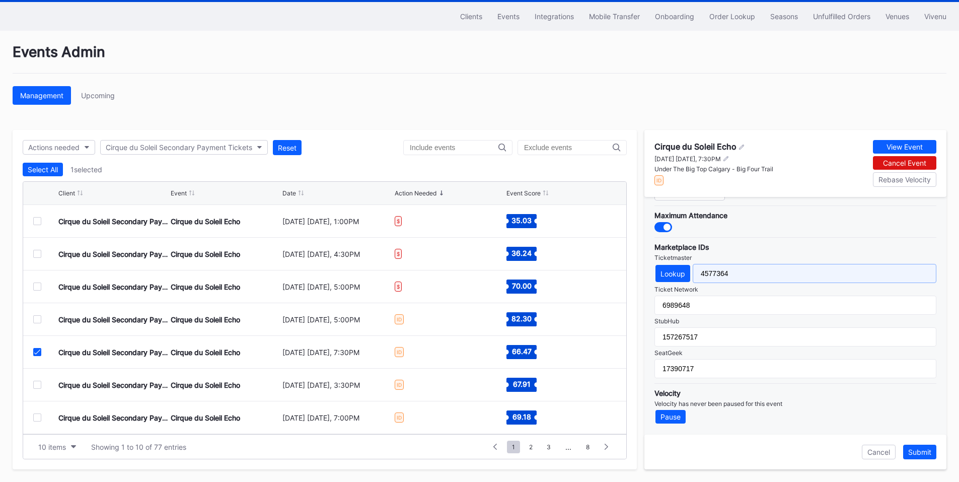
drag, startPoint x: 744, startPoint y: 273, endPoint x: 698, endPoint y: 273, distance: 45.8
click at [698, 273] on input "4577364" at bounding box center [815, 273] width 244 height 19
click at [879, 453] on div "Cancel" at bounding box center [878, 452] width 23 height 9
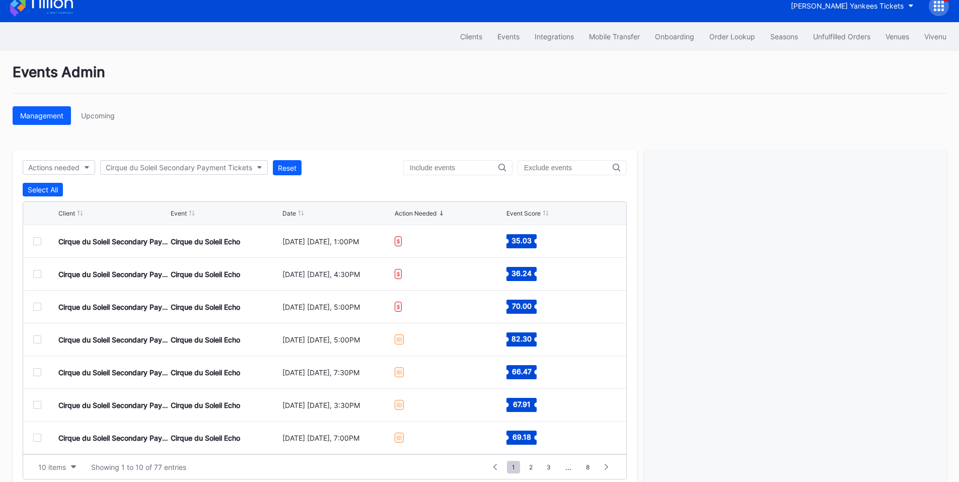
scroll to position [0, 0]
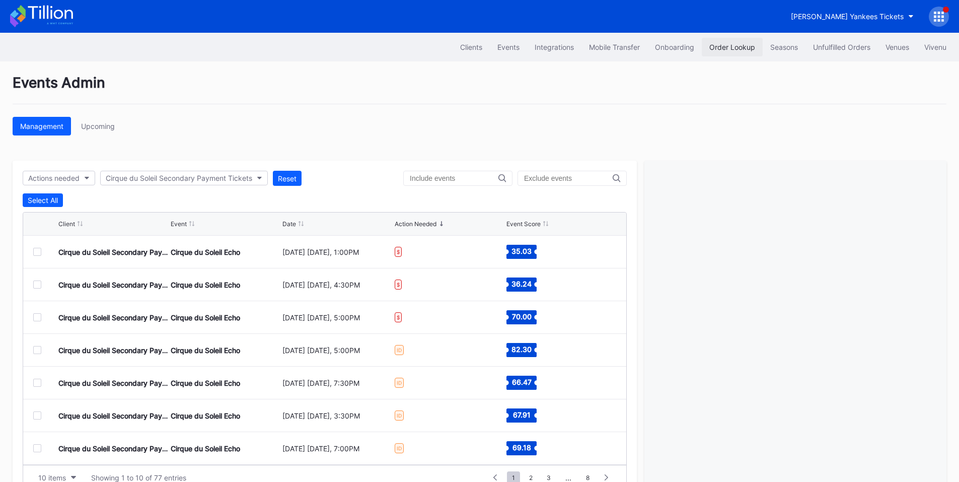
click at [711, 49] on div "Order Lookup" at bounding box center [732, 47] width 46 height 9
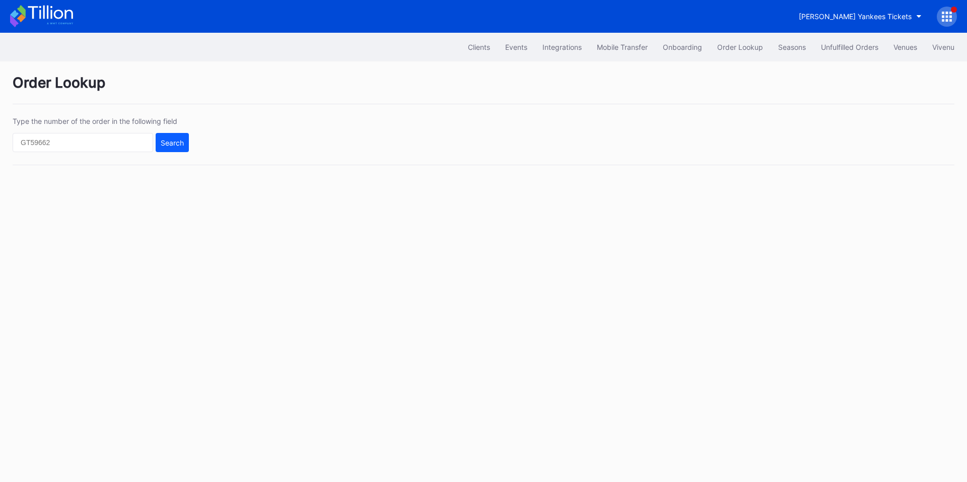
click at [118, 127] on div "Type the number of the order in the following field Search" at bounding box center [101, 134] width 176 height 35
click at [117, 142] on input "text" at bounding box center [83, 142] width 140 height 19
paste input "620559172"
type input "620559172"
click at [193, 140] on div "Type the number of the order in the following field 620559172 Search" at bounding box center [483, 141] width 941 height 48
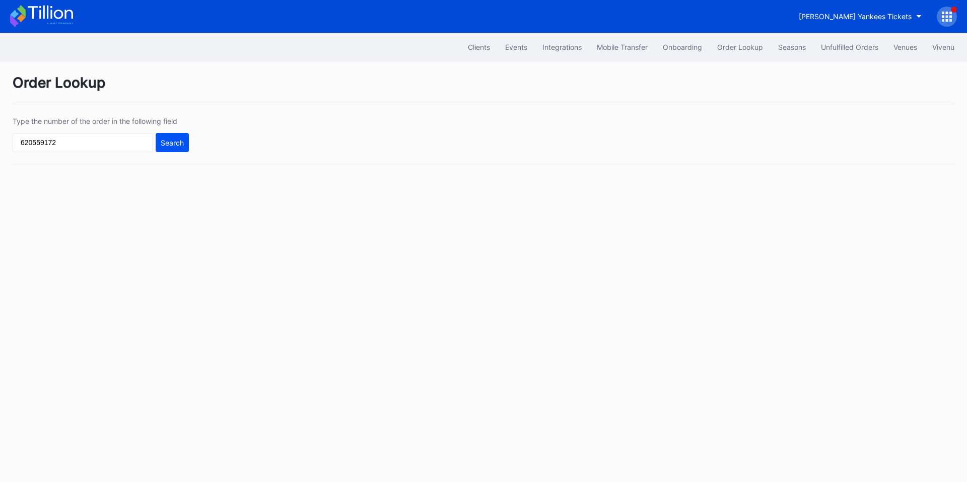
click at [185, 143] on button "Search" at bounding box center [172, 142] width 33 height 19
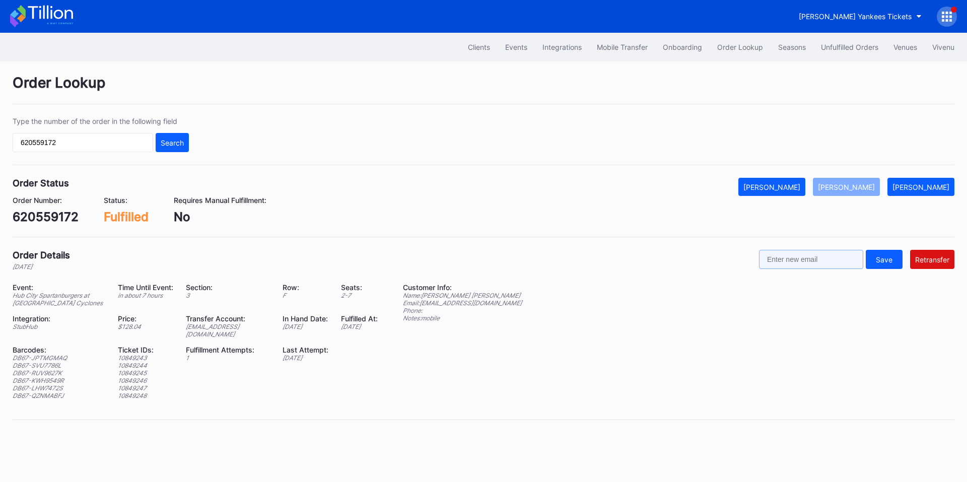
click at [816, 260] on input "text" at bounding box center [811, 259] width 104 height 19
paste input "[EMAIL_ADDRESS][DOMAIN_NAME]"
type input "[EMAIL_ADDRESS][DOMAIN_NAME]"
click at [927, 256] on div "Retransfer" at bounding box center [932, 259] width 34 height 9
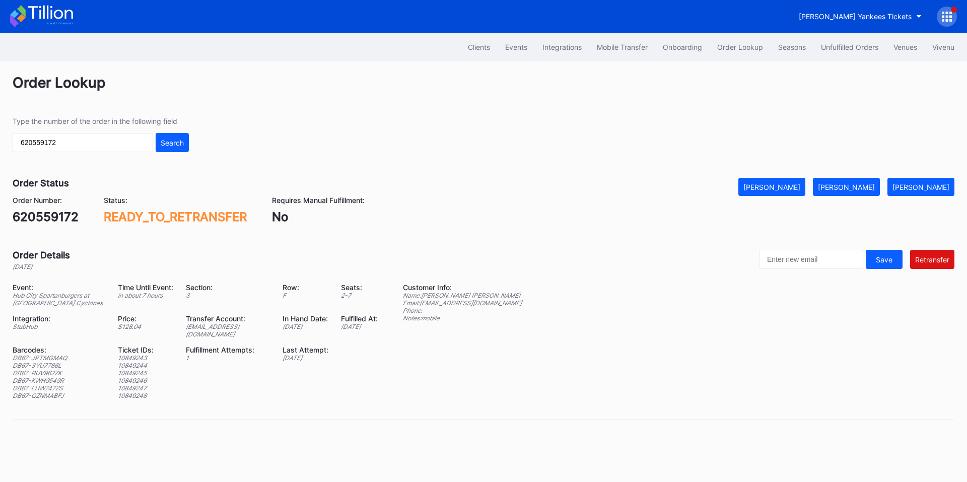
drag, startPoint x: 519, startPoint y: 48, endPoint x: 85, endPoint y: 0, distance: 437.1
click at [519, 48] on div "Events" at bounding box center [516, 47] width 22 height 9
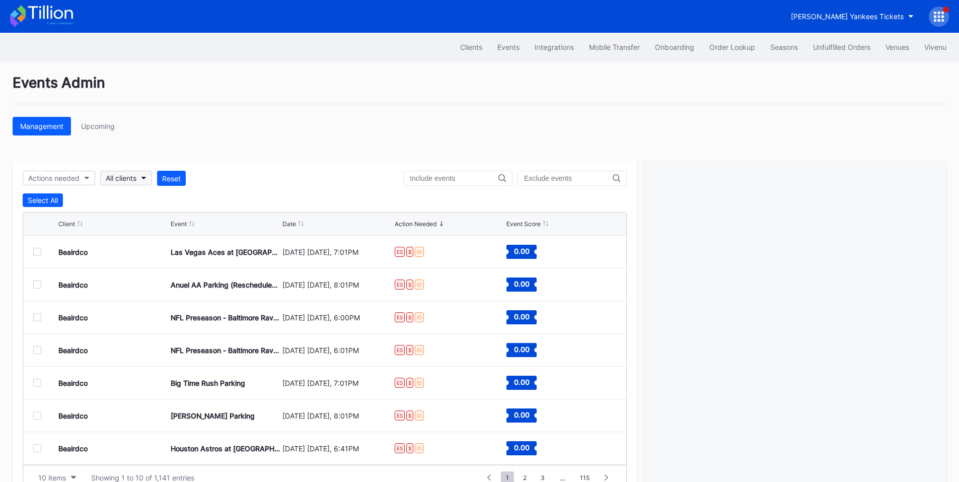
click at [136, 180] on div "All clients" at bounding box center [121, 178] width 31 height 9
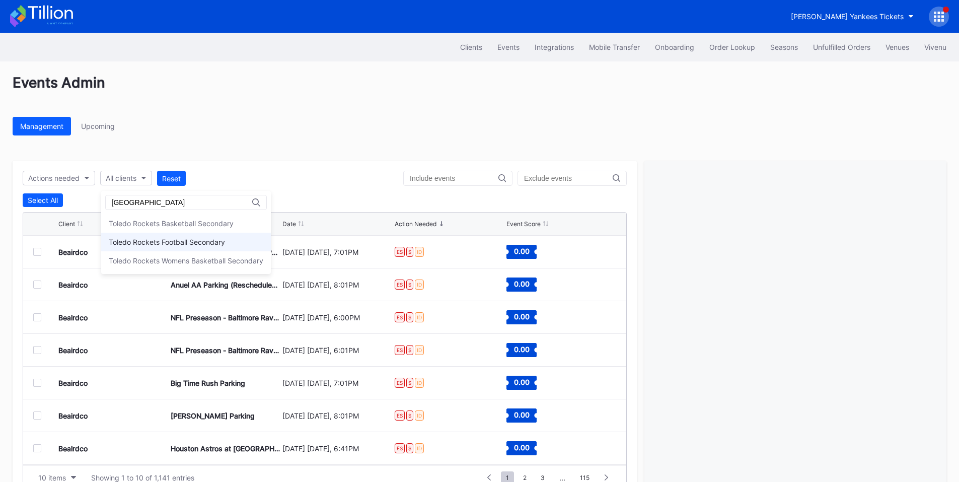
type input "[GEOGRAPHIC_DATA]"
click at [178, 242] on div "Toledo Rockets Football Secondary" at bounding box center [167, 242] width 116 height 9
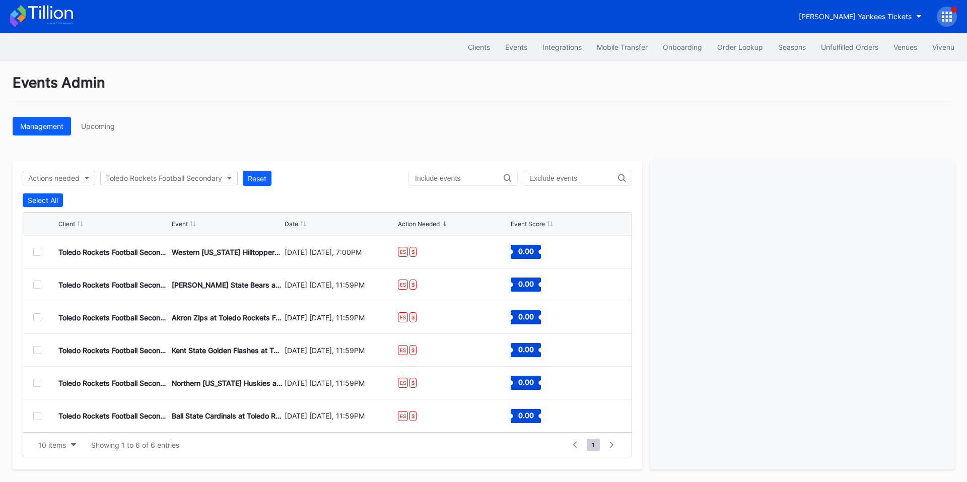
click at [35, 249] on div at bounding box center [37, 252] width 8 height 8
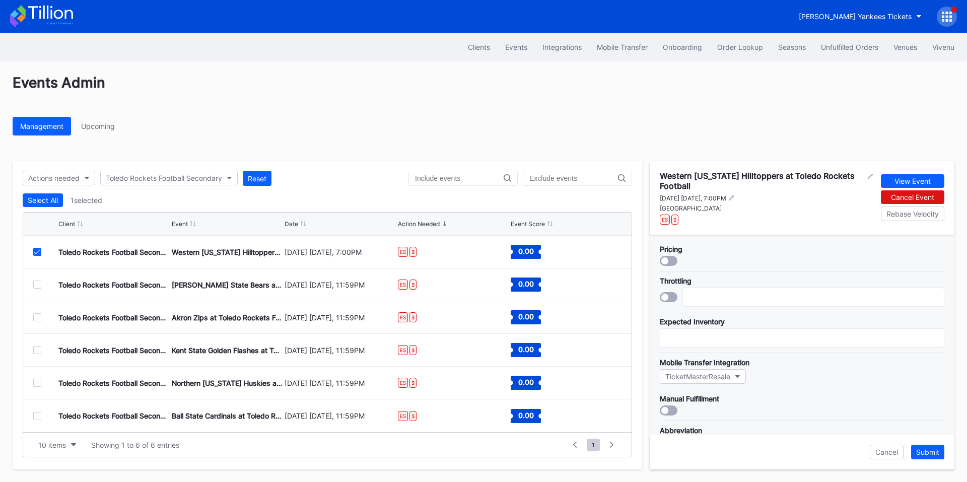
scroll to position [117, 0]
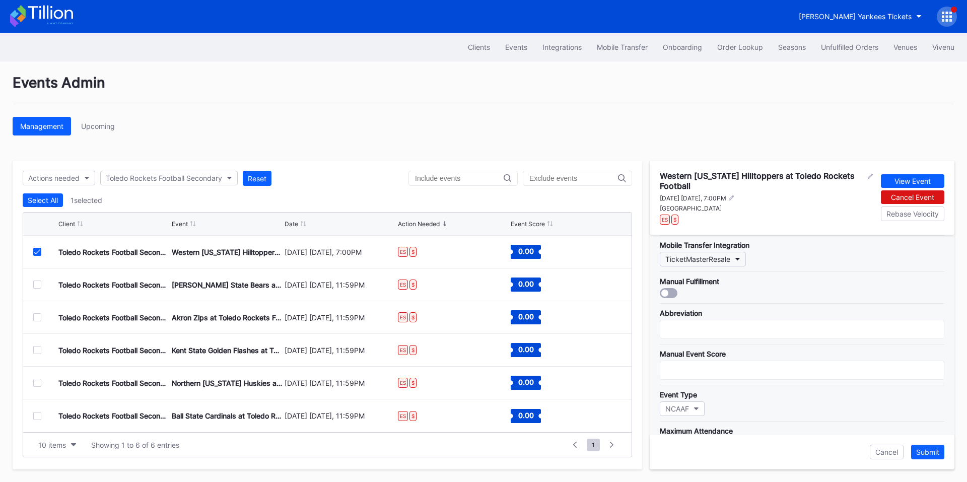
click at [731, 257] on button "TicketMasterResale" at bounding box center [702, 259] width 86 height 15
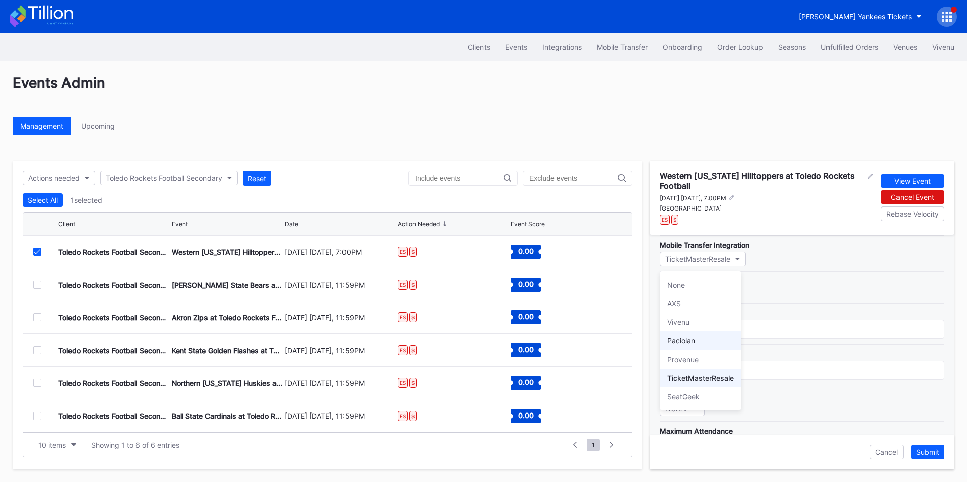
click at [705, 344] on div "Paciolan" at bounding box center [700, 340] width 82 height 19
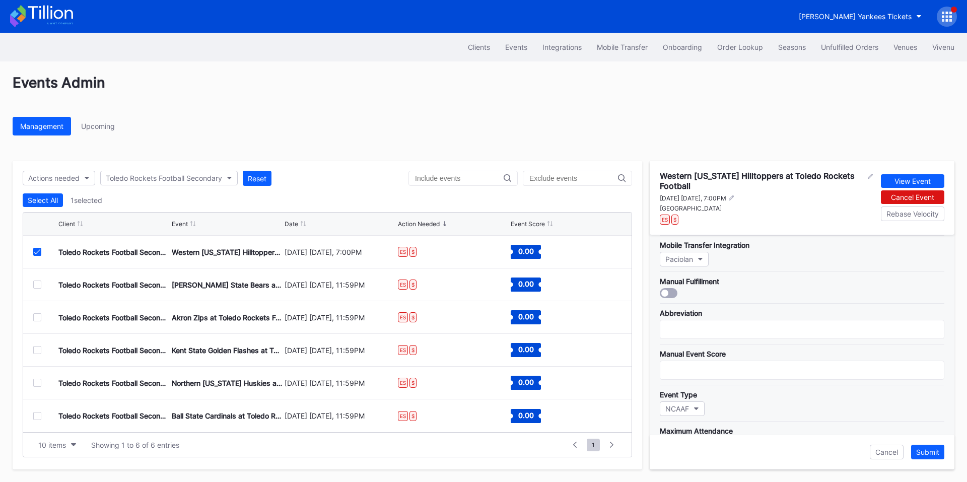
click at [885, 450] on div "Cancel" at bounding box center [886, 452] width 23 height 9
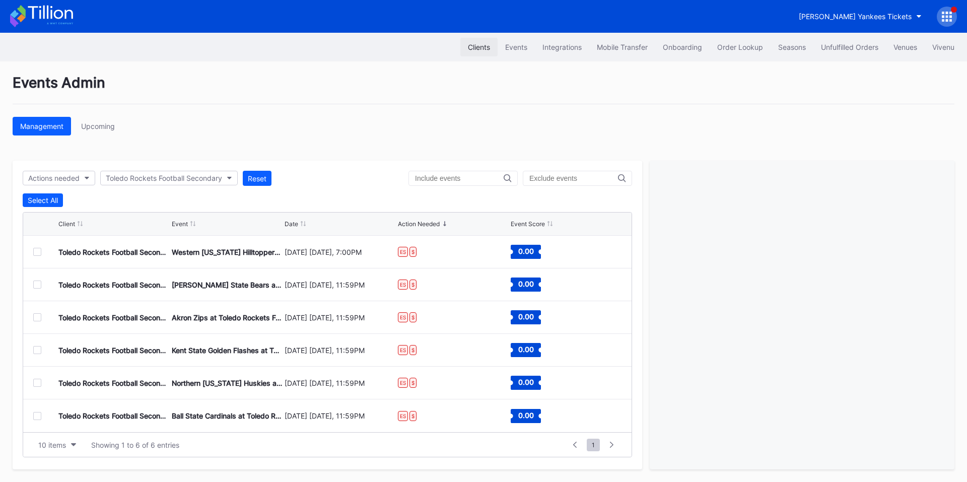
click at [478, 51] on button "Clients" at bounding box center [478, 47] width 37 height 19
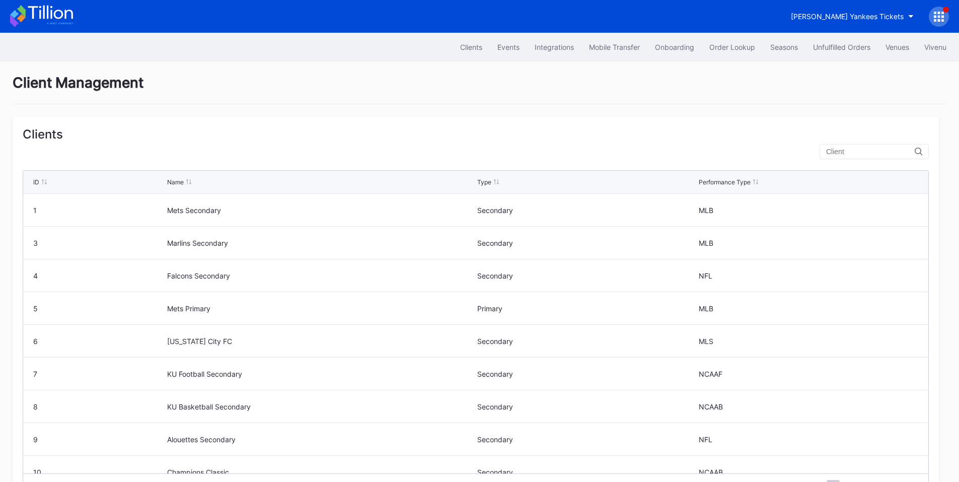
click at [869, 146] on div at bounding box center [874, 151] width 109 height 15
click at [866, 149] on input "text" at bounding box center [870, 151] width 89 height 8
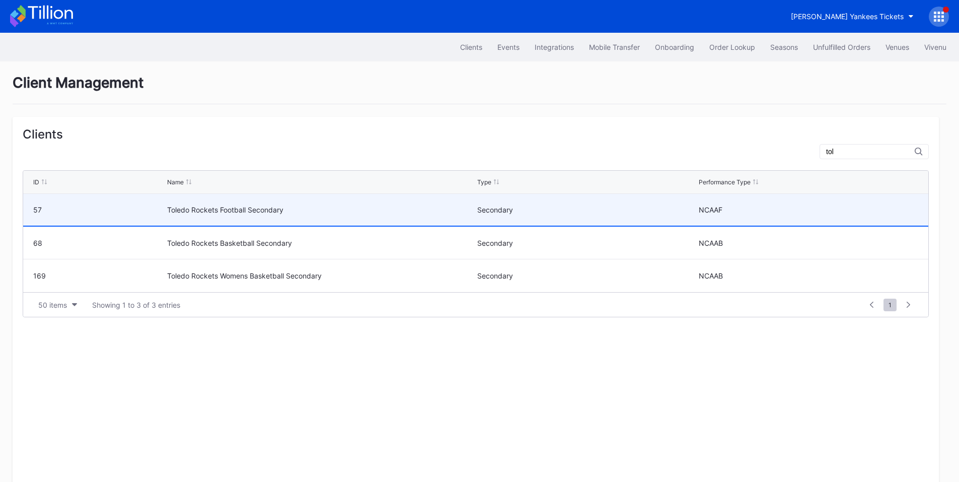
type input "tol"
click at [257, 205] on div "Toledo Rockets Football Secondary" at bounding box center [320, 209] width 307 height 9
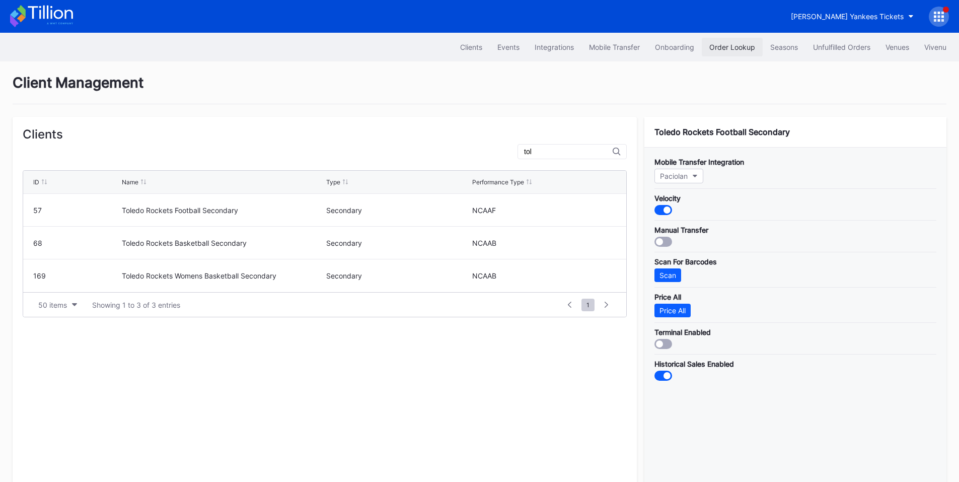
click at [737, 43] on div "Order Lookup" at bounding box center [732, 47] width 46 height 9
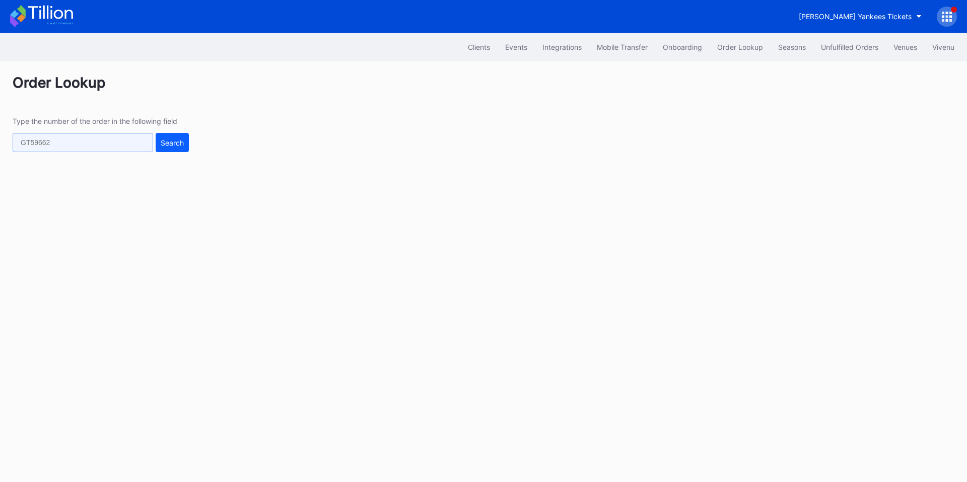
click at [116, 141] on input "text" at bounding box center [83, 142] width 140 height 19
paste input "619772801"
click at [152, 141] on input "619772801" at bounding box center [83, 142] width 140 height 19
click at [180, 146] on div "Search" at bounding box center [172, 142] width 23 height 9
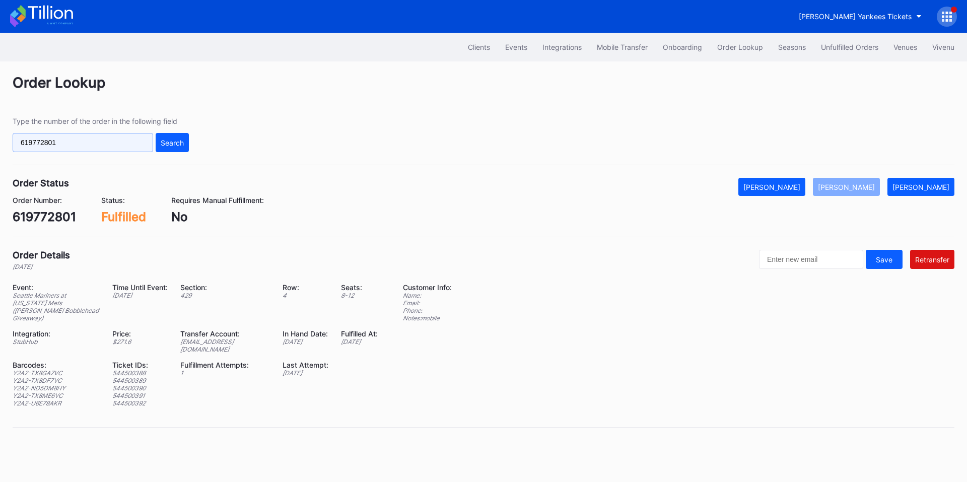
click at [86, 146] on input "619772801" at bounding box center [83, 142] width 140 height 19
paste input "20559172"
click at [169, 141] on div "Search" at bounding box center [172, 142] width 23 height 9
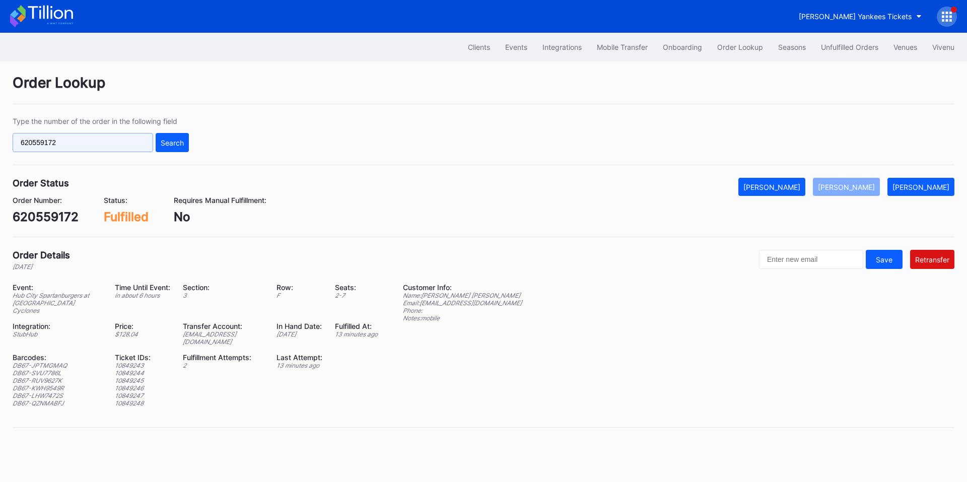
click at [94, 143] on input "620559172" at bounding box center [83, 142] width 140 height 19
paste input "803846"
click at [172, 149] on button "Search" at bounding box center [172, 142] width 33 height 19
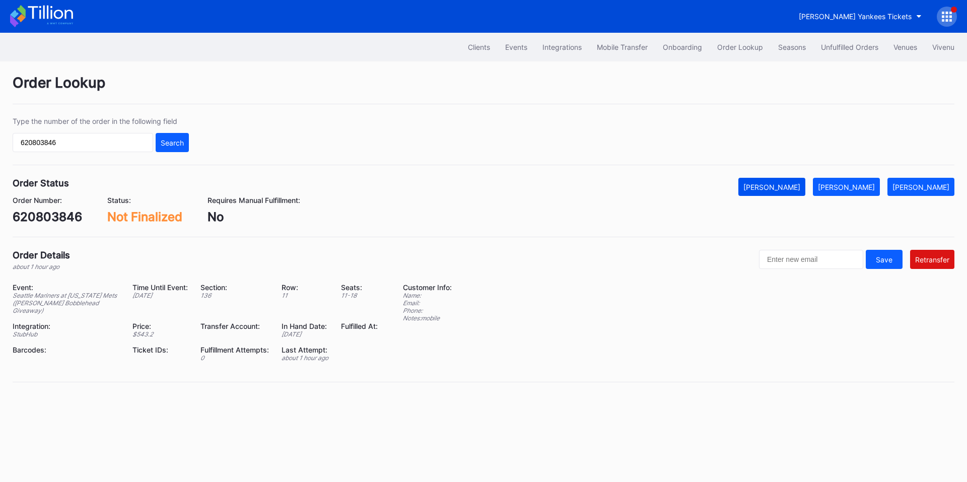
click at [790, 188] on div "[PERSON_NAME]" at bounding box center [771, 187] width 57 height 9
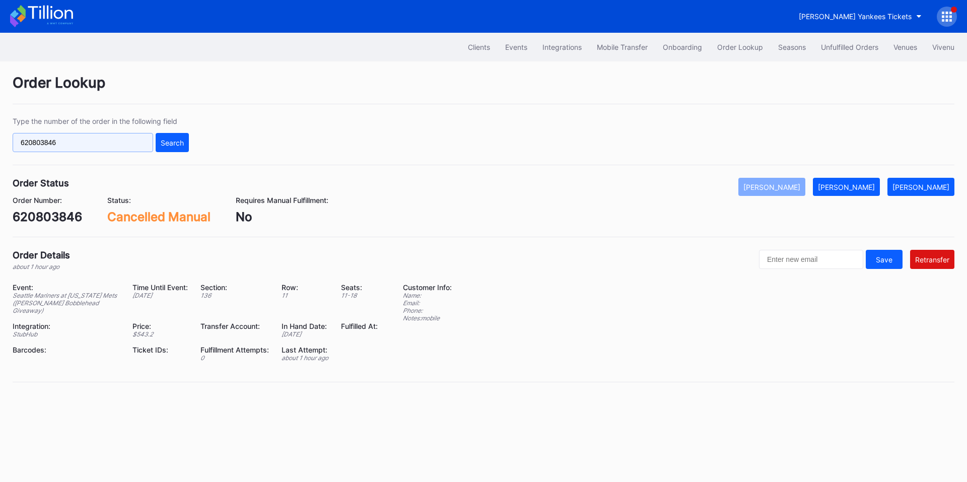
click at [103, 143] on input "620803846" at bounding box center [83, 142] width 140 height 19
paste input "16184024"
drag, startPoint x: 174, startPoint y: 147, endPoint x: 237, endPoint y: 62, distance: 105.5
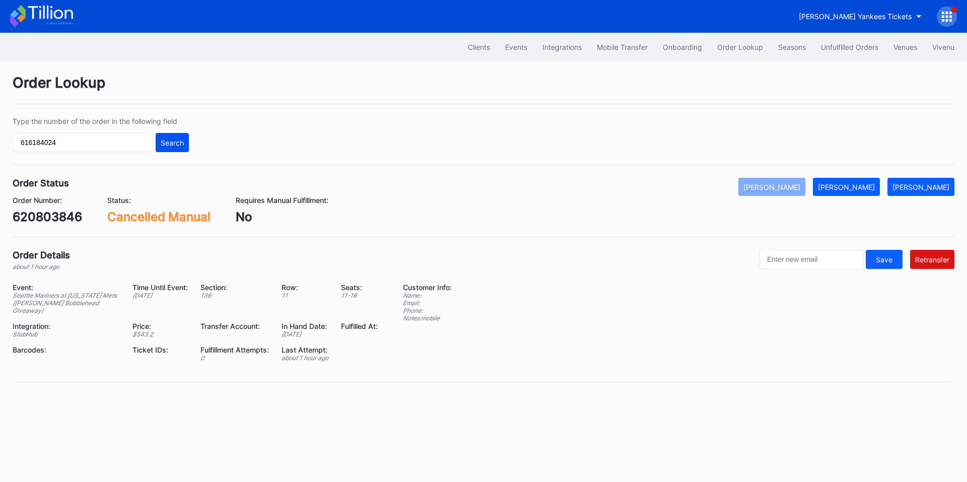
click at [174, 147] on button "Search" at bounding box center [172, 142] width 33 height 19
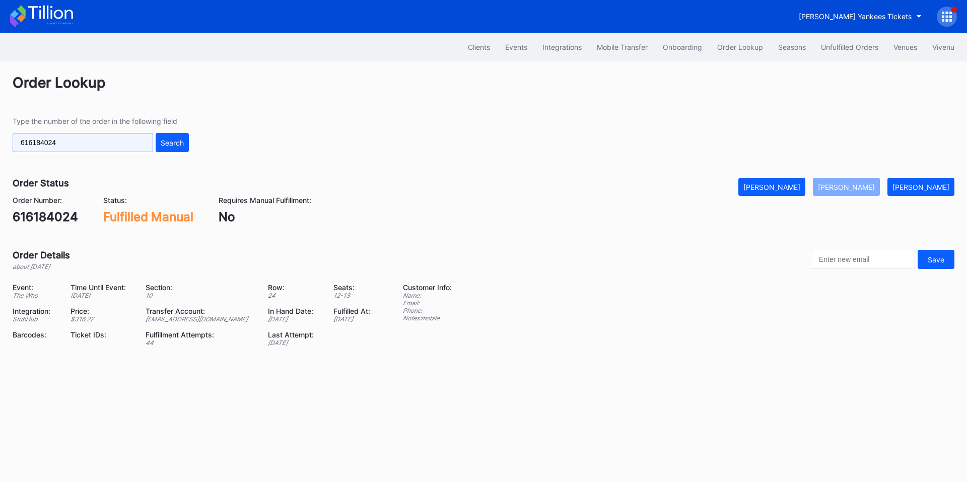
click at [75, 143] on input "616184024" at bounding box center [83, 142] width 140 height 19
paste input "9523561"
click at [195, 145] on div "Type the number of the order in the following field 619523561 Search" at bounding box center [483, 141] width 941 height 48
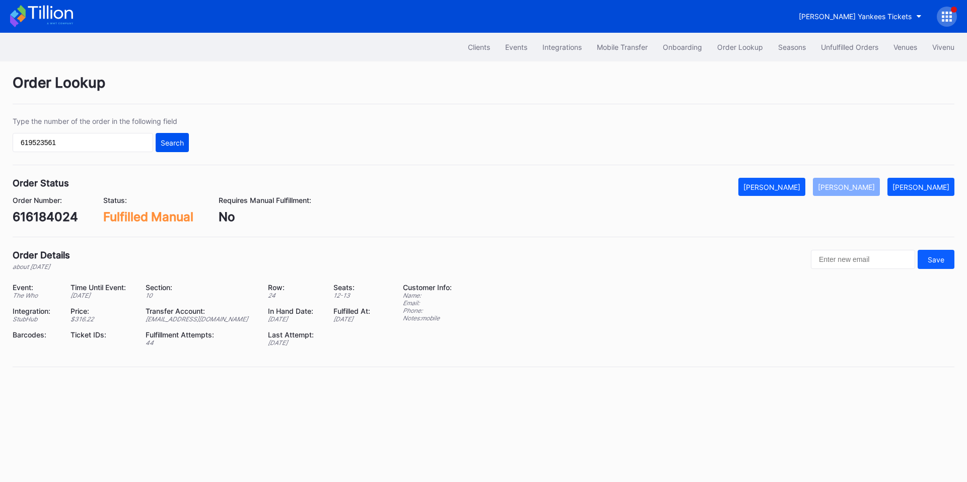
click at [179, 147] on button "Search" at bounding box center [172, 142] width 33 height 19
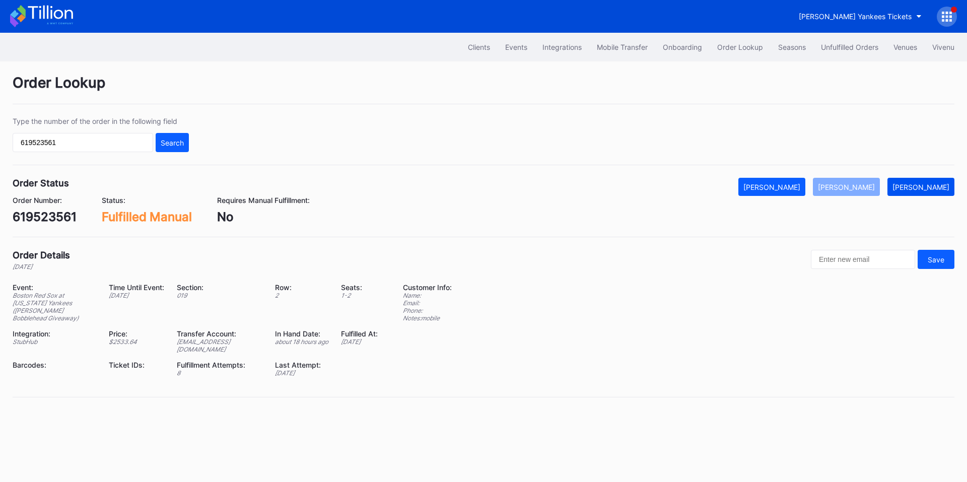
click at [920, 189] on div "[PERSON_NAME]" at bounding box center [920, 187] width 57 height 9
click at [53, 219] on div "619523561" at bounding box center [45, 216] width 64 height 15
copy div "619523561"
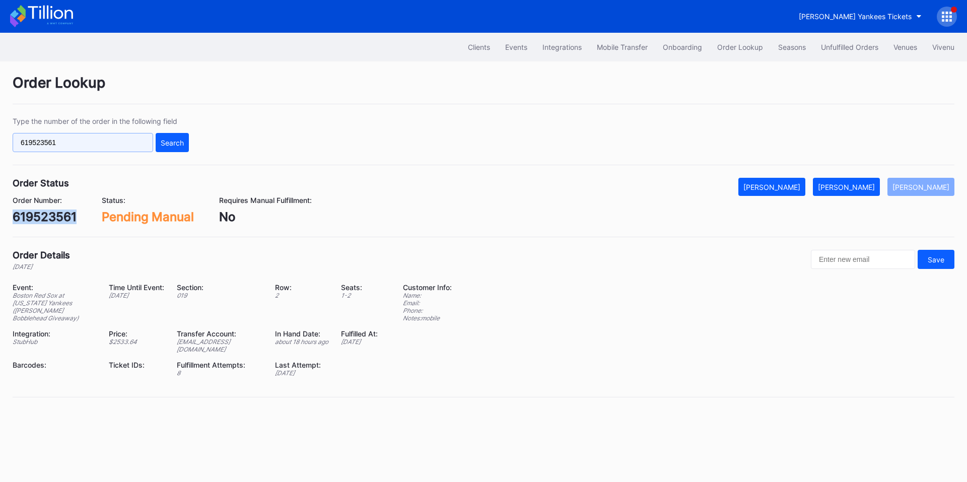
click at [79, 149] on input "619523561" at bounding box center [83, 142] width 140 height 19
paste input "75030142"
click at [143, 139] on input "61952356175030142" at bounding box center [83, 142] width 140 height 19
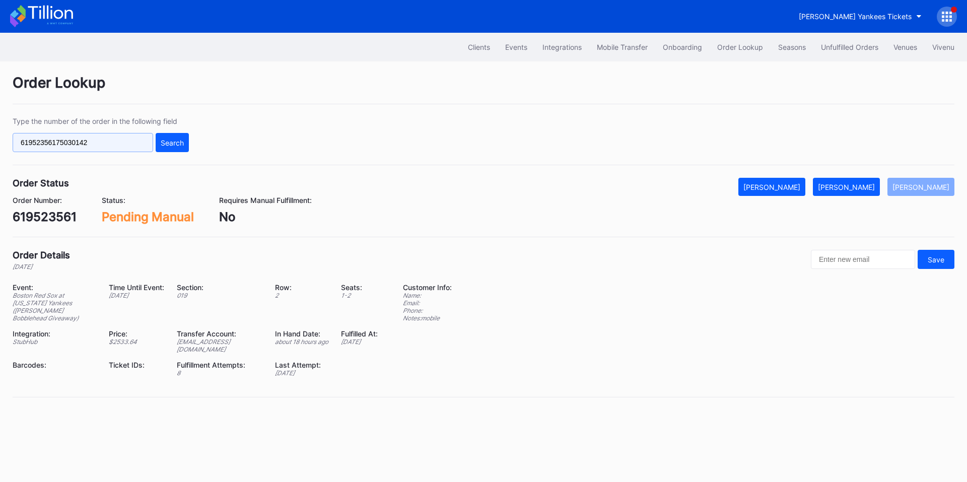
click at [143, 139] on input "61952356175030142" at bounding box center [83, 142] width 140 height 19
paste input "text"
drag, startPoint x: 171, startPoint y: 141, endPoint x: 435, endPoint y: 1, distance: 299.5
click at [171, 141] on div "Search" at bounding box center [172, 142] width 23 height 9
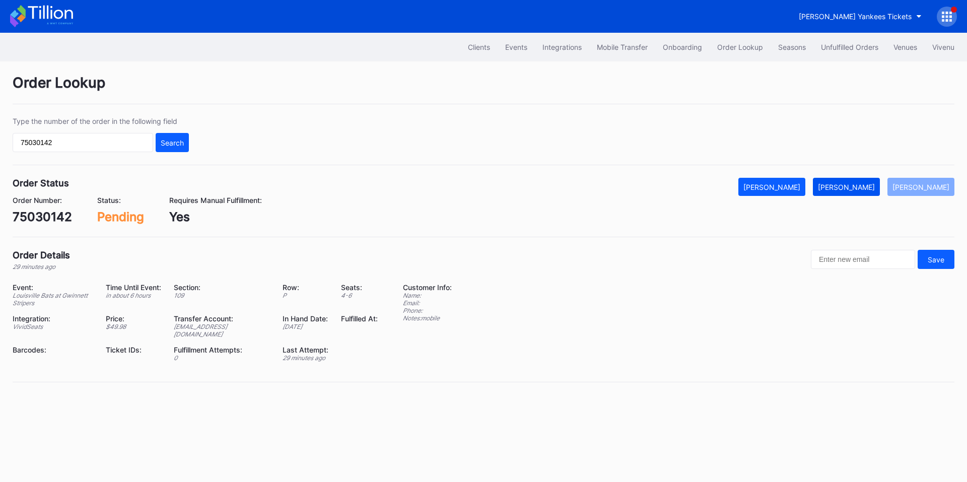
click at [857, 188] on div "[PERSON_NAME]" at bounding box center [846, 187] width 57 height 9
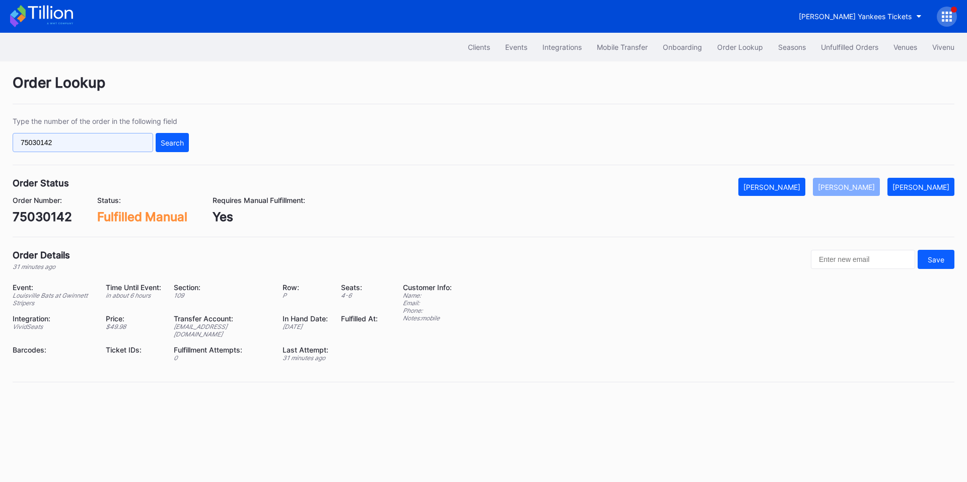
click at [108, 142] on input "75030142" at bounding box center [83, 142] width 140 height 19
paste input "620807399"
click at [166, 140] on div "Search" at bounding box center [172, 142] width 23 height 9
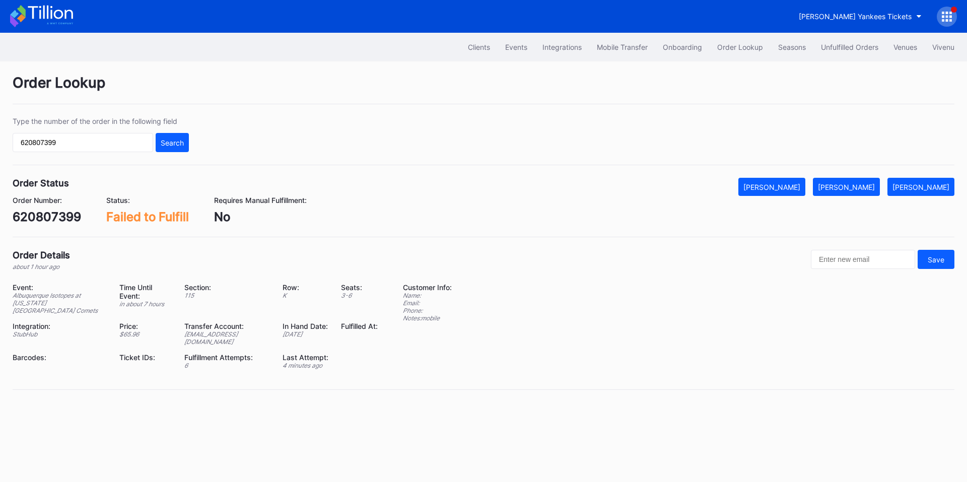
click at [48, 217] on div "620807399" at bounding box center [47, 216] width 68 height 15
copy div "620807399"
click at [115, 144] on input "620807399" at bounding box center [83, 142] width 140 height 19
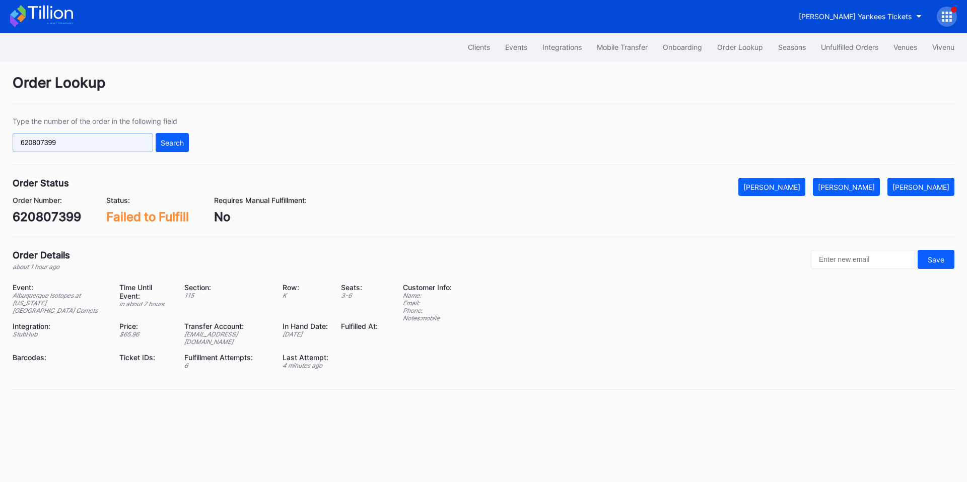
click at [115, 144] on input "620807399" at bounding box center [83, 142] width 140 height 19
paste input "75028748"
click at [174, 142] on div "Search" at bounding box center [172, 142] width 23 height 9
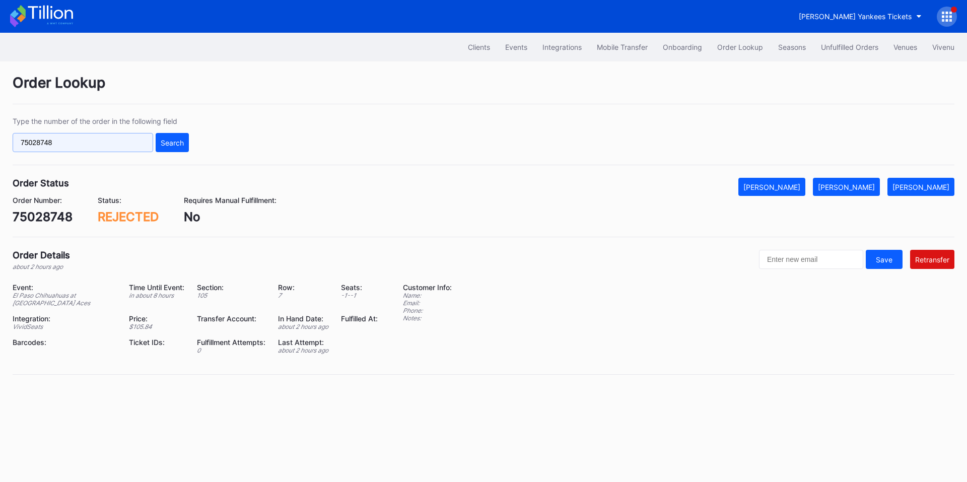
click at [93, 144] on input "75028748" at bounding box center [83, 142] width 140 height 19
paste input "62081362"
click at [175, 145] on div "Search" at bounding box center [172, 142] width 23 height 9
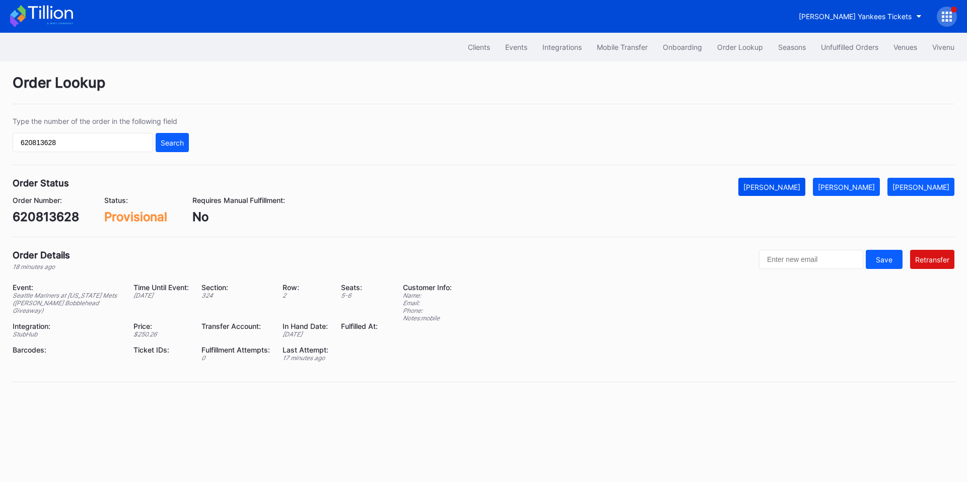
drag, startPoint x: 794, startPoint y: 186, endPoint x: 824, endPoint y: 193, distance: 31.1
click at [794, 186] on div "[PERSON_NAME]" at bounding box center [771, 187] width 57 height 9
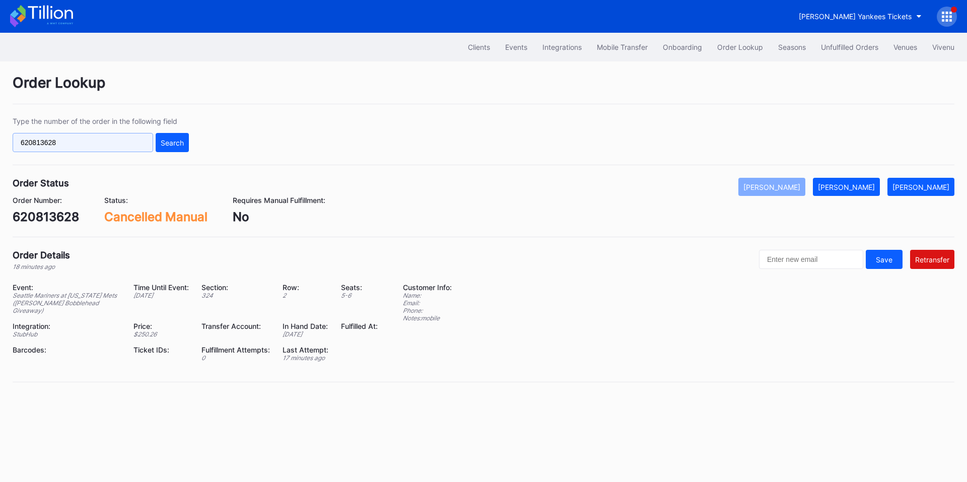
click at [85, 144] on input "620813628" at bounding box center [83, 142] width 140 height 19
paste input "349"
click at [173, 139] on div "Search" at bounding box center [172, 142] width 23 height 9
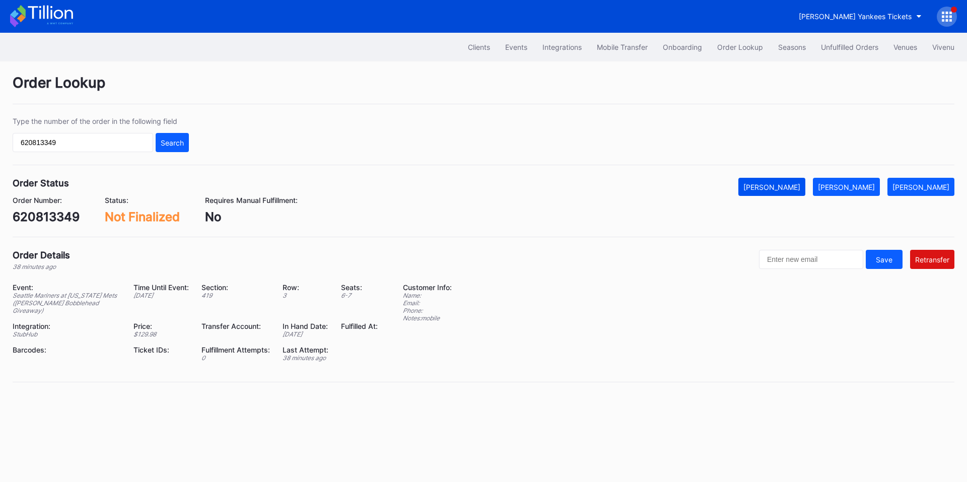
click at [800, 189] on div "[PERSON_NAME]" at bounding box center [771, 187] width 57 height 9
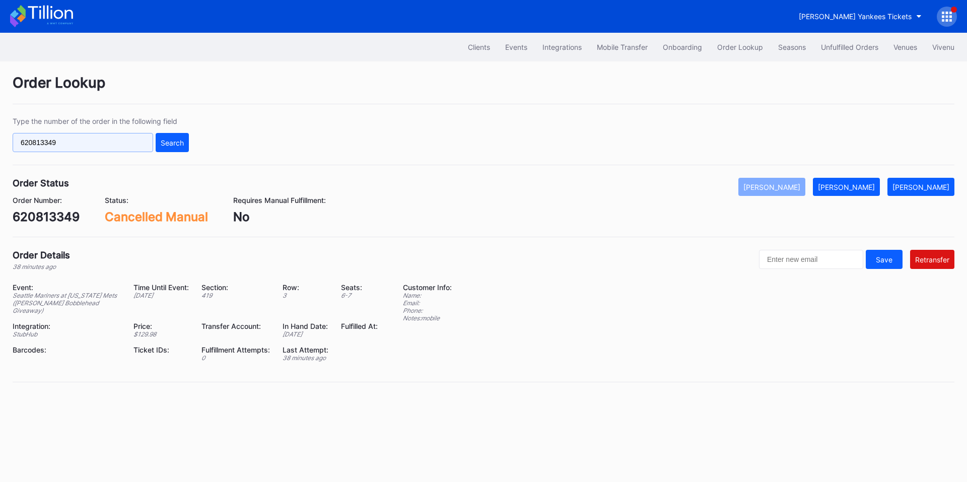
click at [82, 144] on input "620813349" at bounding box center [83, 142] width 140 height 19
paste input "2625"
type input "620812625"
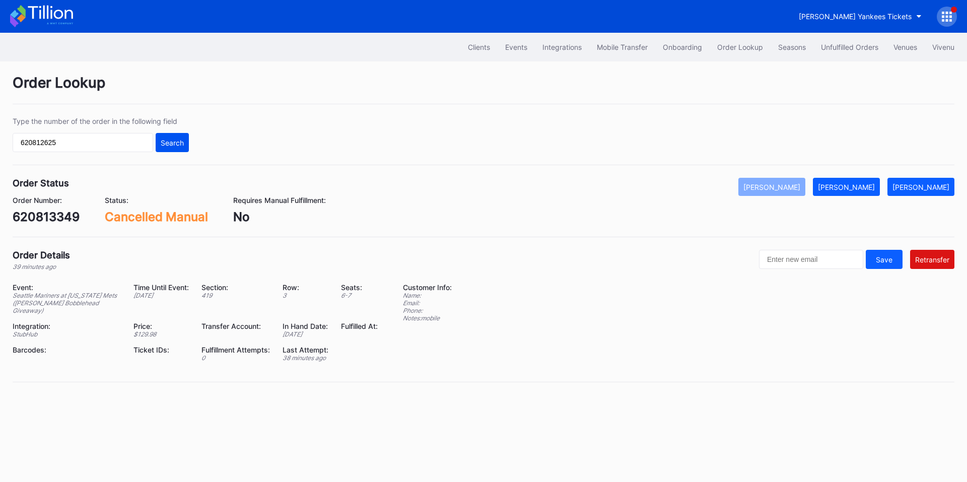
click at [174, 144] on div "Search" at bounding box center [172, 142] width 23 height 9
click at [796, 194] on button "[PERSON_NAME]" at bounding box center [771, 187] width 67 height 18
click at [944, 10] on div at bounding box center [946, 17] width 20 height 20
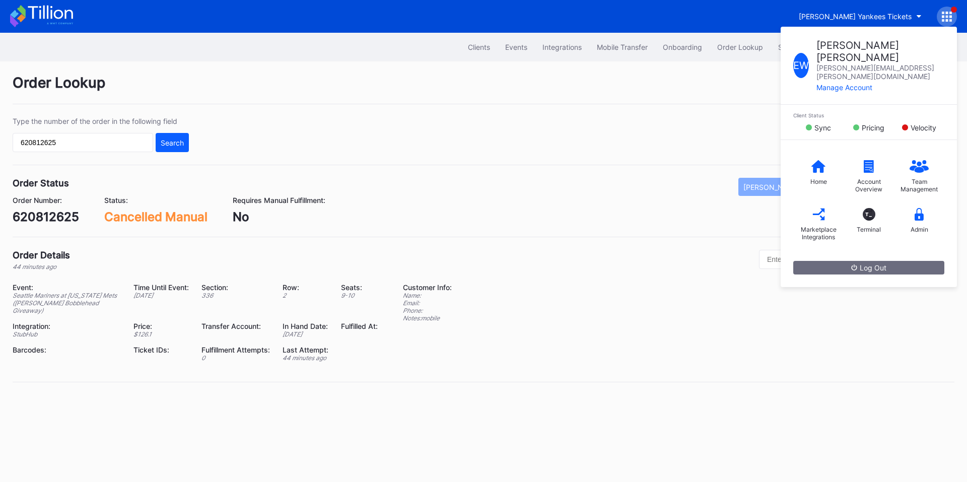
drag, startPoint x: 539, startPoint y: 172, endPoint x: 545, endPoint y: 166, distance: 8.6
click at [541, 172] on div "Order Lookup Type the number of the order in the following field 620812625 Sear…" at bounding box center [483, 234] width 967 height 346
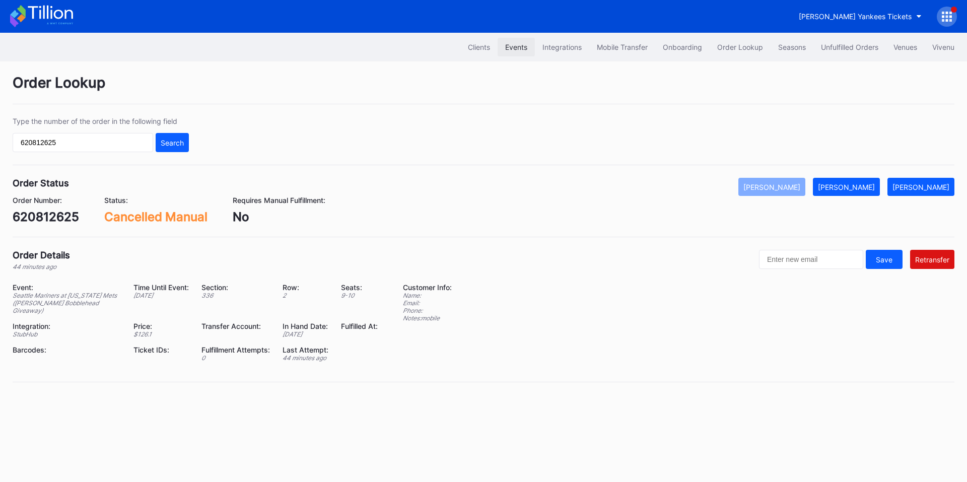
click at [509, 47] on div "Events" at bounding box center [516, 47] width 22 height 9
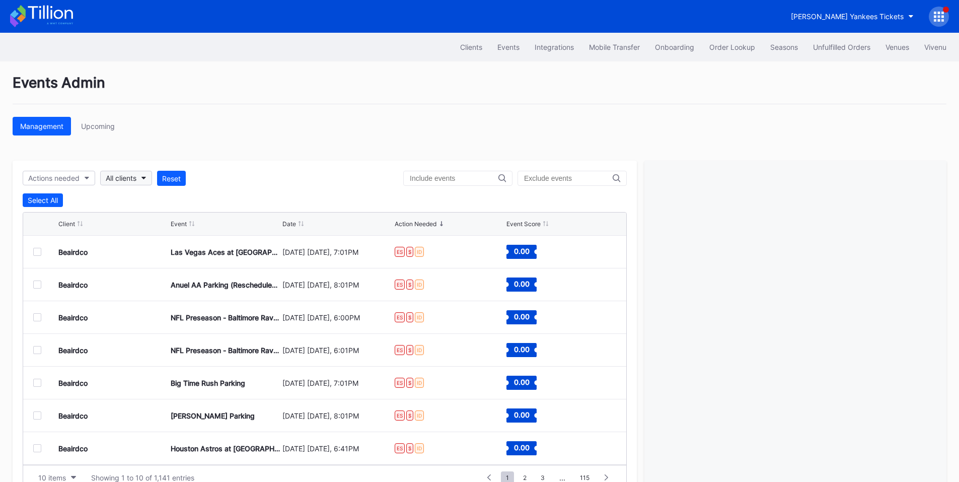
click at [138, 177] on button "All clients" at bounding box center [126, 178] width 52 height 15
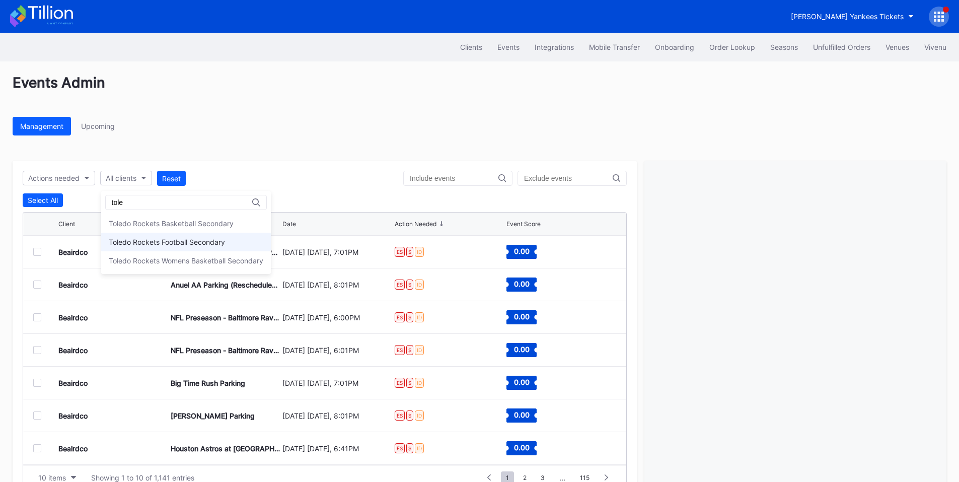
type input "tole"
click at [154, 241] on div "Toledo Rockets Football Secondary" at bounding box center [167, 242] width 116 height 9
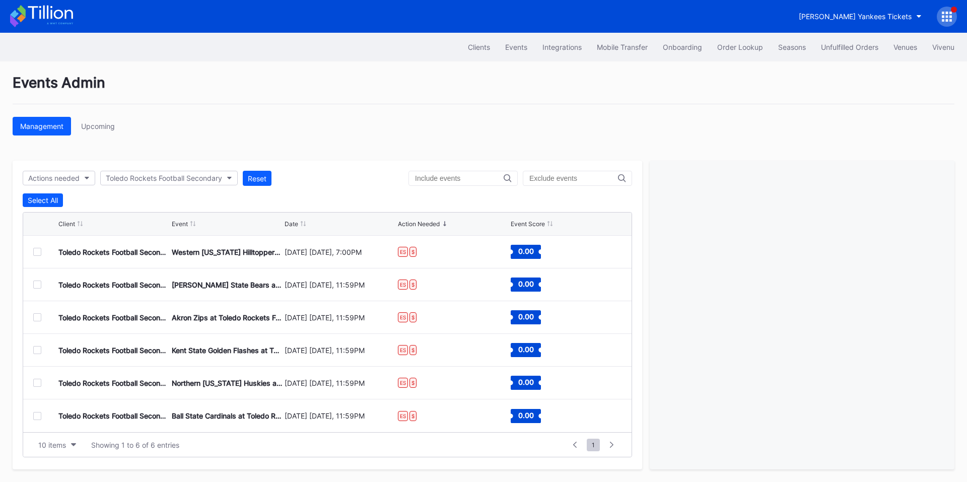
click at [39, 255] on div at bounding box center [37, 252] width 8 height 8
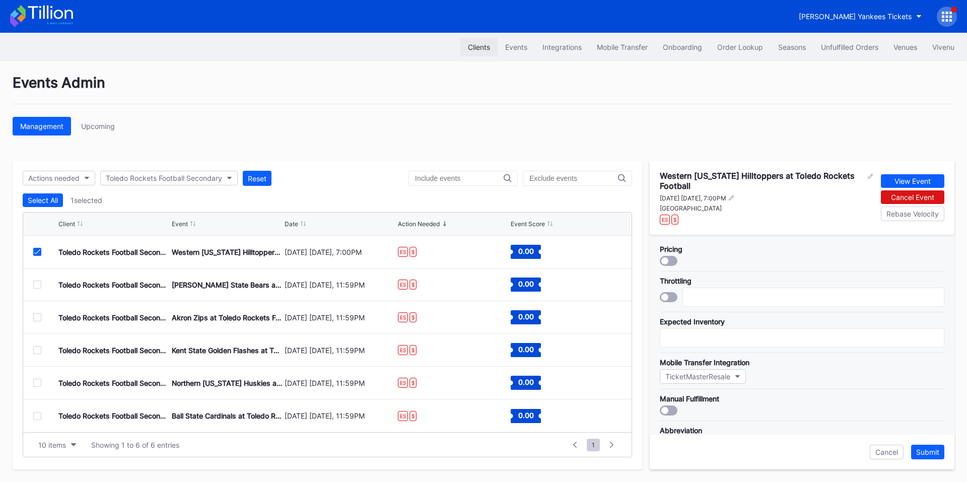
click at [477, 48] on div "Clients" at bounding box center [479, 47] width 22 height 9
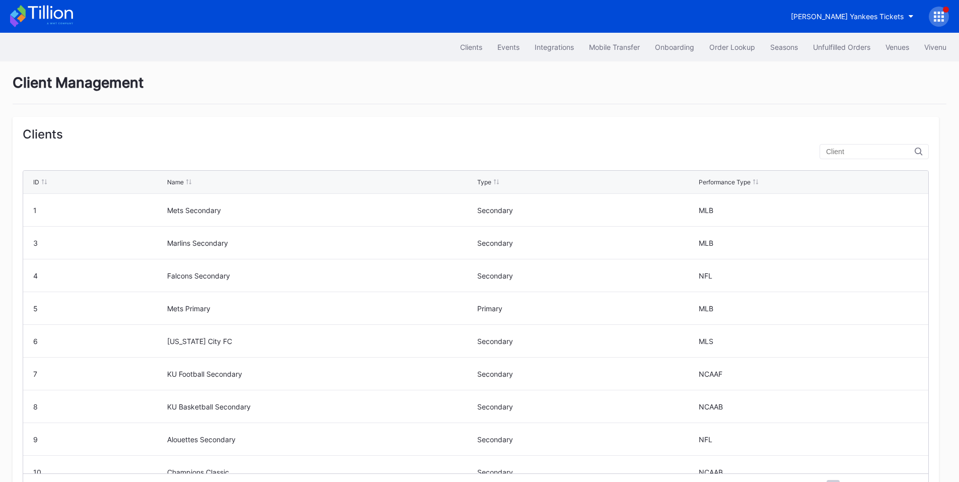
click at [856, 153] on input "text" at bounding box center [870, 151] width 89 height 8
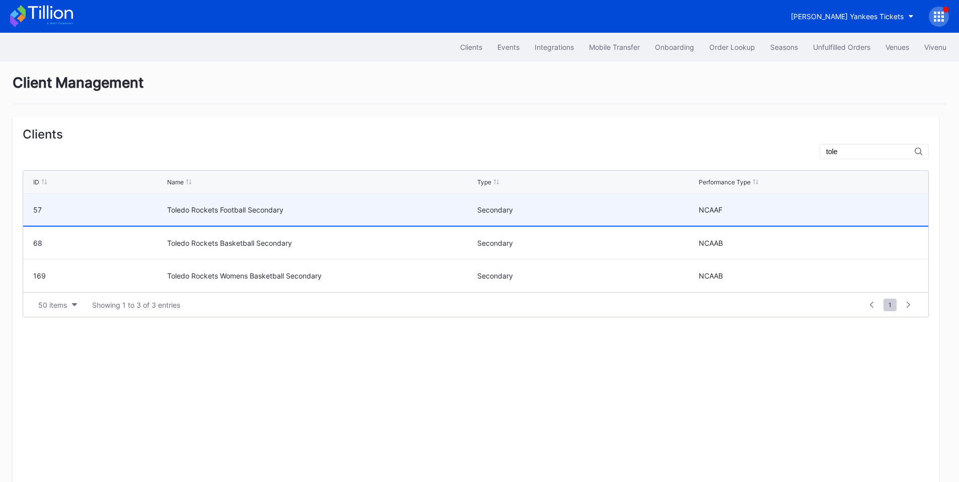
type input "tole"
click at [246, 209] on div "Toledo Rockets Football Secondary" at bounding box center [320, 209] width 307 height 9
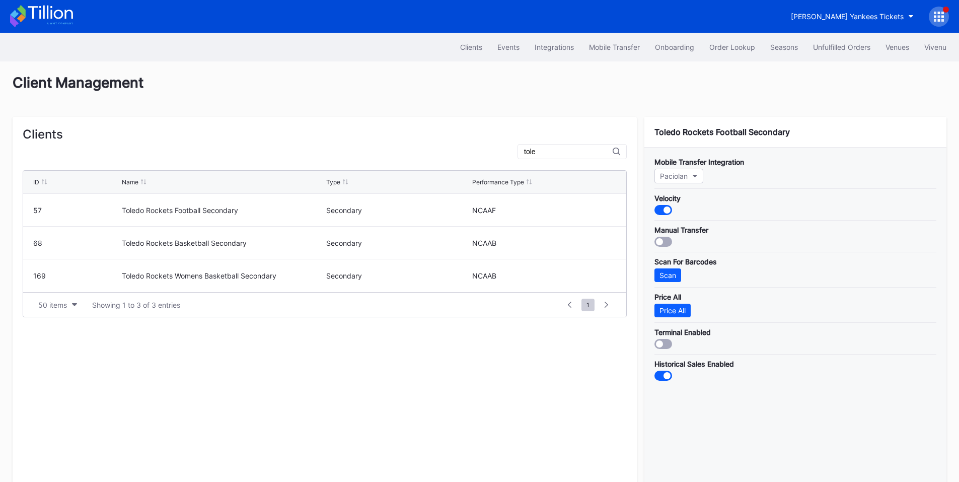
drag, startPoint x: 488, startPoint y: 44, endPoint x: 965, endPoint y: 46, distance: 476.7
click at [490, 44] on button "Events" at bounding box center [508, 47] width 37 height 19
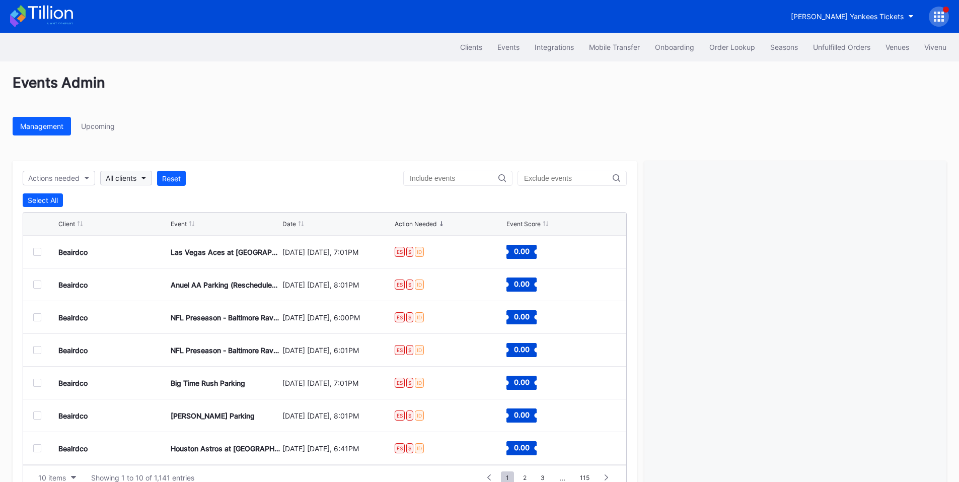
click at [142, 177] on button "All clients" at bounding box center [126, 178] width 52 height 15
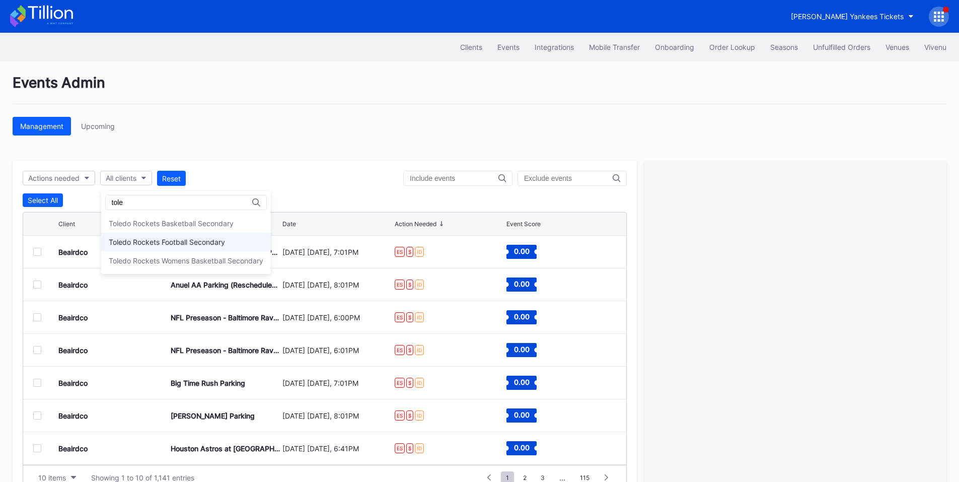
type input "tole"
click at [183, 241] on div "Toledo Rockets Football Secondary" at bounding box center [167, 242] width 116 height 9
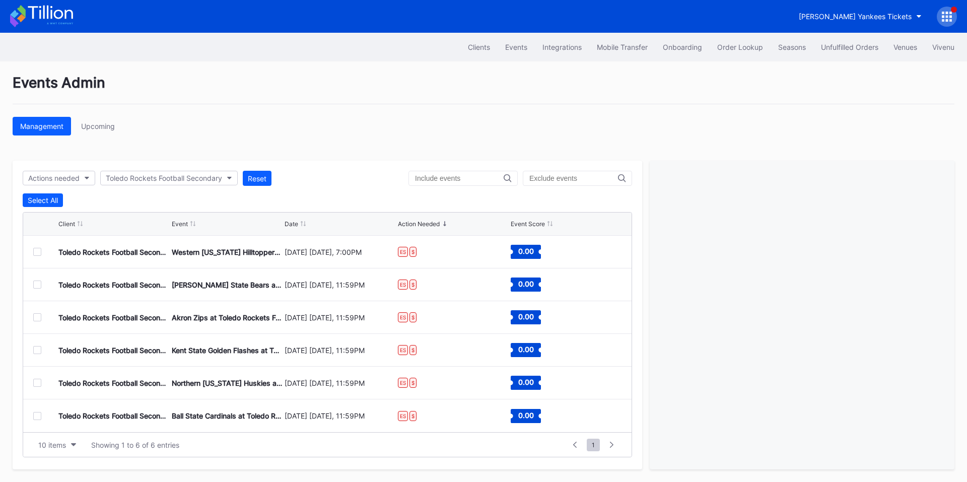
click at [42, 253] on div at bounding box center [45, 252] width 25 height 8
click at [38, 253] on div at bounding box center [37, 252] width 8 height 8
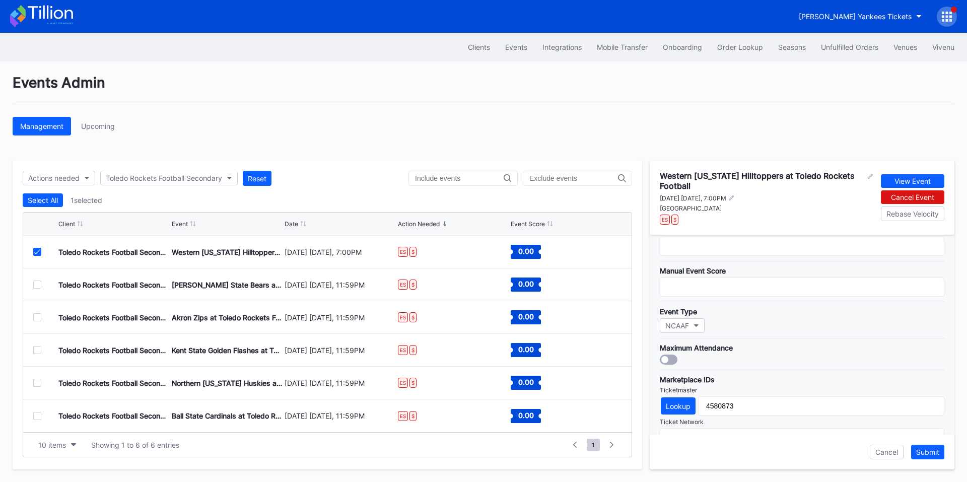
scroll to position [98, 0]
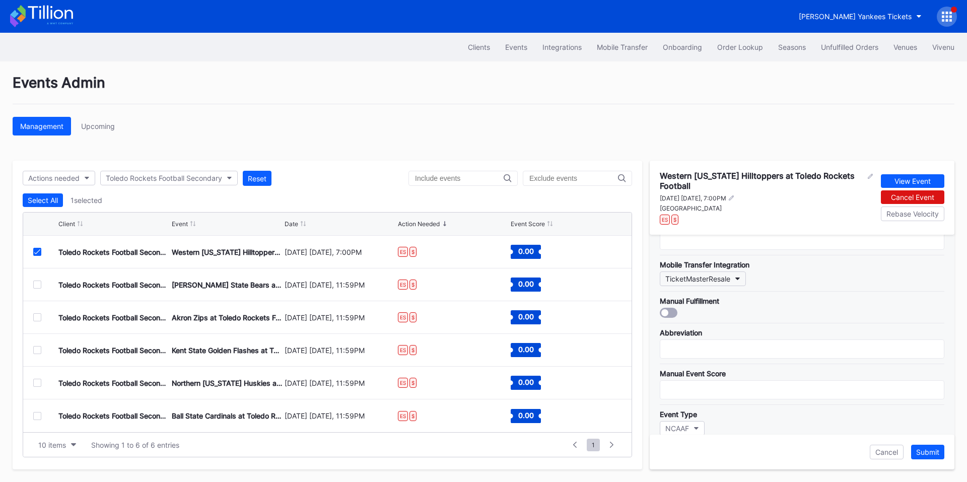
click at [724, 275] on div "TicketMasterResale" at bounding box center [697, 278] width 65 height 9
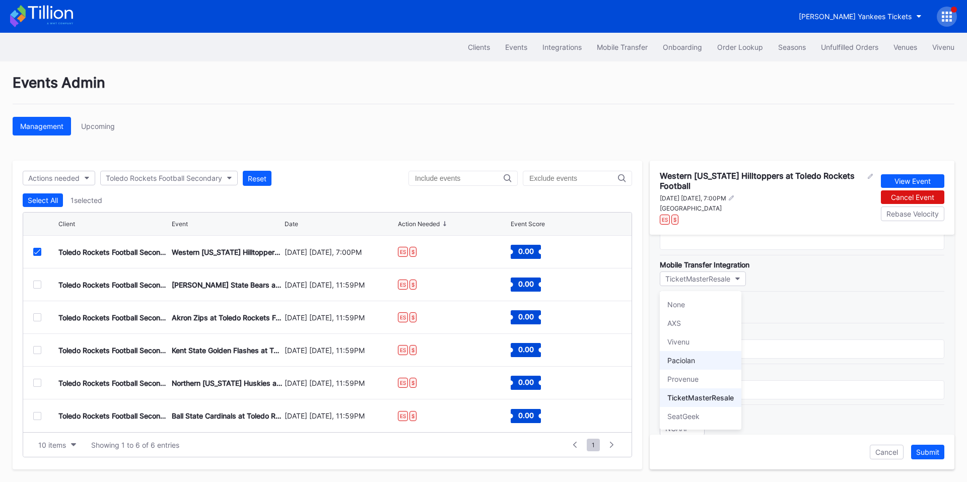
click at [697, 362] on div "Paciolan" at bounding box center [700, 360] width 82 height 19
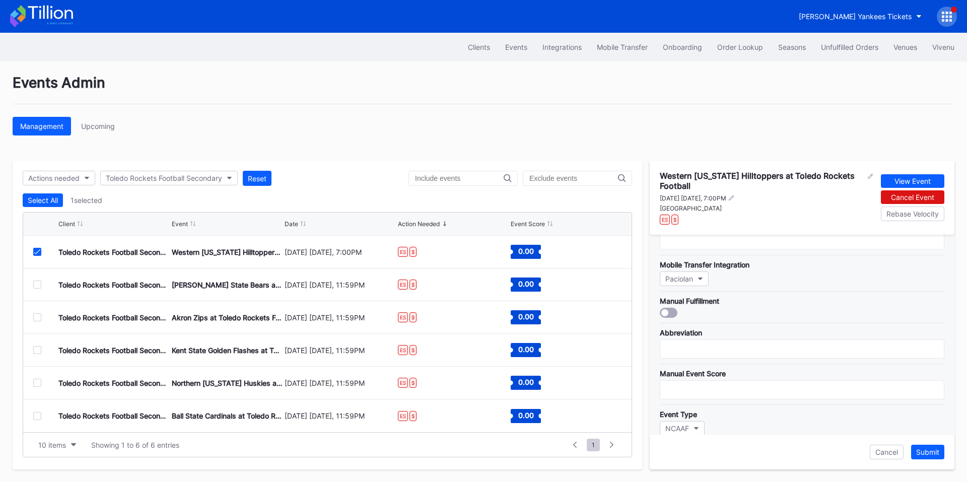
scroll to position [333, 0]
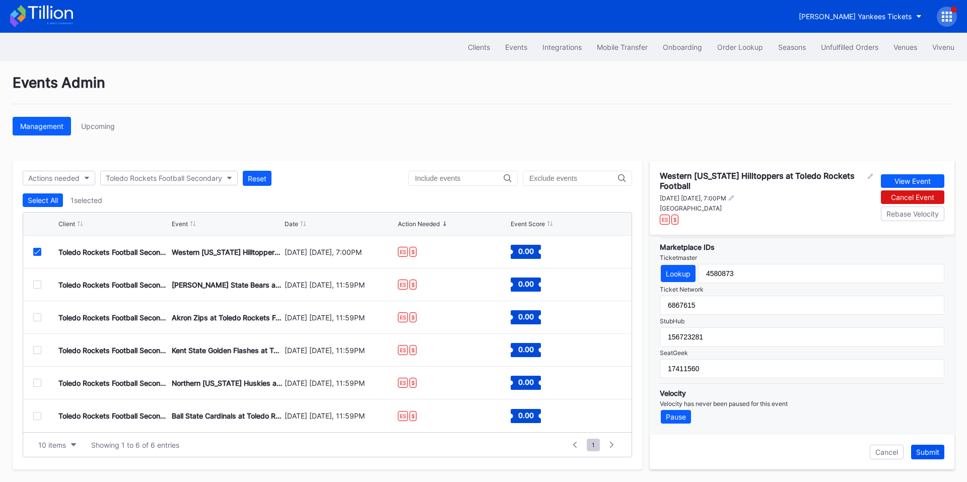
click at [926, 450] on div "Submit" at bounding box center [927, 452] width 23 height 9
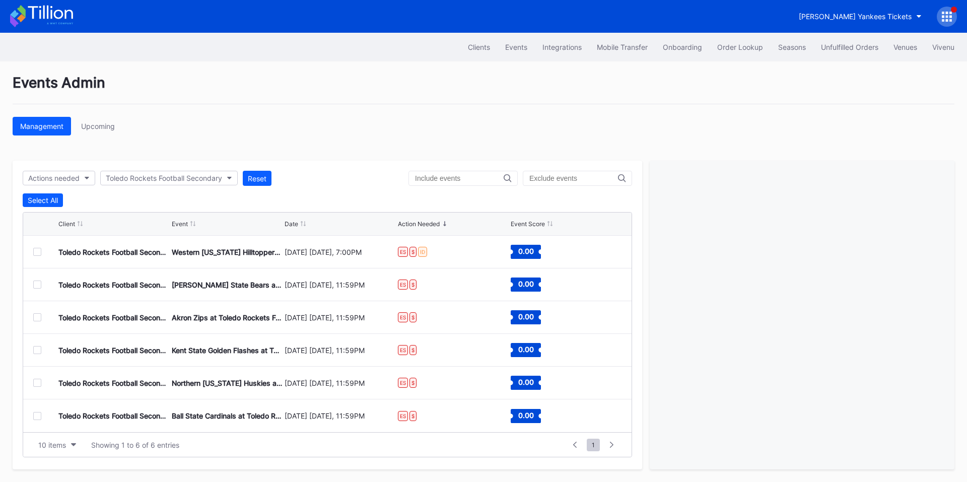
click at [36, 252] on div at bounding box center [37, 252] width 8 height 8
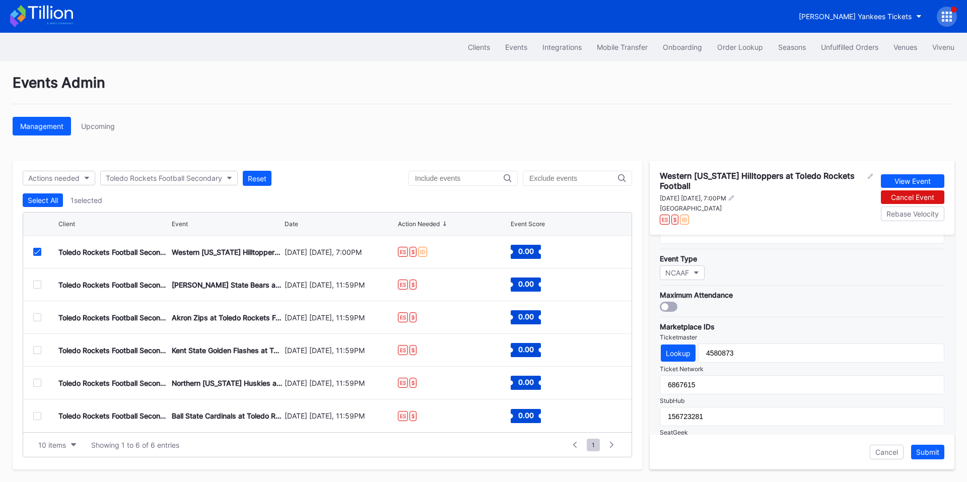
scroll to position [364, 0]
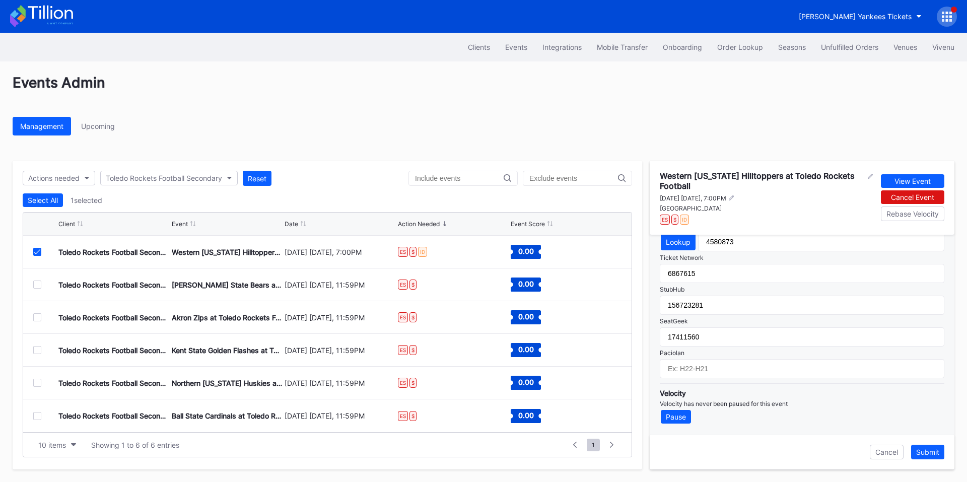
drag, startPoint x: 34, startPoint y: 284, endPoint x: 37, endPoint y: 265, distance: 19.9
click at [34, 284] on div at bounding box center [37, 284] width 8 height 8
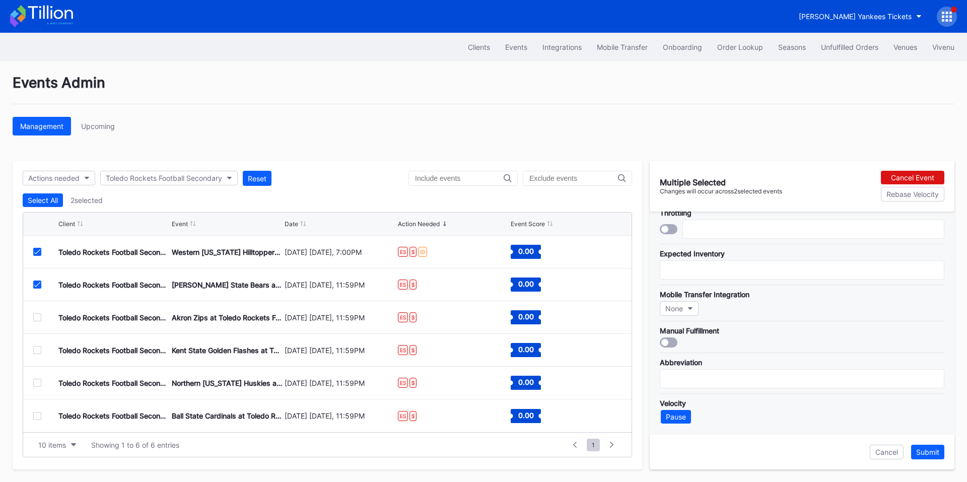
scroll to position [45, 0]
click at [38, 253] on icon at bounding box center [37, 251] width 6 height 5
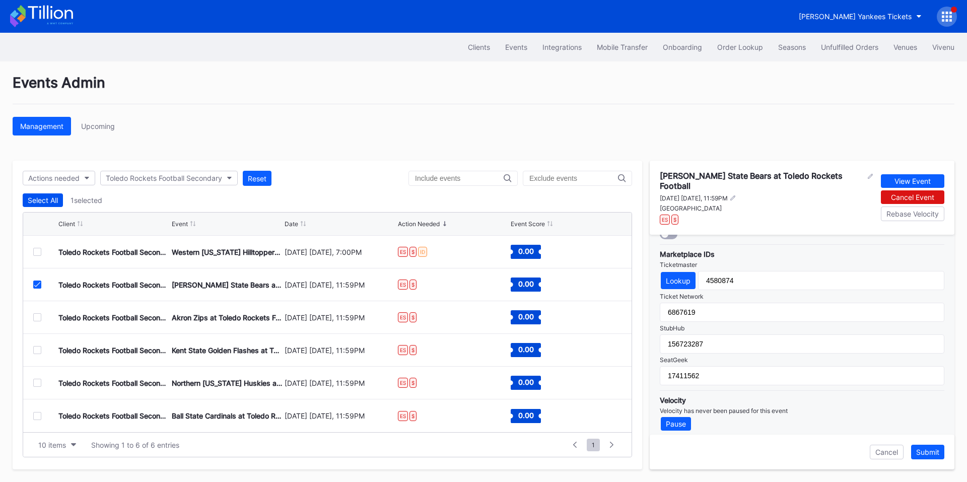
click at [52, 200] on div "Select All" at bounding box center [43, 200] width 30 height 9
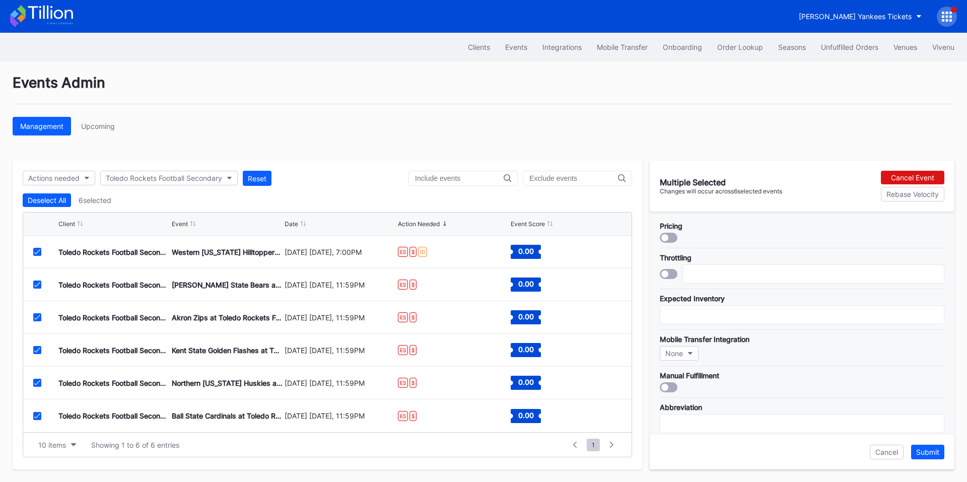
scroll to position [45, 0]
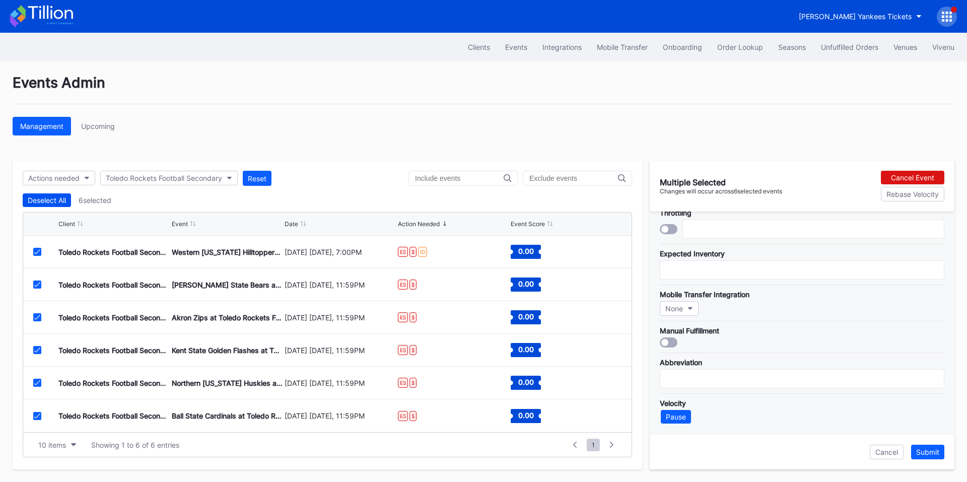
click at [42, 206] on button "Deselect All" at bounding box center [47, 200] width 48 height 14
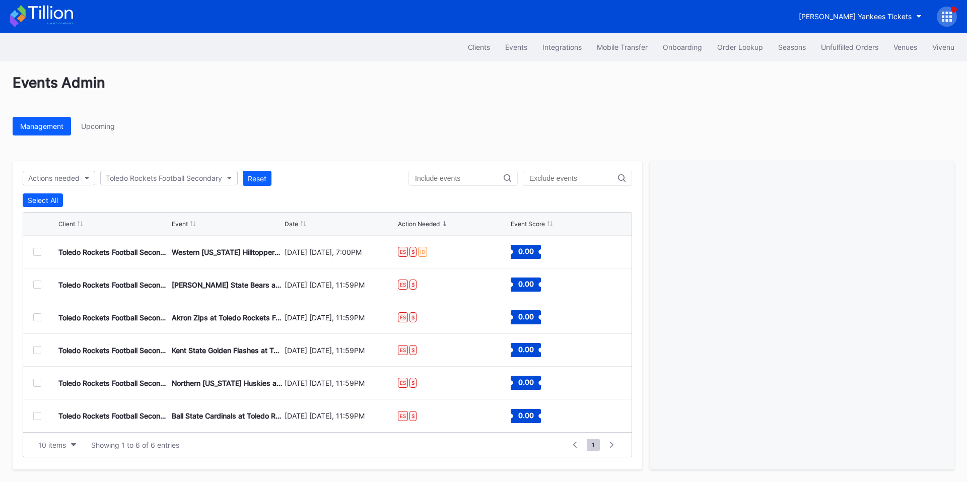
click at [35, 282] on div at bounding box center [37, 284] width 8 height 8
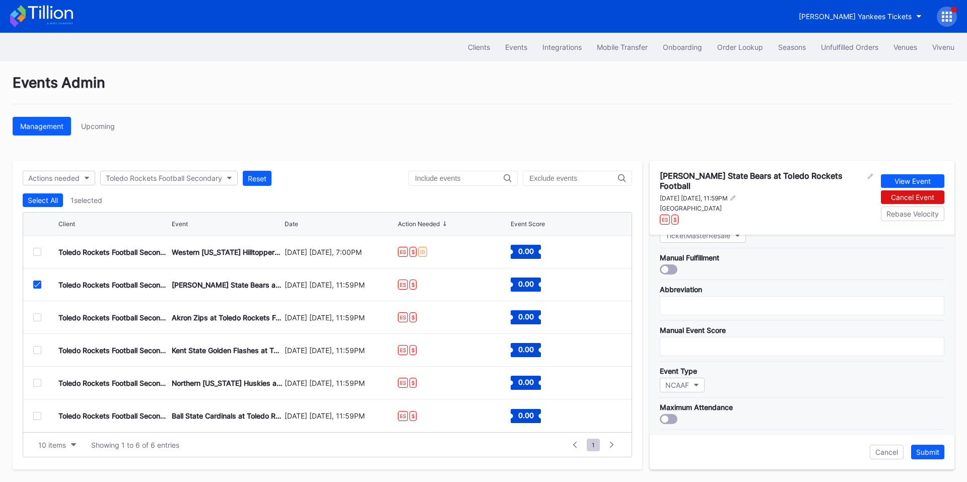
scroll to position [0, 0]
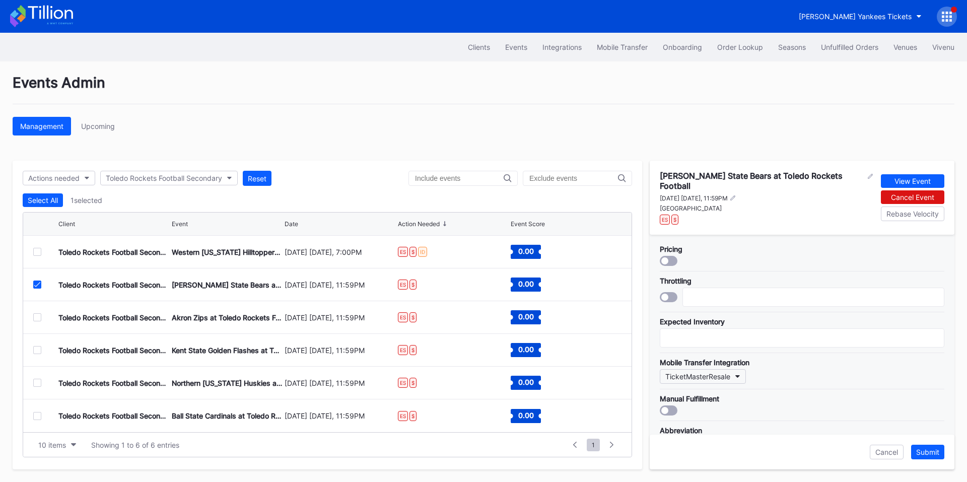
click at [723, 374] on button "TicketMasterResale" at bounding box center [702, 376] width 86 height 15
click at [691, 288] on div "Paciolan" at bounding box center [695, 287] width 82 height 19
click at [929, 455] on div "Submit" at bounding box center [927, 452] width 23 height 9
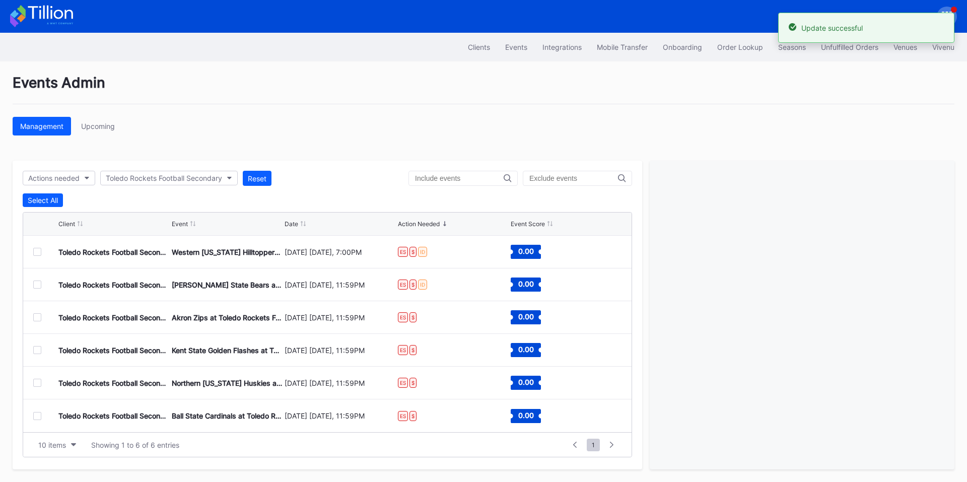
click at [35, 316] on div at bounding box center [37, 317] width 8 height 8
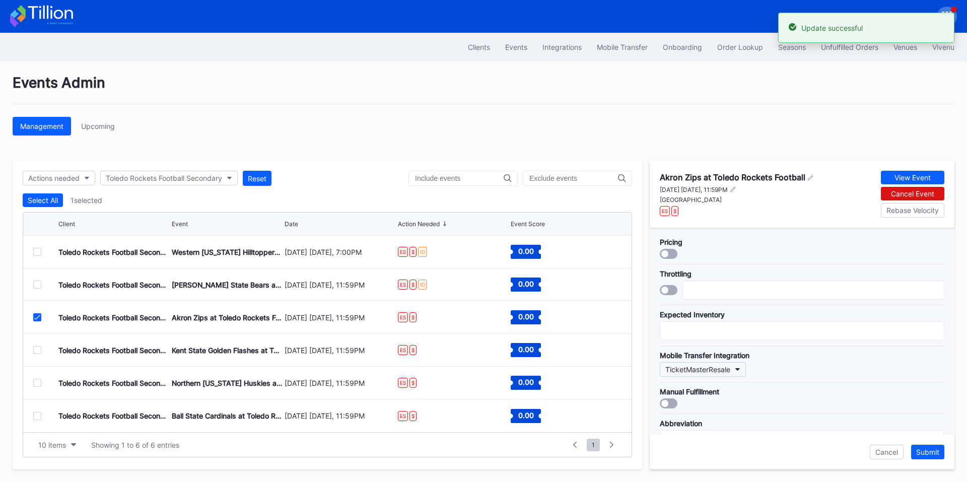
click at [705, 375] on button "TicketMasterResale" at bounding box center [702, 369] width 86 height 15
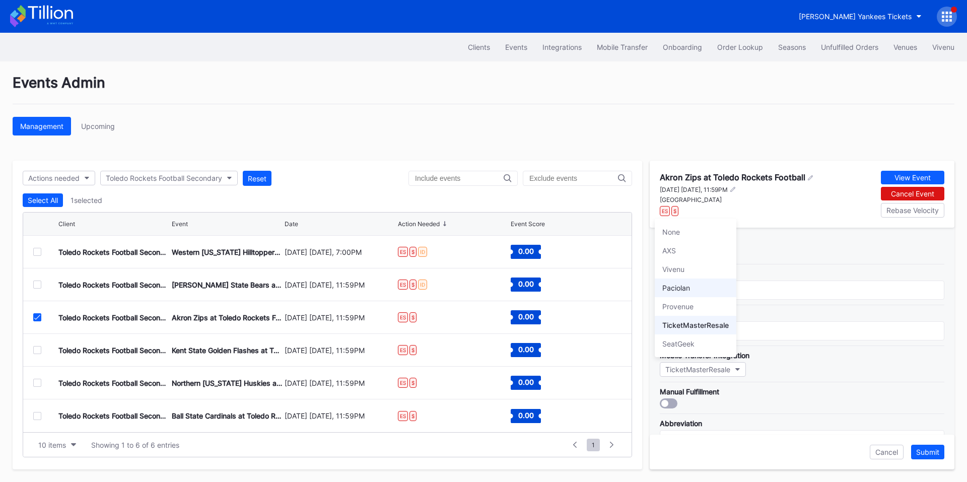
click at [692, 290] on div "Paciolan" at bounding box center [695, 287] width 82 height 19
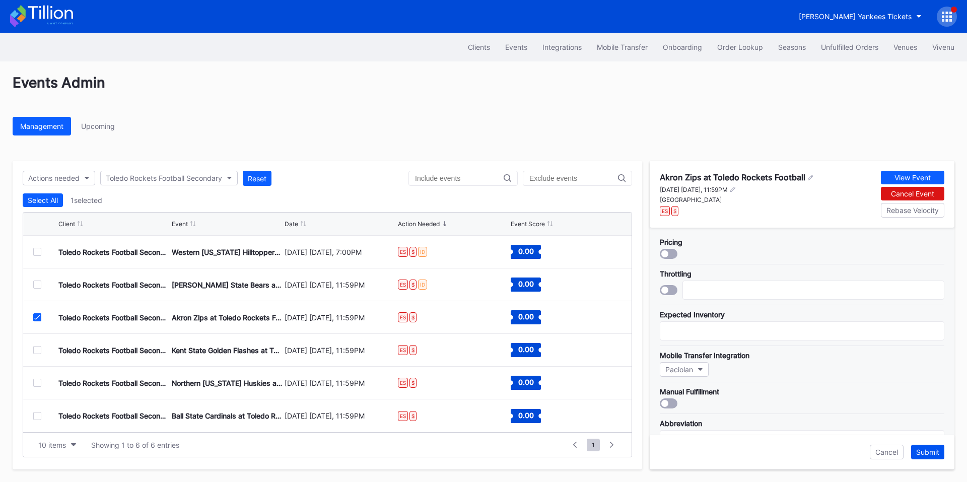
click at [928, 446] on button "Submit" at bounding box center [927, 452] width 33 height 15
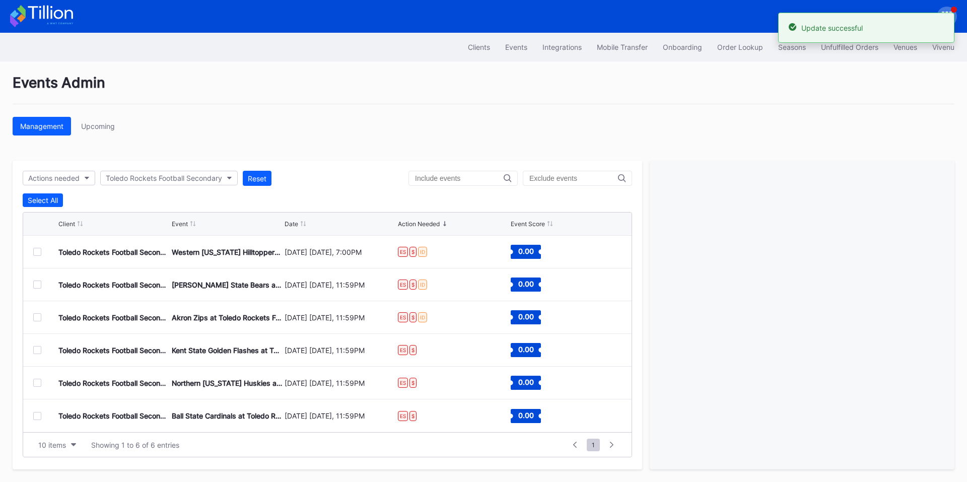
click at [37, 353] on div at bounding box center [37, 350] width 8 height 8
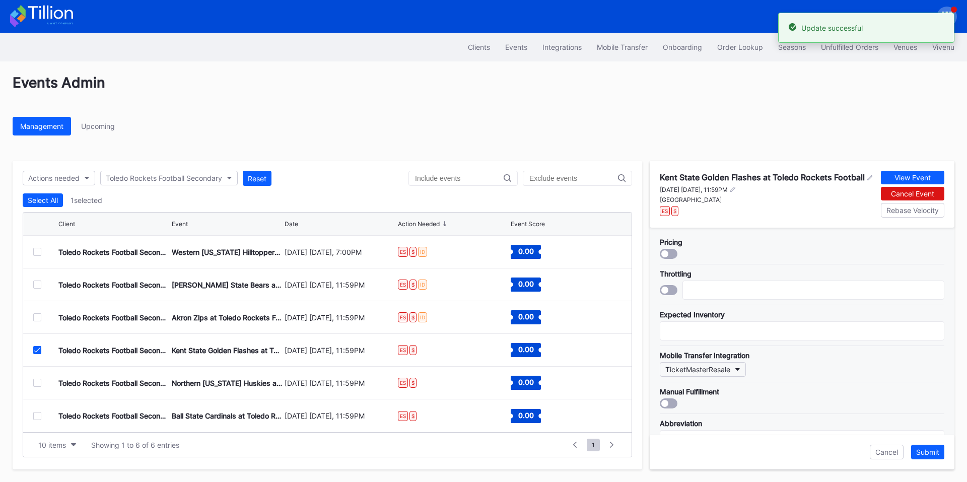
click at [728, 374] on div "TicketMasterResale" at bounding box center [697, 369] width 65 height 9
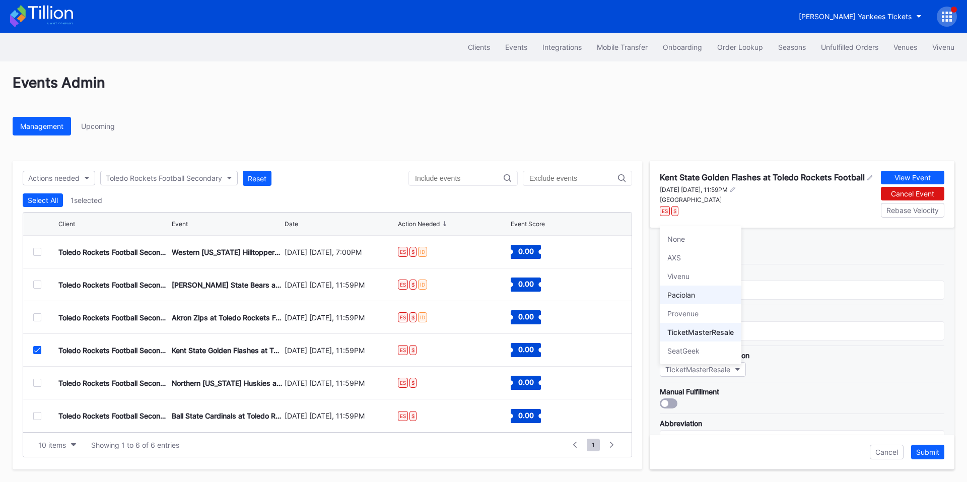
click at [699, 295] on div "Paciolan" at bounding box center [700, 294] width 82 height 19
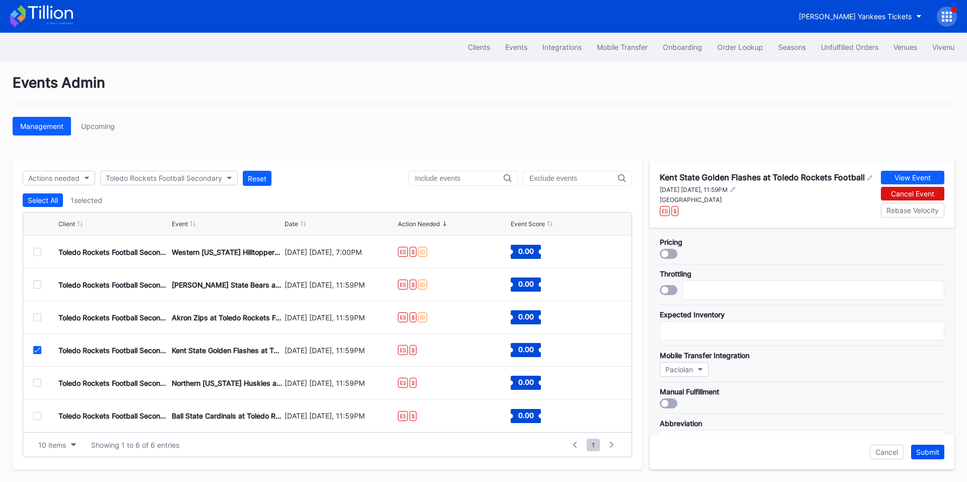
click at [929, 446] on button "Submit" at bounding box center [927, 452] width 33 height 15
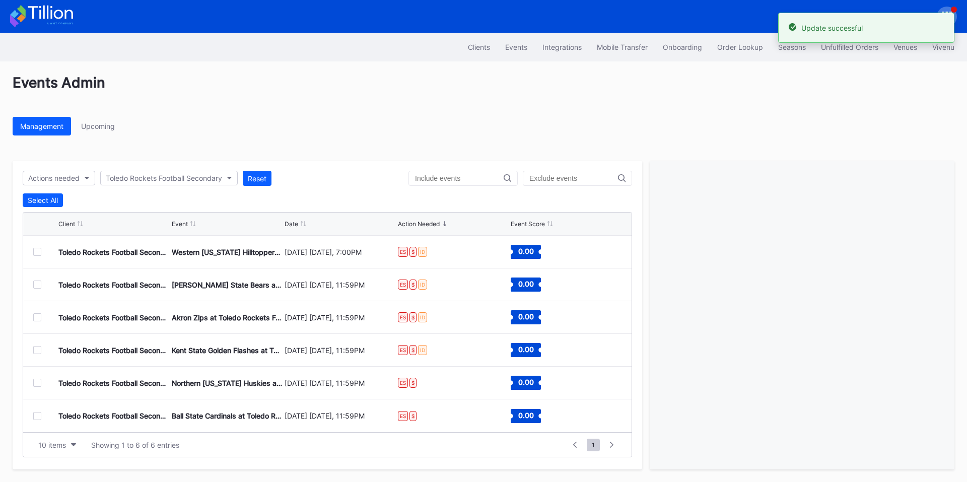
click at [34, 381] on div at bounding box center [37, 383] width 8 height 8
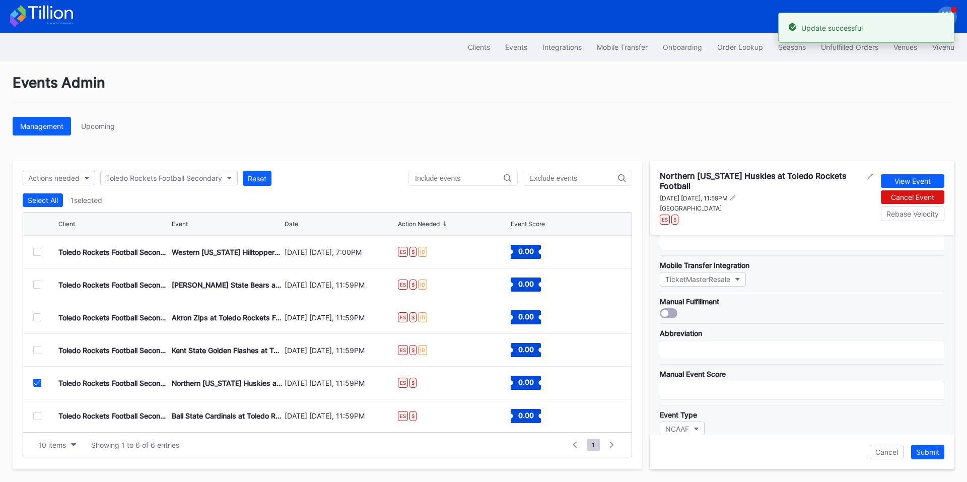
scroll to position [117, 0]
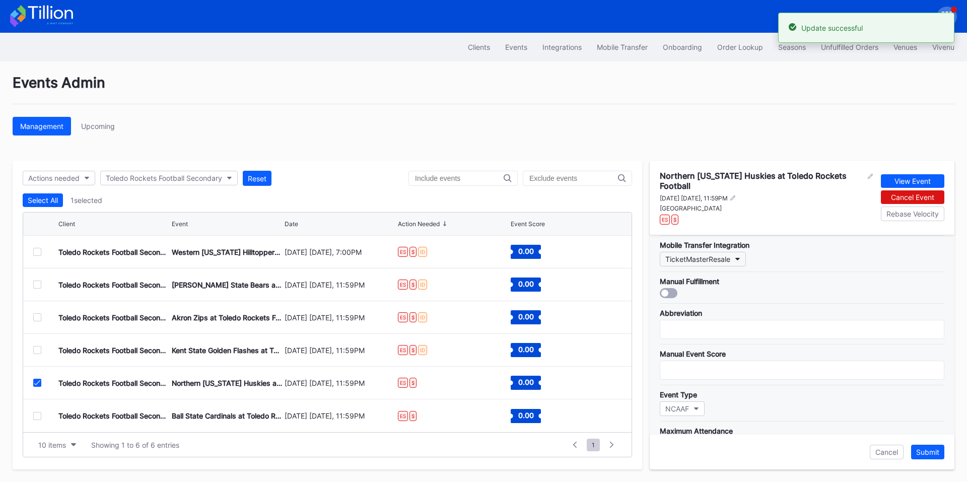
click at [733, 252] on button "TicketMasterResale" at bounding box center [702, 259] width 86 height 15
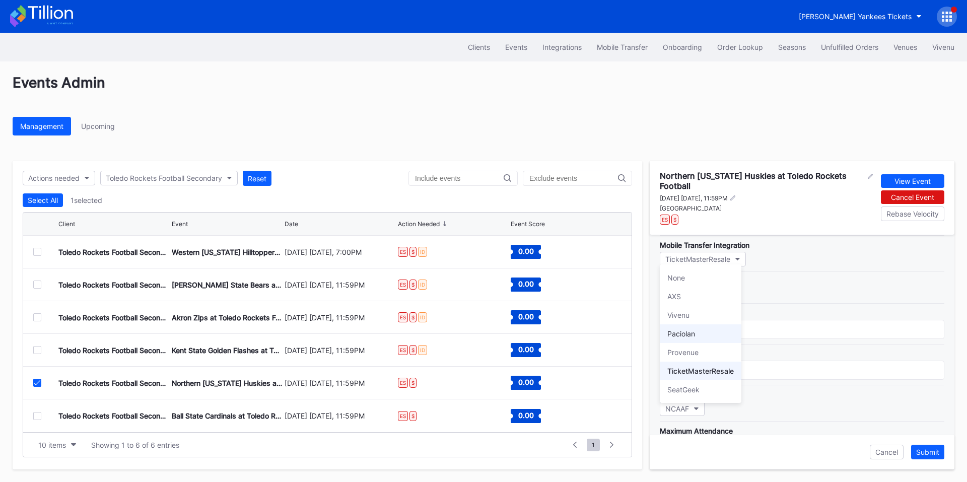
click at [693, 335] on div "Paciolan" at bounding box center [681, 333] width 28 height 9
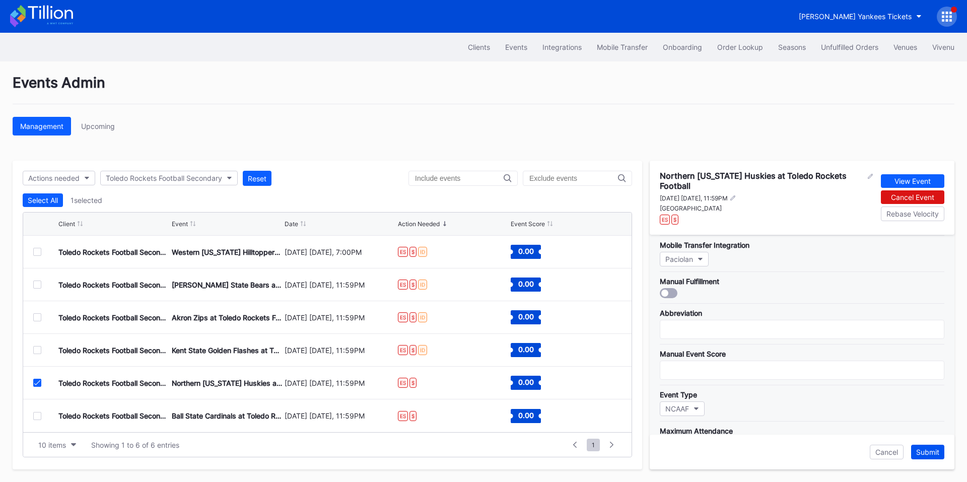
click at [920, 449] on div "Submit" at bounding box center [927, 452] width 23 height 9
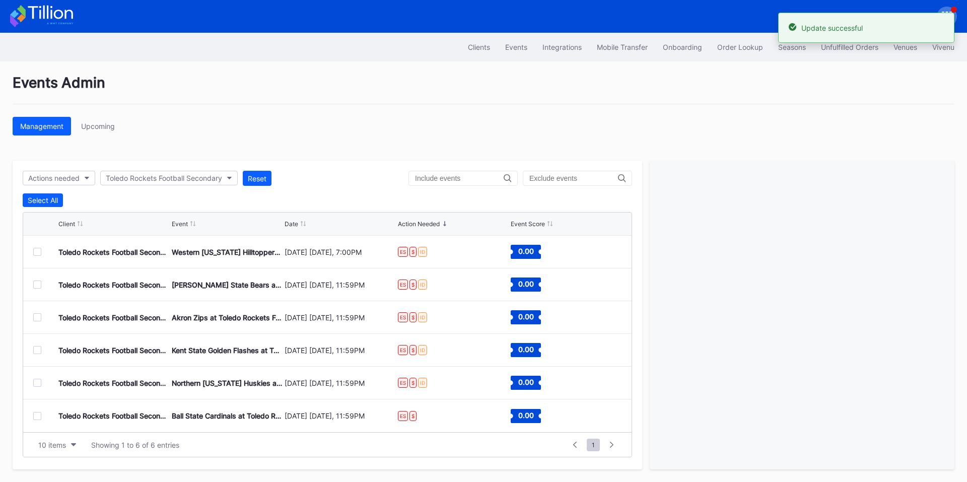
click at [37, 414] on div at bounding box center [37, 416] width 8 height 8
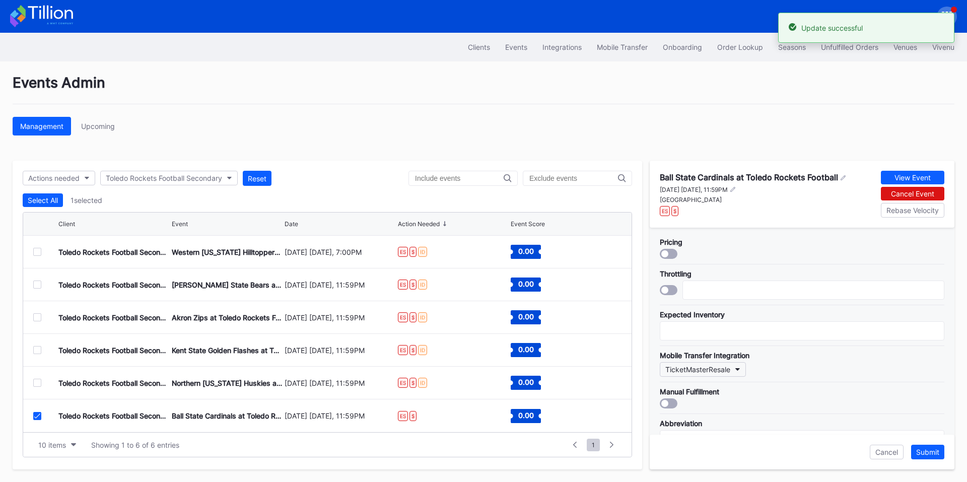
click at [710, 371] on div "TicketMasterResale" at bounding box center [697, 369] width 65 height 9
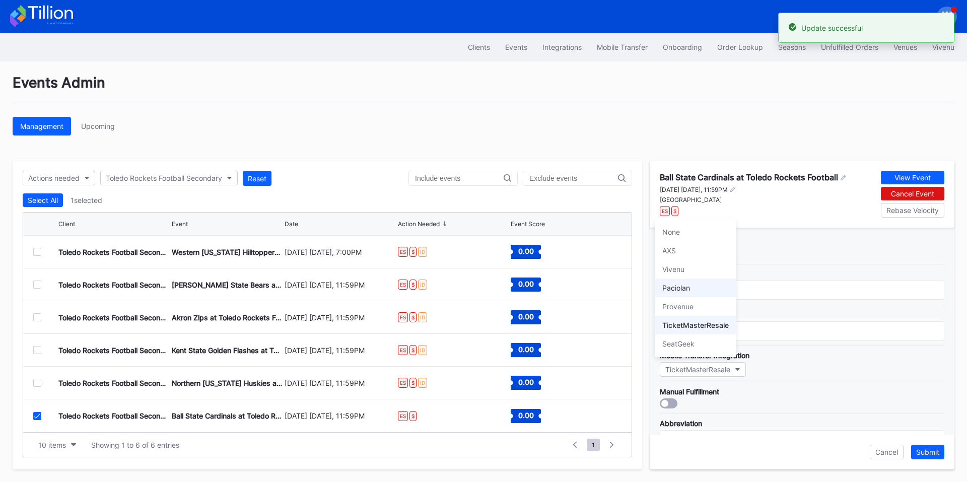
click at [707, 287] on div "Paciolan" at bounding box center [695, 287] width 82 height 19
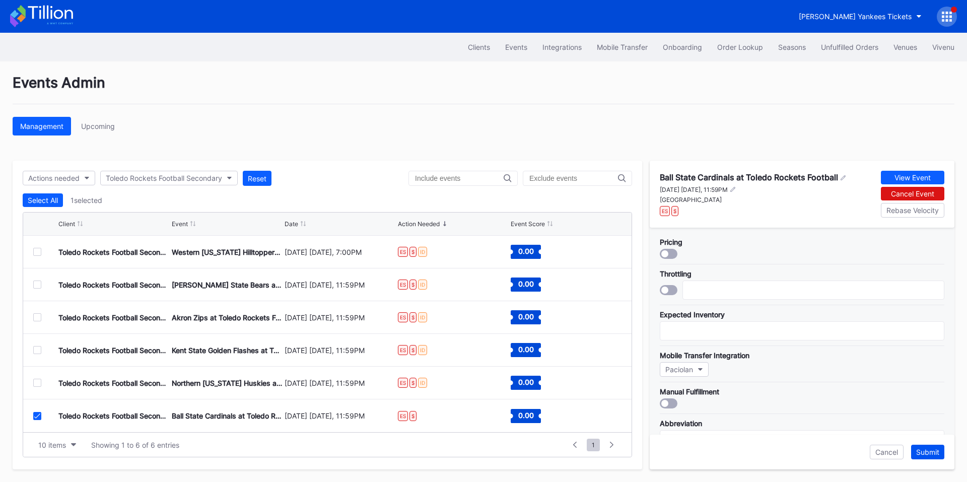
click at [928, 453] on div "Submit" at bounding box center [927, 452] width 23 height 9
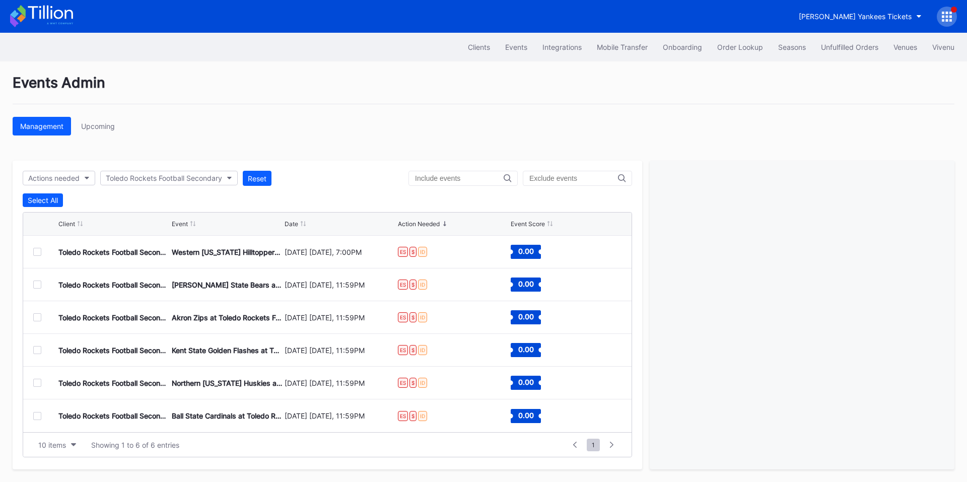
click at [33, 249] on div at bounding box center [37, 252] width 8 height 8
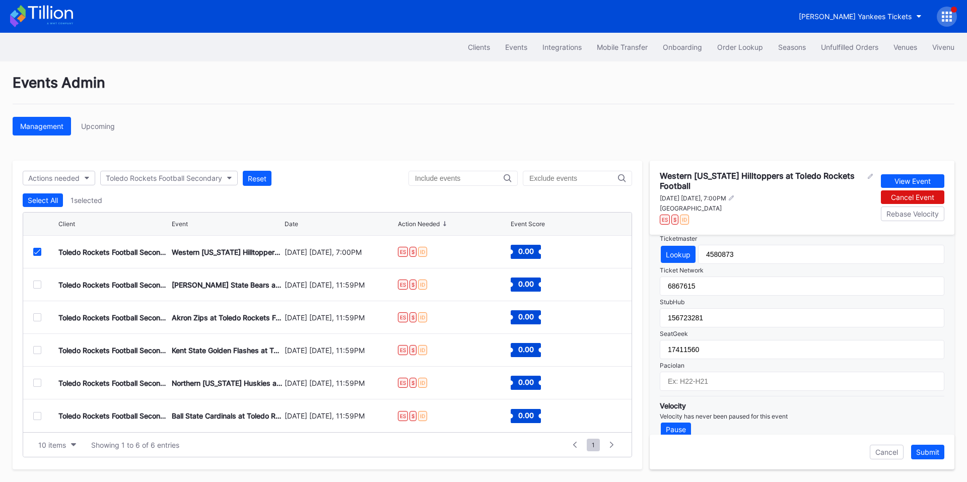
scroll to position [352, 0]
click at [691, 384] on input "text" at bounding box center [801, 380] width 284 height 19
paste input "FB25-F01"
drag, startPoint x: 714, startPoint y: 383, endPoint x: 615, endPoint y: 378, distance: 98.8
click at [616, 378] on div "Actions needed Toledo Rockets Football Secondary Reset Select All 1 selected Cl…" at bounding box center [483, 315] width 941 height 309
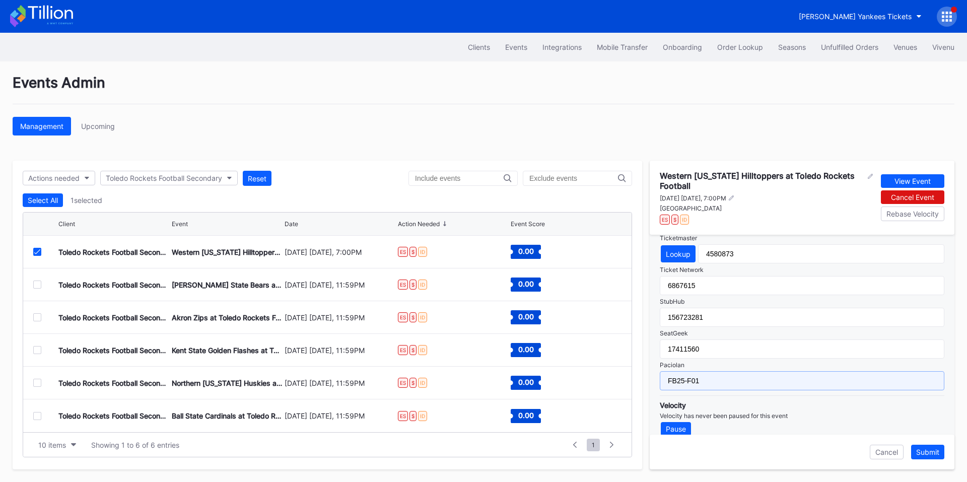
click at [745, 385] on input "FB25-F01" at bounding box center [801, 380] width 284 height 19
click at [667, 380] on input "FB25-F01" at bounding box center [801, 380] width 284 height 19
drag, startPoint x: 701, startPoint y: 379, endPoint x: 660, endPoint y: 379, distance: 40.3
click at [660, 379] on input "FB25-F01" at bounding box center [801, 380] width 284 height 19
type input "FB25-F01"
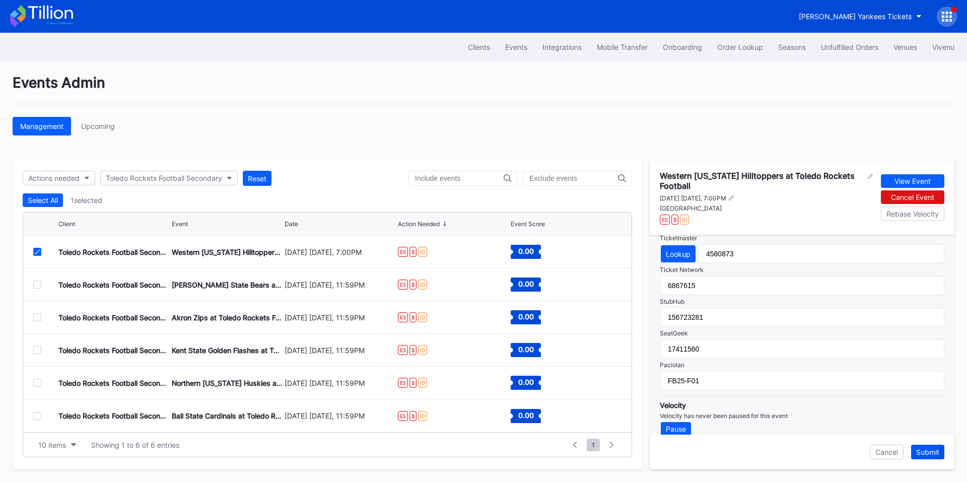
click at [928, 451] on div "Submit" at bounding box center [927, 452] width 23 height 9
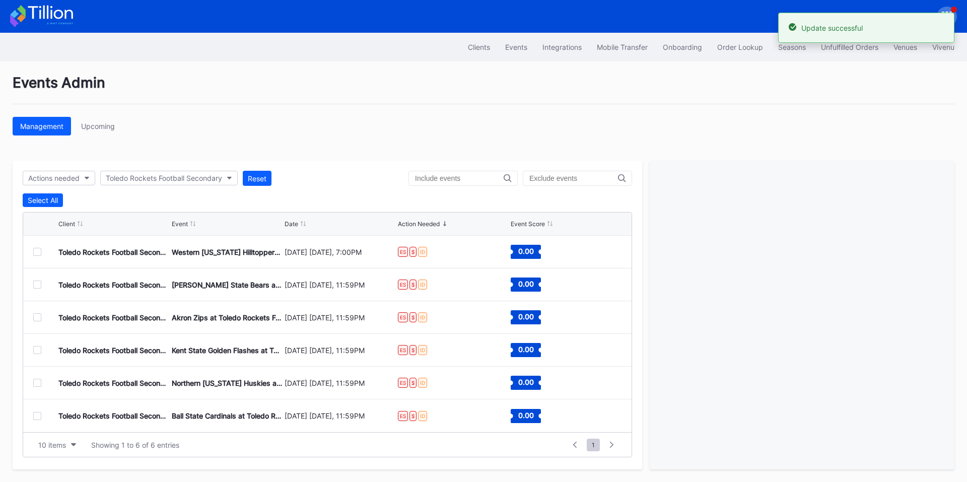
click at [36, 283] on div at bounding box center [37, 284] width 8 height 8
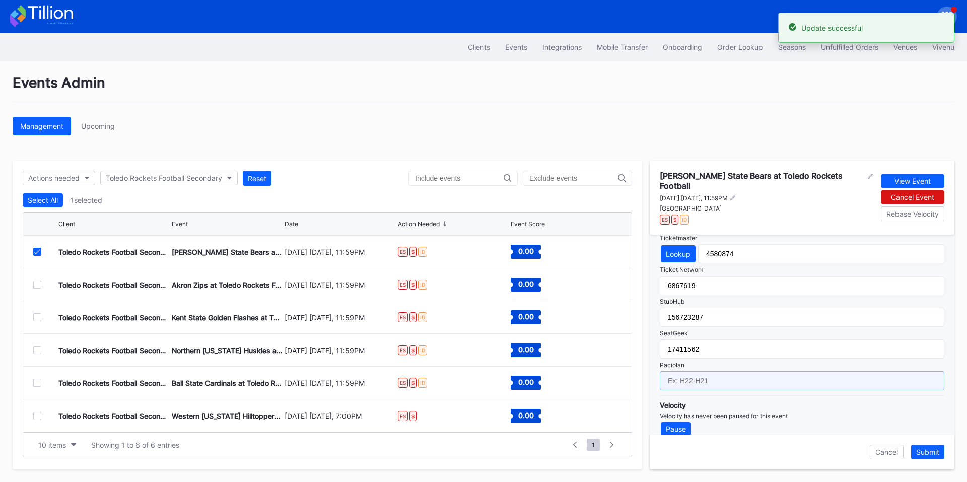
click at [700, 377] on input "text" at bounding box center [801, 380] width 284 height 19
paste input "FB25-F01"
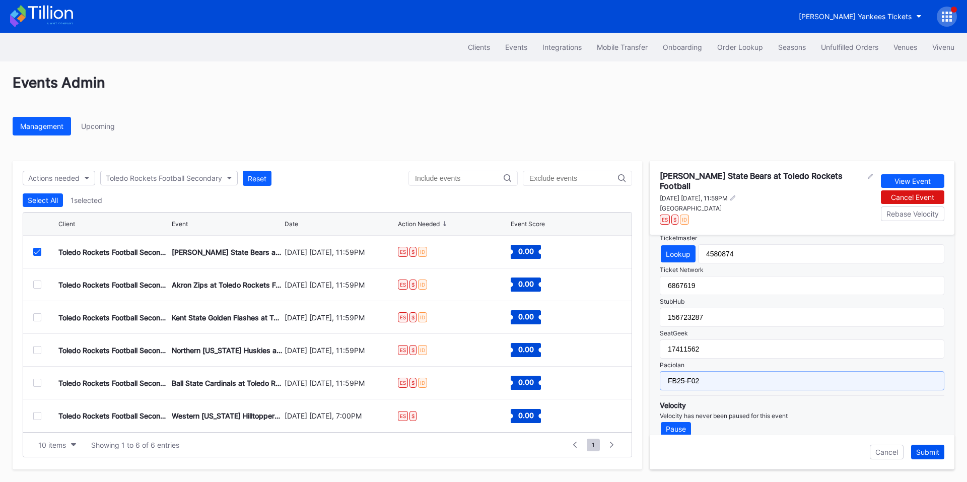
type input "FB25-F02"
click at [923, 449] on div "Submit" at bounding box center [927, 452] width 23 height 9
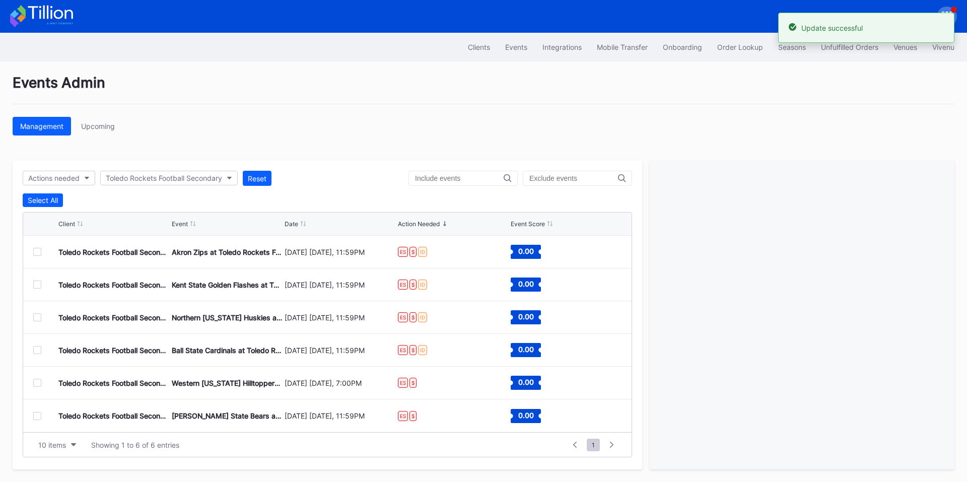
click at [36, 249] on div at bounding box center [37, 252] width 8 height 8
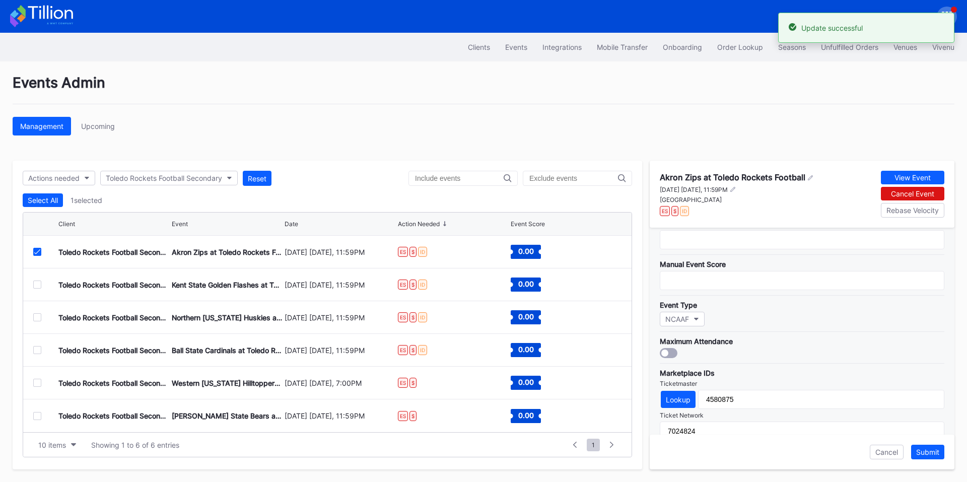
scroll to position [357, 0]
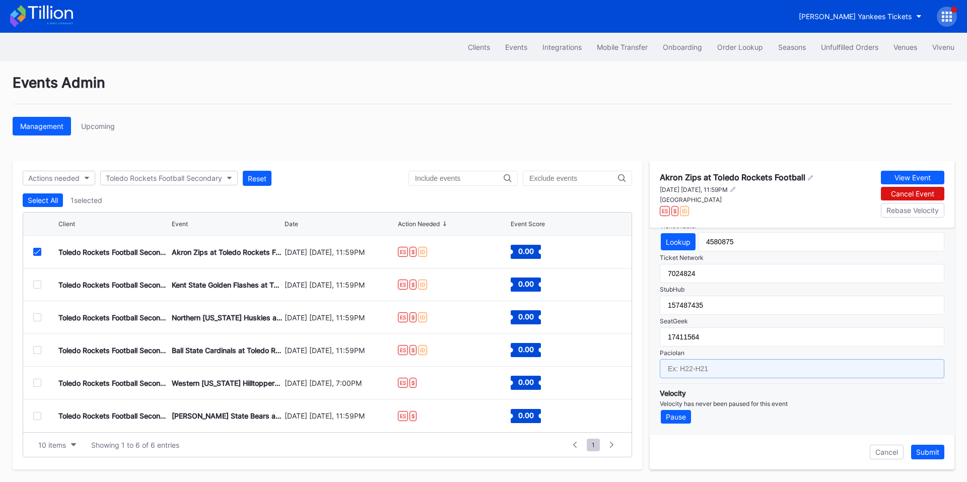
click at [704, 369] on input "text" at bounding box center [801, 368] width 284 height 19
paste input "FB25-F01"
type input "FB25-F03"
click at [930, 452] on div "Submit" at bounding box center [927, 452] width 23 height 9
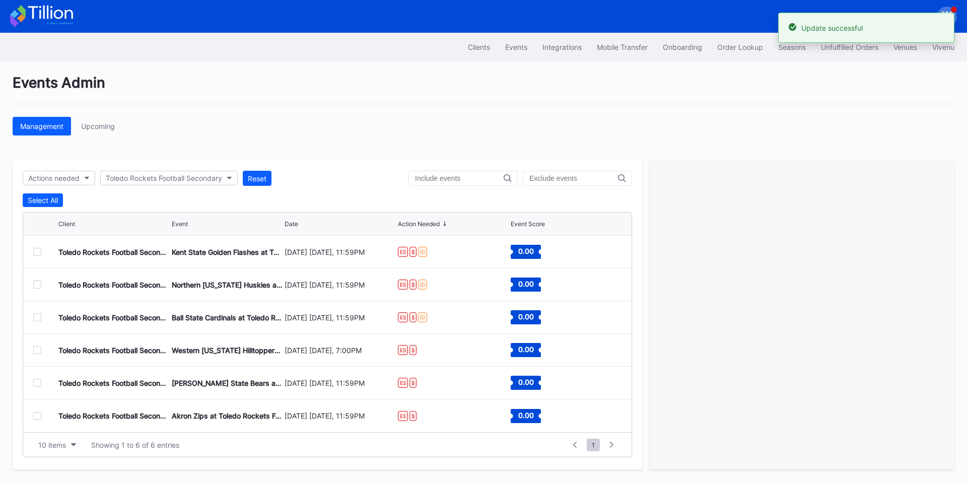
click at [36, 250] on div at bounding box center [37, 252] width 8 height 8
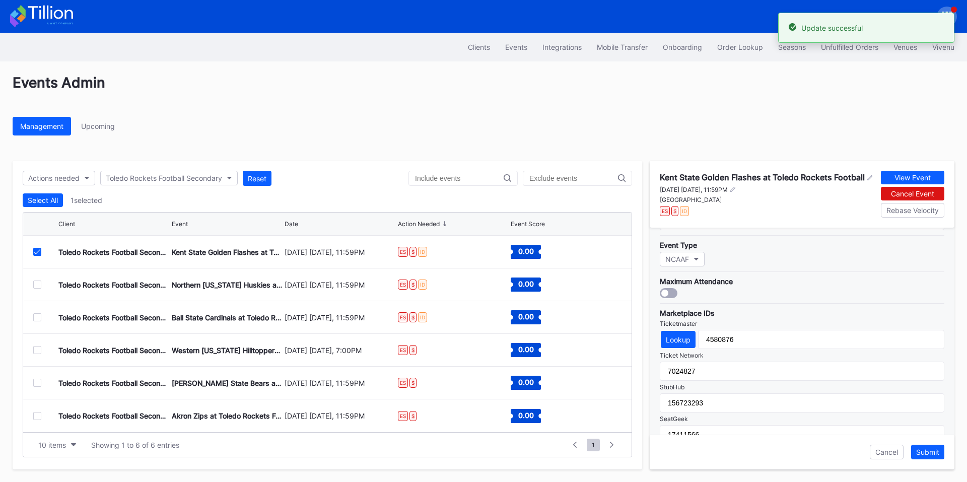
scroll to position [352, 0]
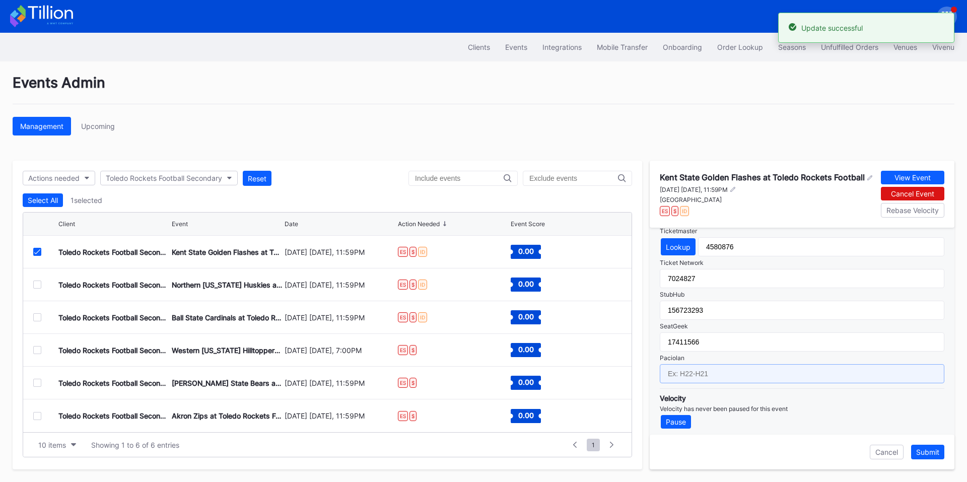
click at [737, 383] on input "text" at bounding box center [801, 373] width 284 height 19
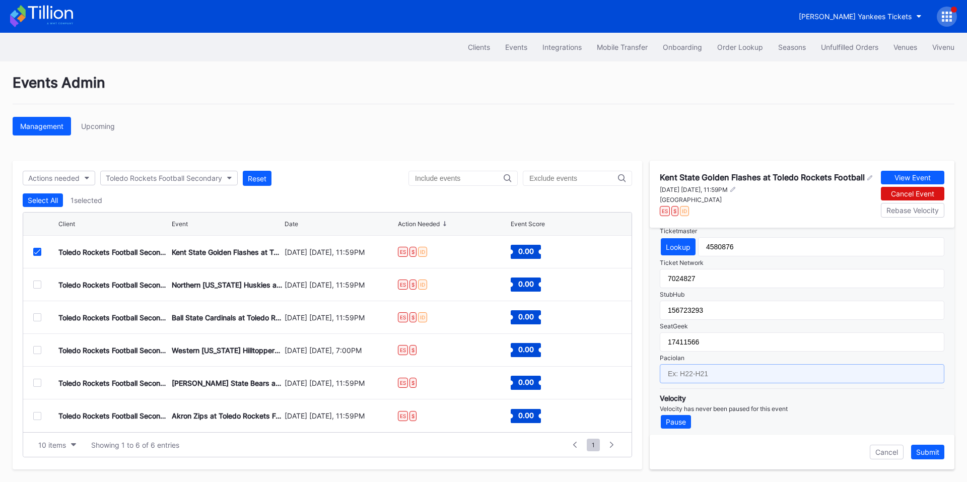
paste input "FB25-F01"
type input "FB25-F04"
click at [923, 451] on div "Submit" at bounding box center [927, 452] width 23 height 9
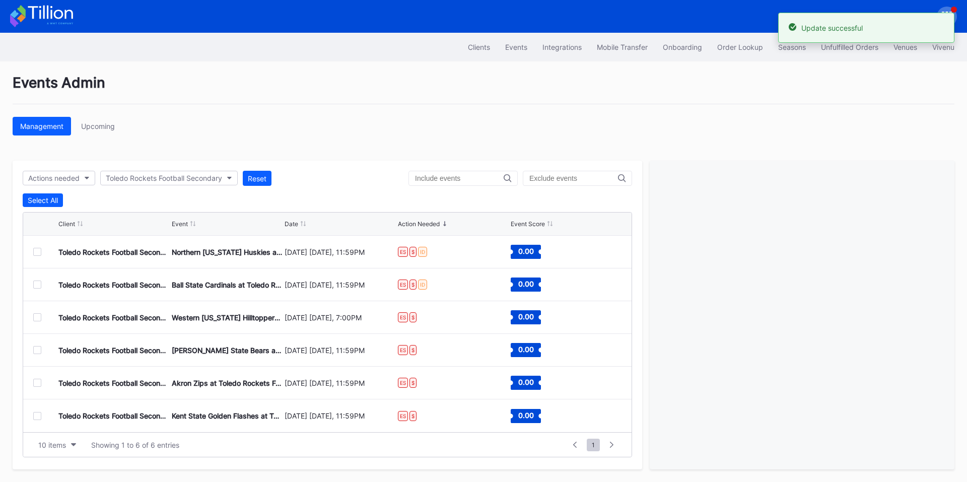
click at [35, 253] on div at bounding box center [37, 252] width 8 height 8
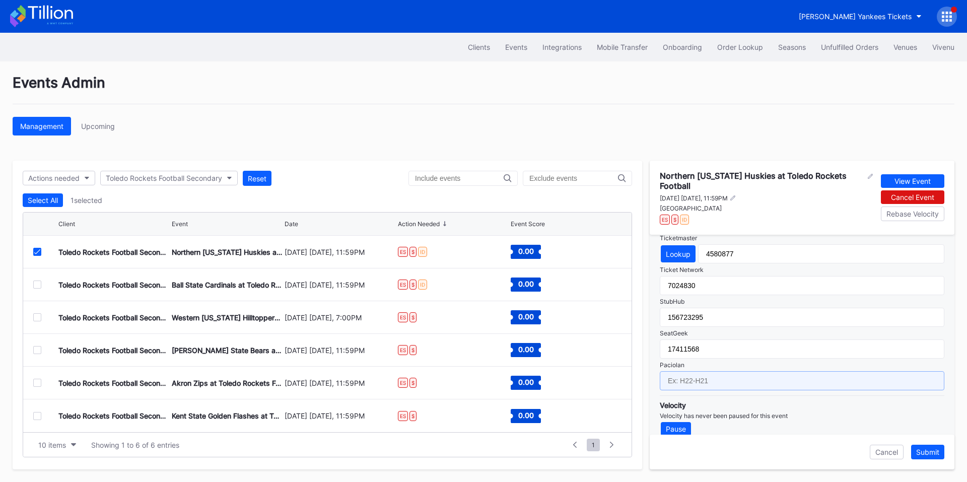
click at [703, 371] on input "text" at bounding box center [801, 380] width 284 height 19
paste input "FB25-F01"
type input "FB25-F05"
click at [922, 447] on button "Submit" at bounding box center [927, 452] width 33 height 15
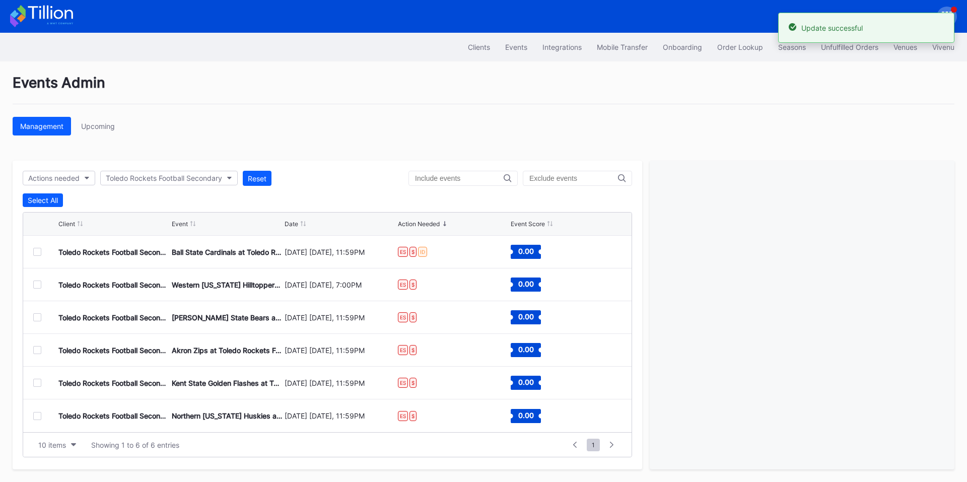
click at [37, 249] on div at bounding box center [37, 252] width 8 height 8
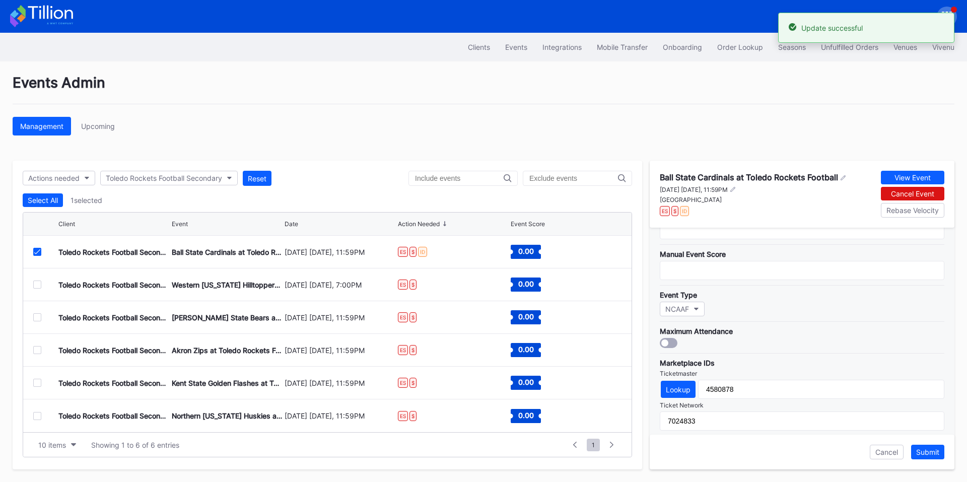
scroll to position [357, 0]
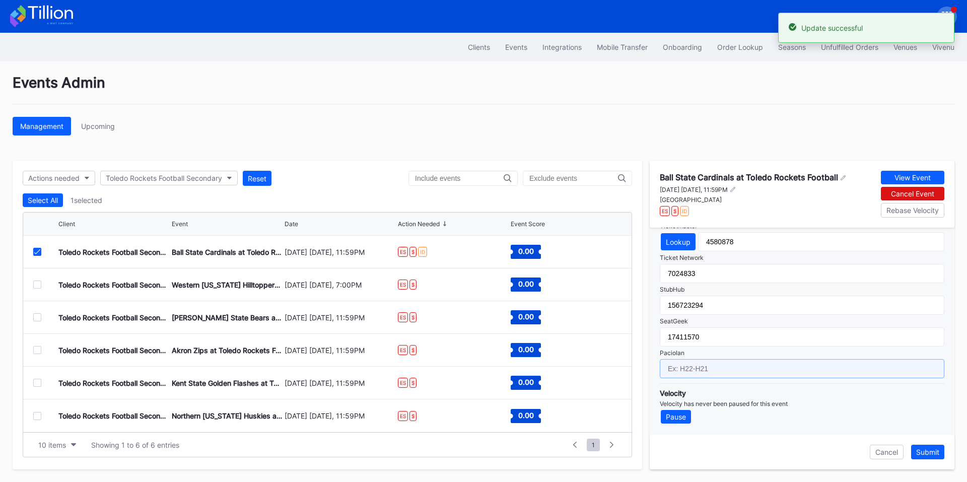
click at [708, 364] on input "text" at bounding box center [801, 368] width 284 height 19
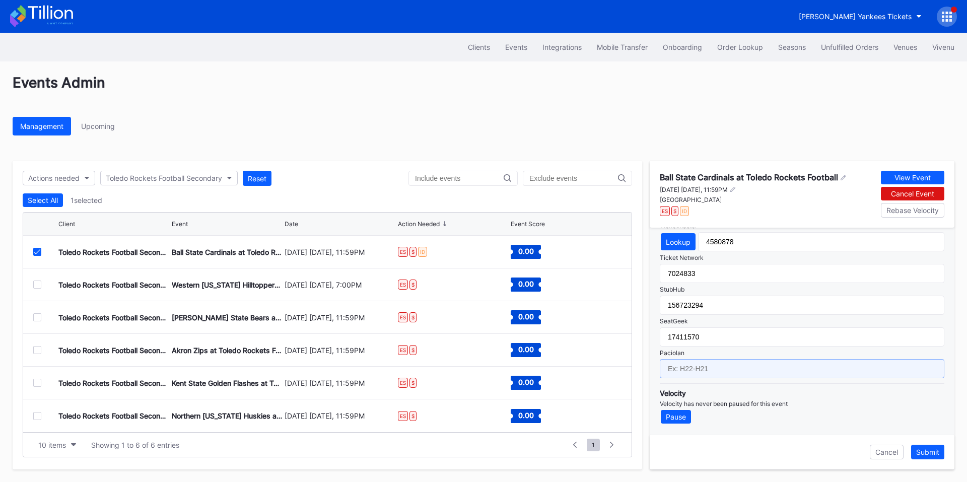
paste input "FB25-F01"
type input "FB25-F06"
click at [924, 454] on div "Submit" at bounding box center [927, 452] width 23 height 9
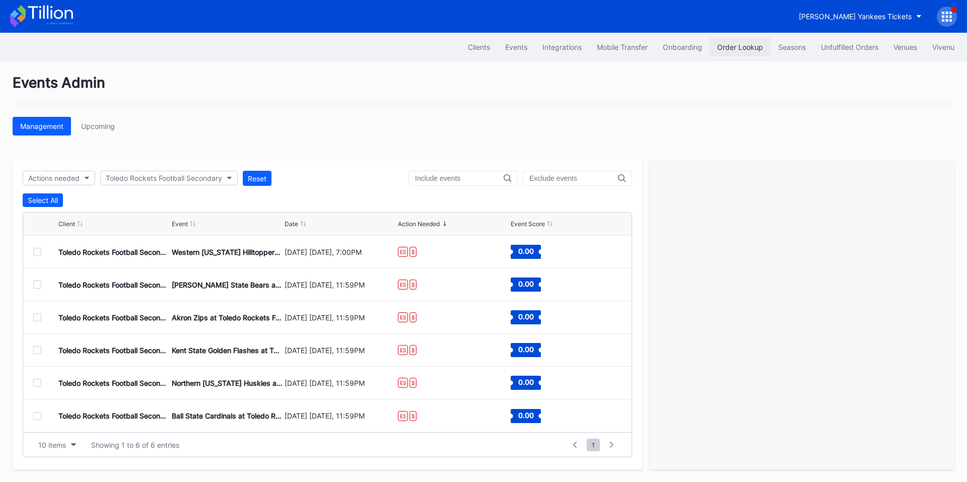
click at [760, 45] on button "Order Lookup" at bounding box center [739, 47] width 61 height 19
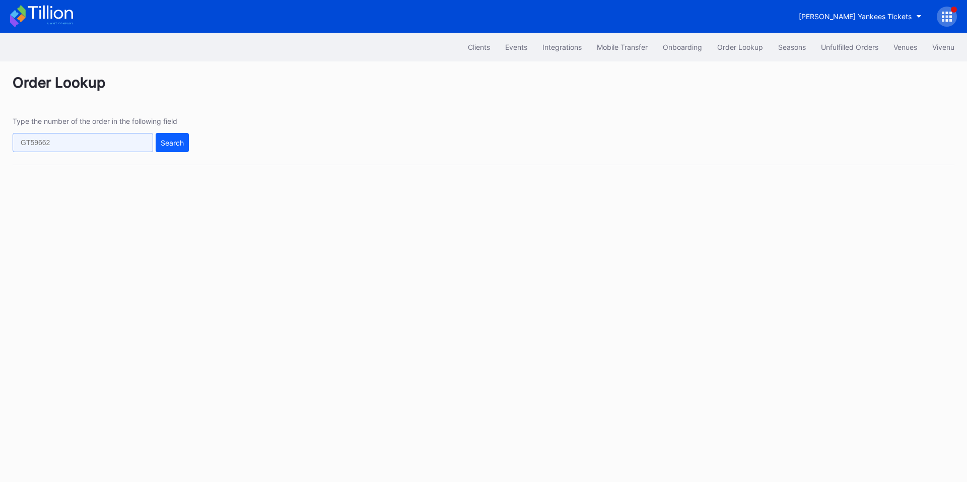
click at [101, 140] on input "text" at bounding box center [83, 142] width 140 height 19
paste input "620813681"
type input "620813681"
click at [171, 149] on button "Search" at bounding box center [172, 142] width 33 height 19
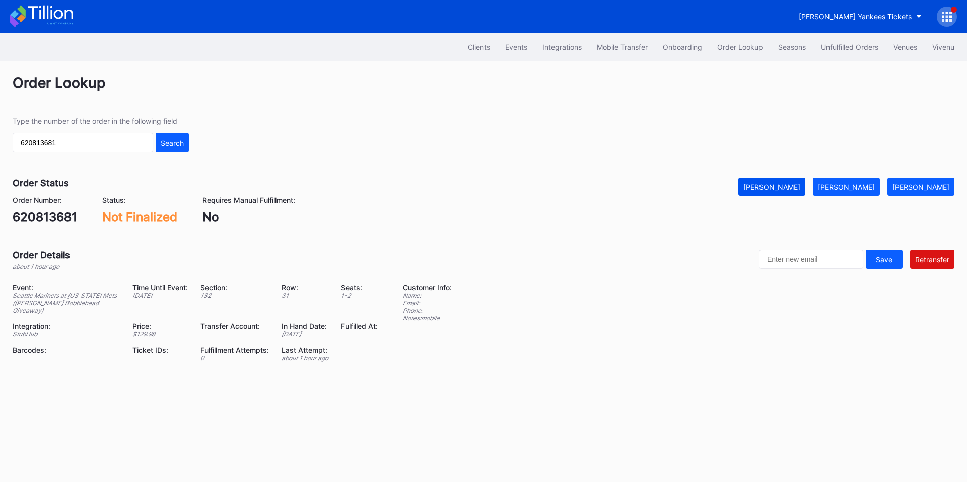
click at [800, 184] on div "[PERSON_NAME]" at bounding box center [771, 187] width 57 height 9
